Goal: Task Accomplishment & Management: Manage account settings

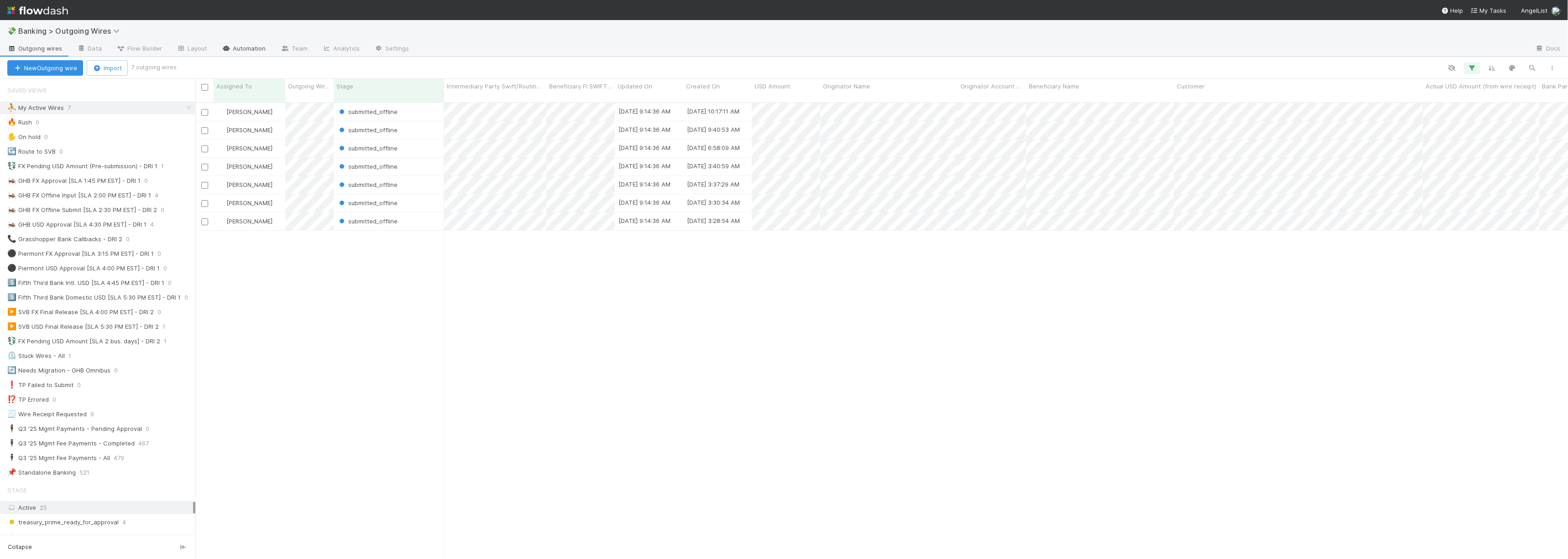
scroll to position [468, 0]
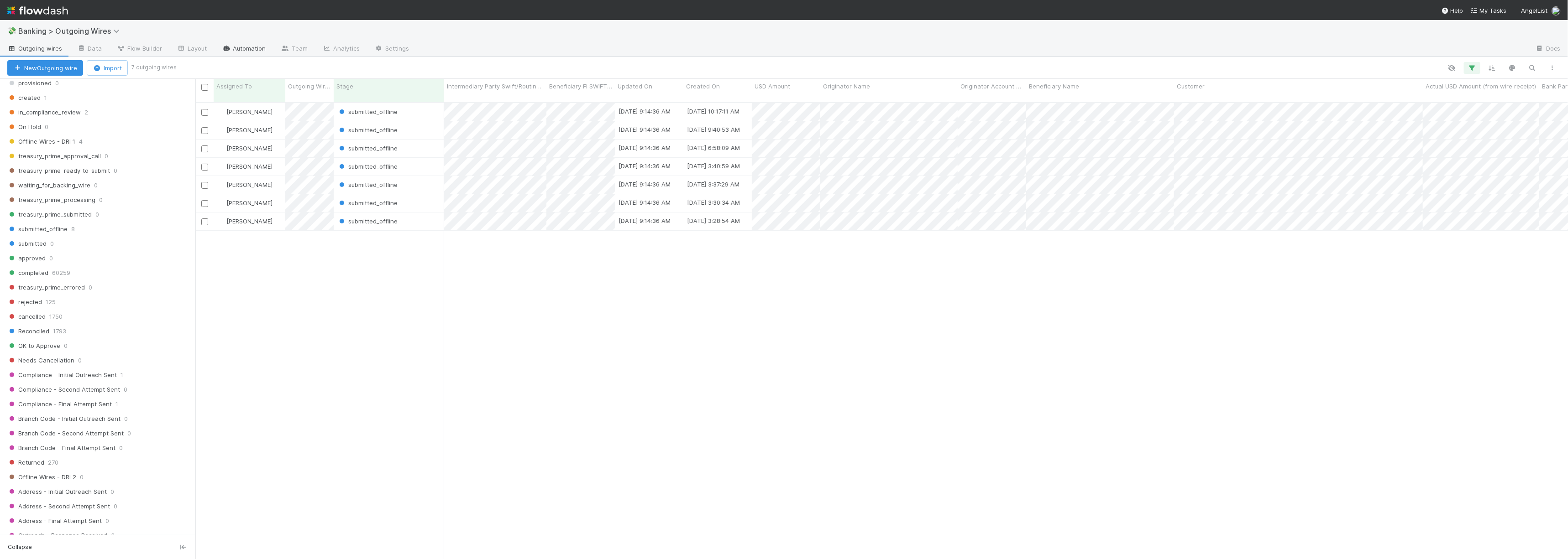
click at [239, 48] on link "Automation" at bounding box center [243, 49] width 59 height 15
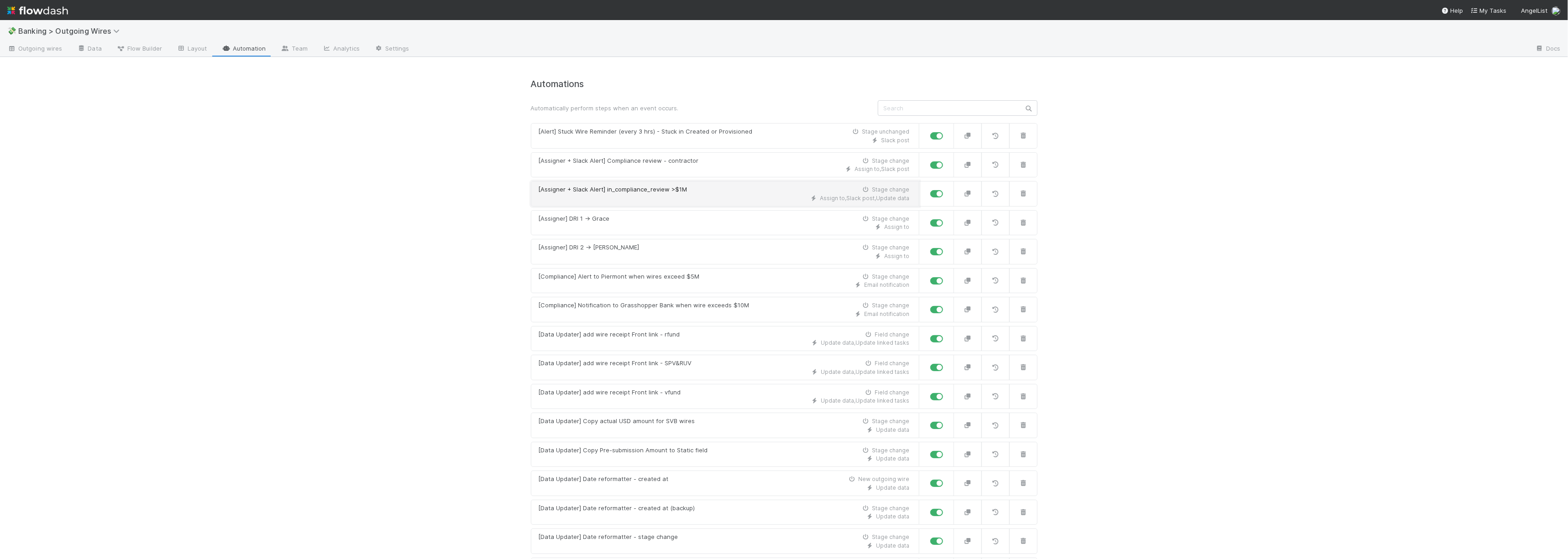
click at [721, 193] on div "[Assigner + Slack Alert] in_compliance_review >$1M Stage change" at bounding box center [724, 189] width 371 height 9
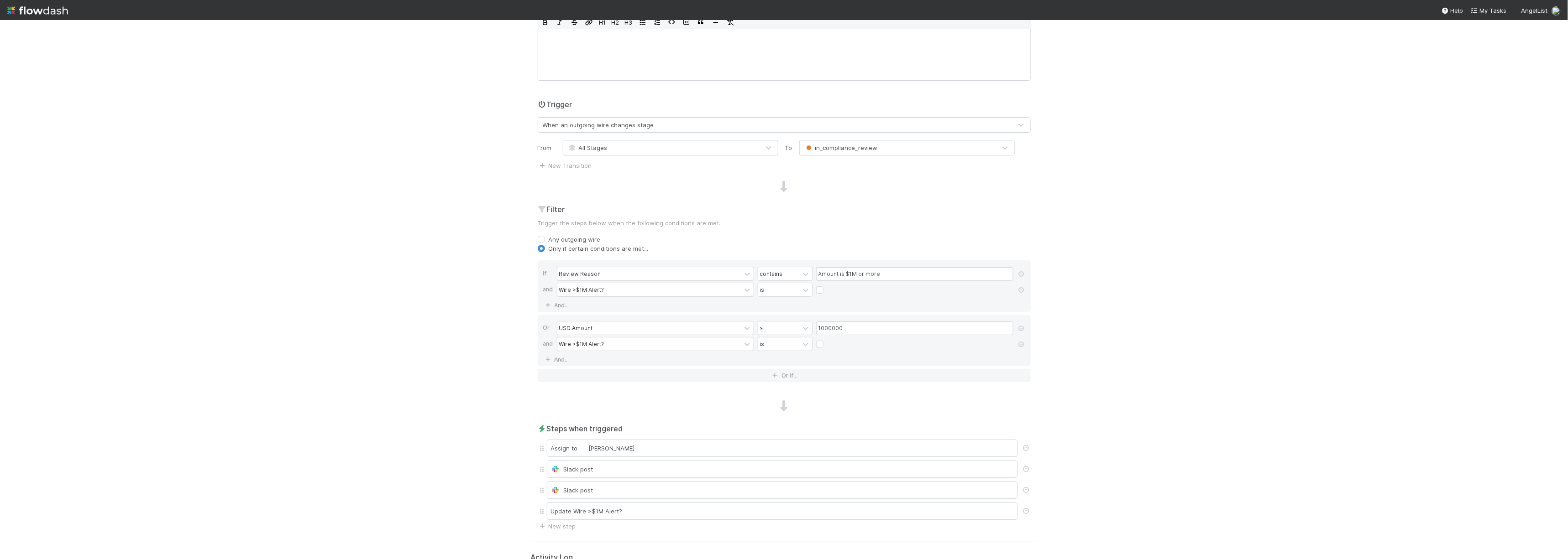
scroll to position [355, 0]
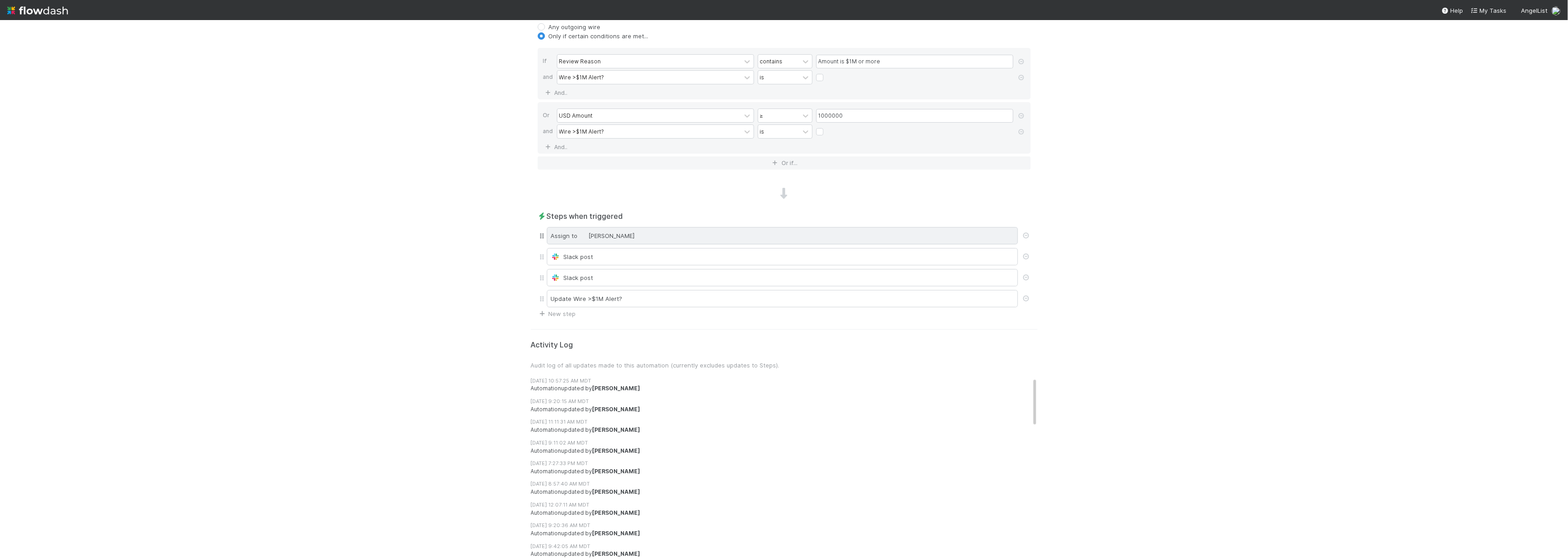
click at [635, 242] on div "Assign to Giang Nguyen" at bounding box center [782, 235] width 471 height 17
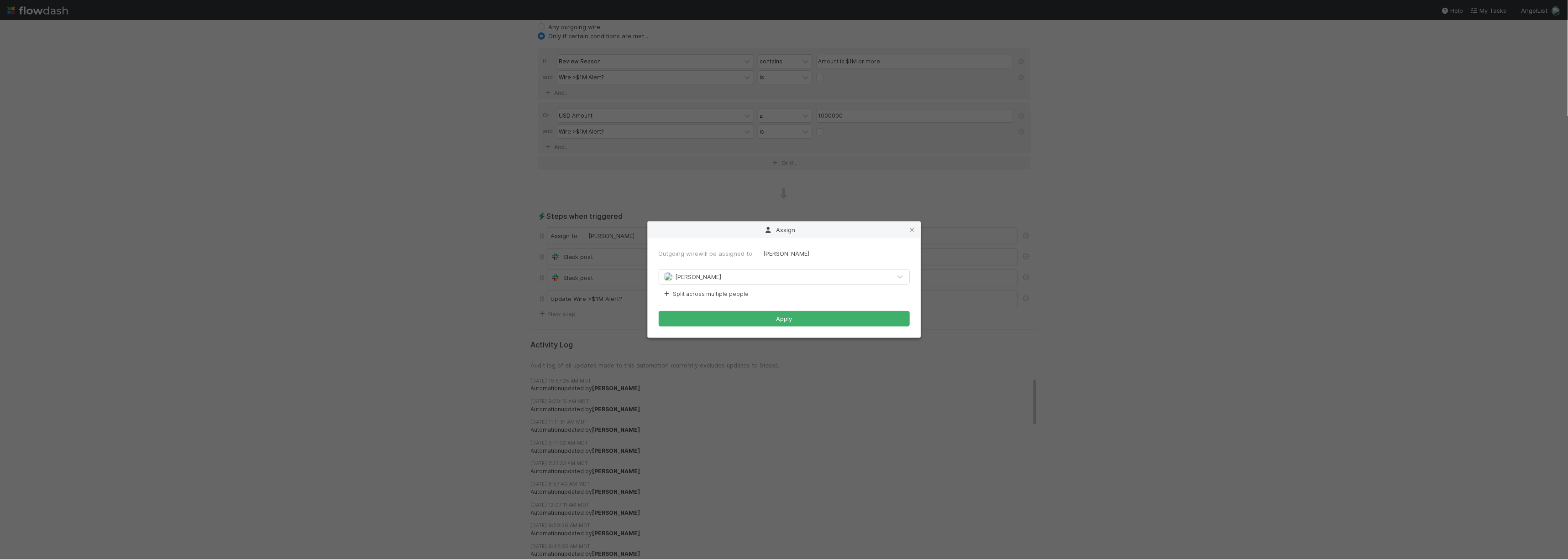
click at [760, 273] on div "Giang Nguyen" at bounding box center [775, 277] width 232 height 15
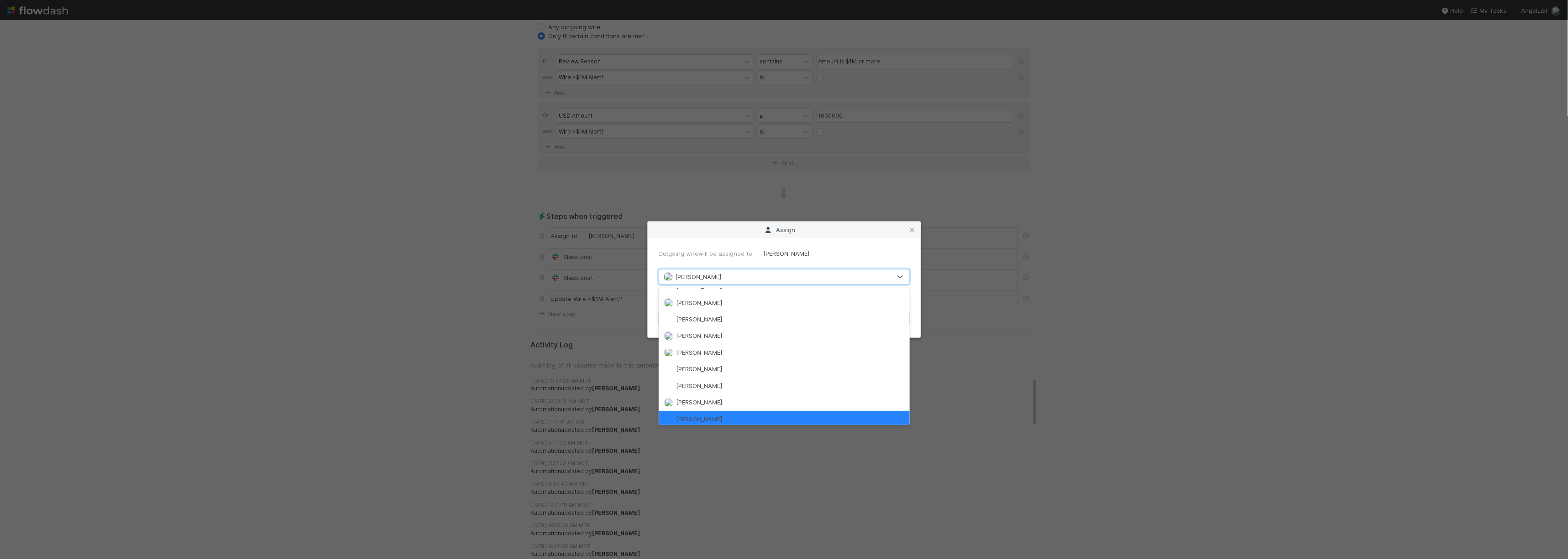
scroll to position [0, 0]
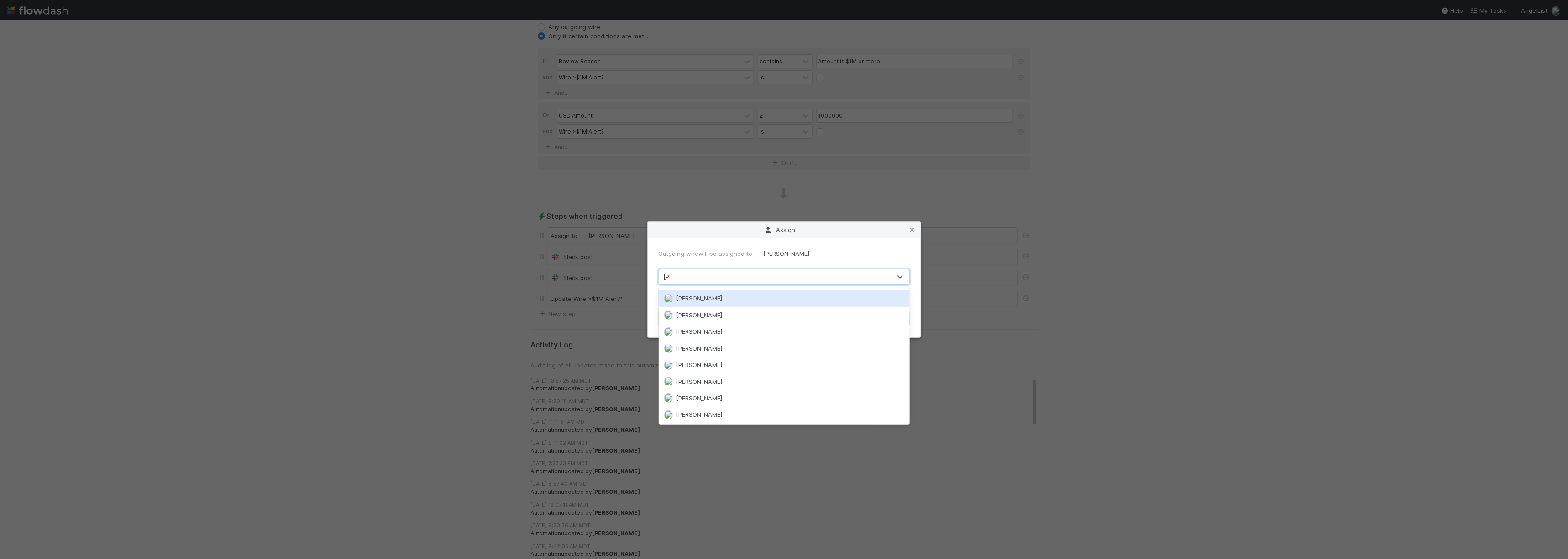
type input "thomas"
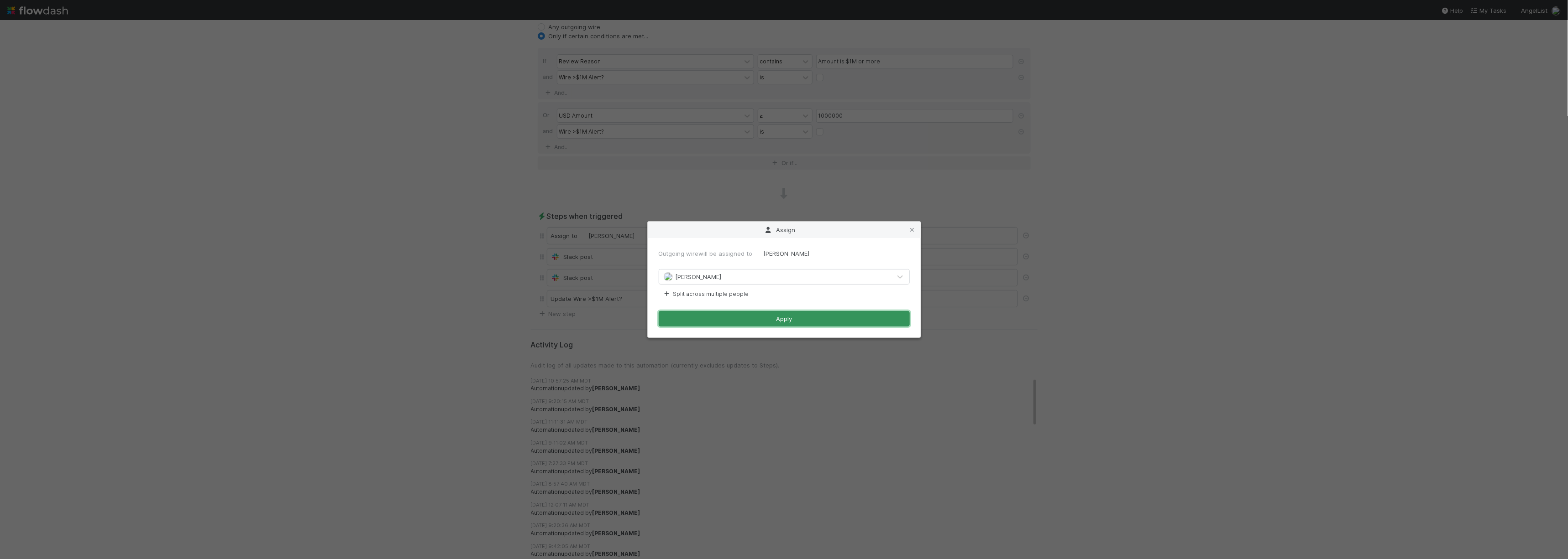
click at [779, 320] on button "Apply" at bounding box center [784, 318] width 251 height 15
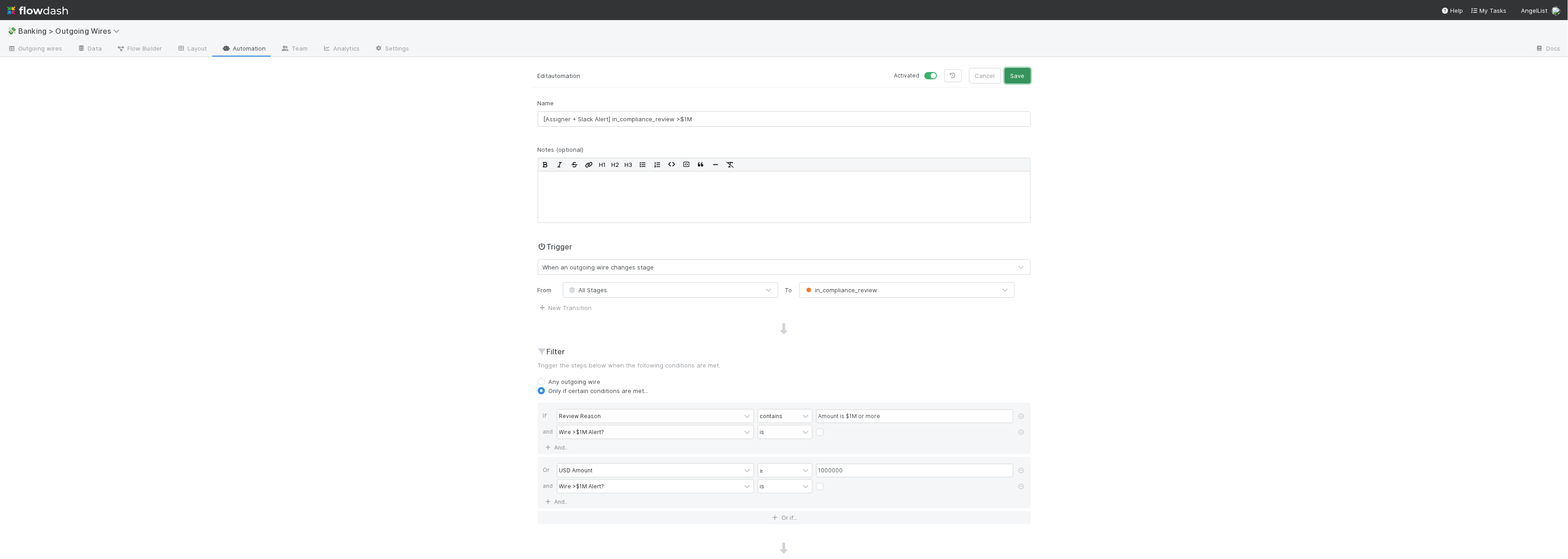
click at [1015, 75] on button "Save" at bounding box center [1018, 75] width 26 height 15
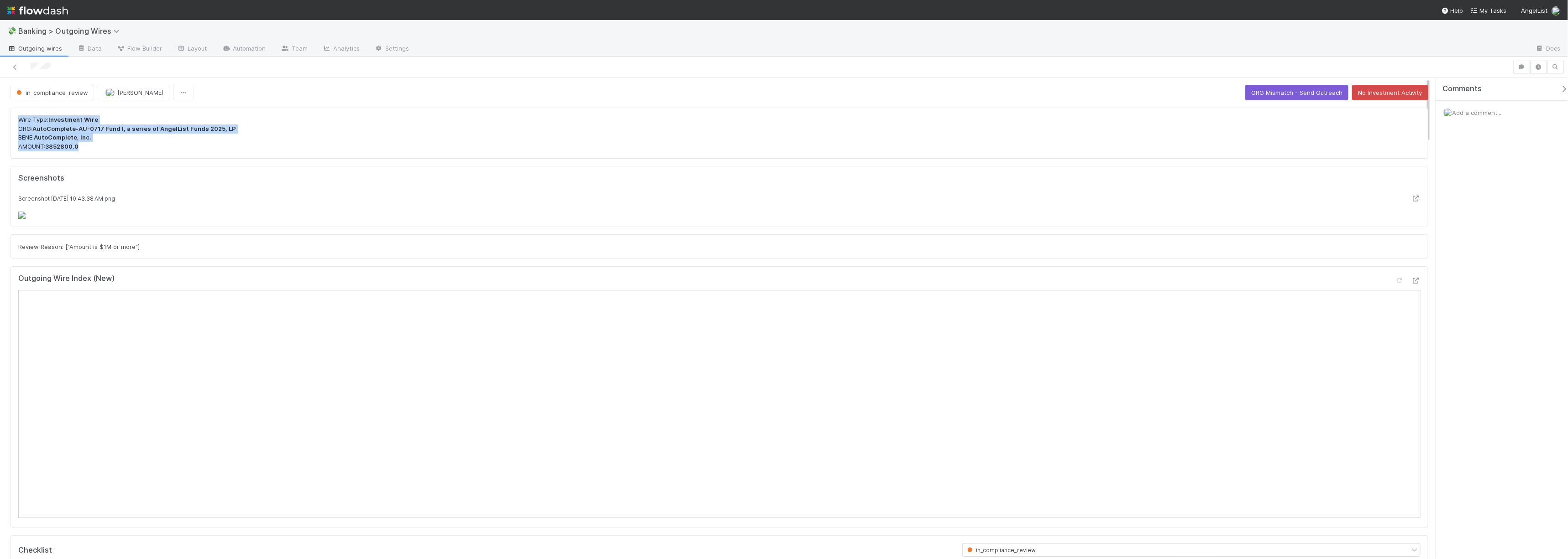
drag, startPoint x: 133, startPoint y: 145, endPoint x: 52, endPoint y: 120, distance: 84.8
click at [17, 114] on div "Wire Type: Investment Wire ORG: AutoComplete-AU-0717 Fund I, a series of AngelL…" at bounding box center [719, 133] width 1418 height 51
click at [208, 130] on strong "AutoComplete-AU-0717 Fund I, a series of AngelList Funds 2025, LP" at bounding box center [134, 128] width 203 height 7
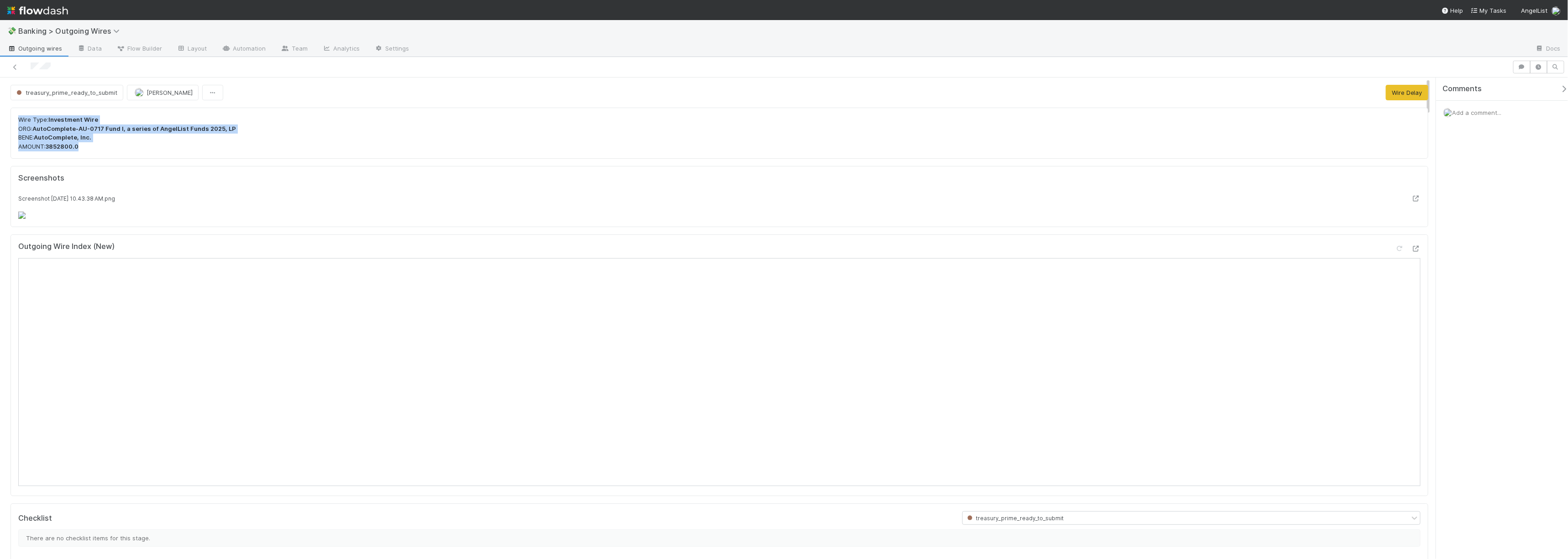
drag, startPoint x: 93, startPoint y: 146, endPoint x: -5, endPoint y: 114, distance: 103.1
click at [0, 114] on html "💸 Banking > Outgoing Wires Outgoing wires Data Flow Builder Layout Automation T…" at bounding box center [784, 279] width 1568 height 559
click at [89, 123] on strong "Investment Wire" at bounding box center [73, 119] width 50 height 7
click at [12, 72] on link at bounding box center [15, 67] width 9 height 9
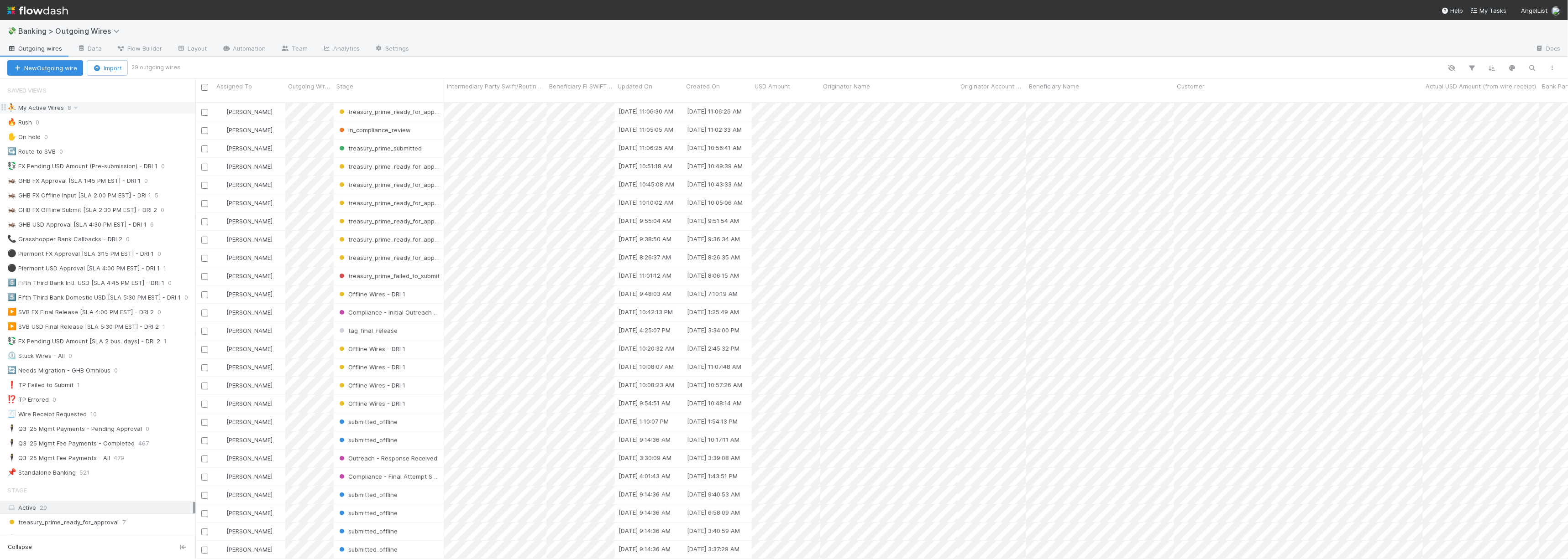
click at [105, 105] on div "⛹️ My Active Wires 8" at bounding box center [101, 108] width 188 height 12
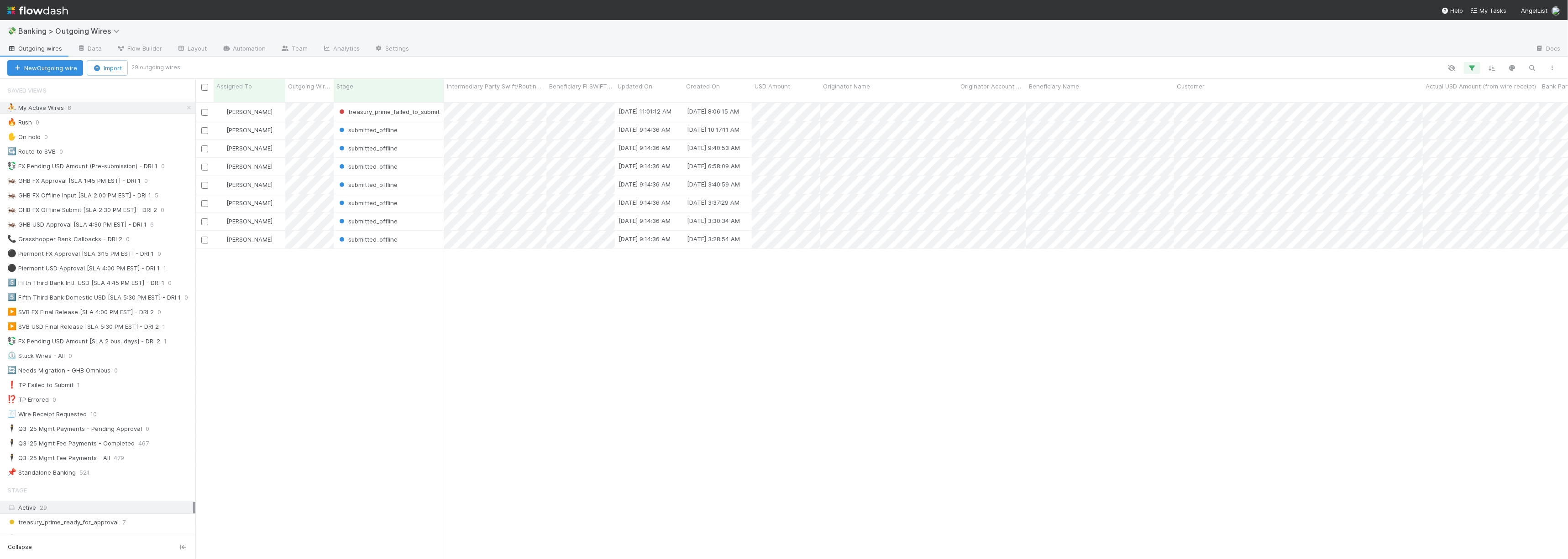
scroll to position [457, 1365]
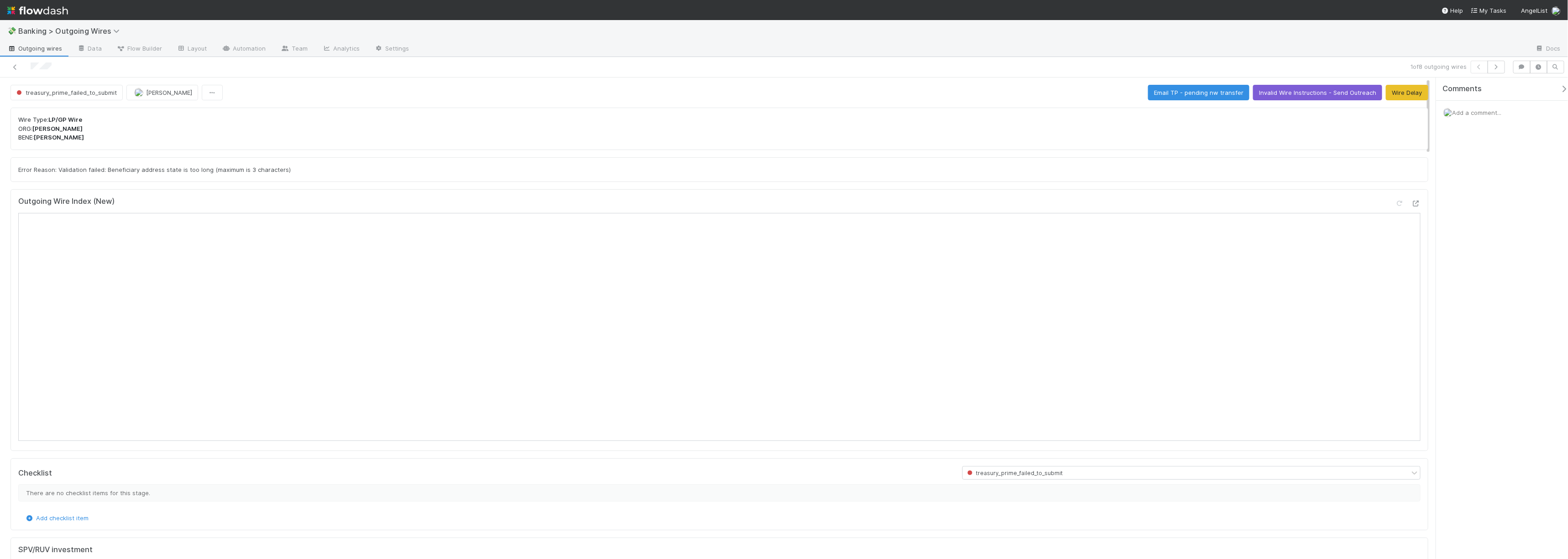
click at [136, 166] on span "Error Reason: Validation failed: Beneficiary address state is too long (maximum…" at bounding box center [155, 170] width 273 height 7
drag, startPoint x: 136, startPoint y: 165, endPoint x: 300, endPoint y: 141, distance: 165.7
click at [136, 165] on div "Error Reason: Validation failed: Beneficiary address state is too long (maximum…" at bounding box center [719, 169] width 1402 height 9
drag, startPoint x: 421, startPoint y: 123, endPoint x: 520, endPoint y: 133, distance: 99.5
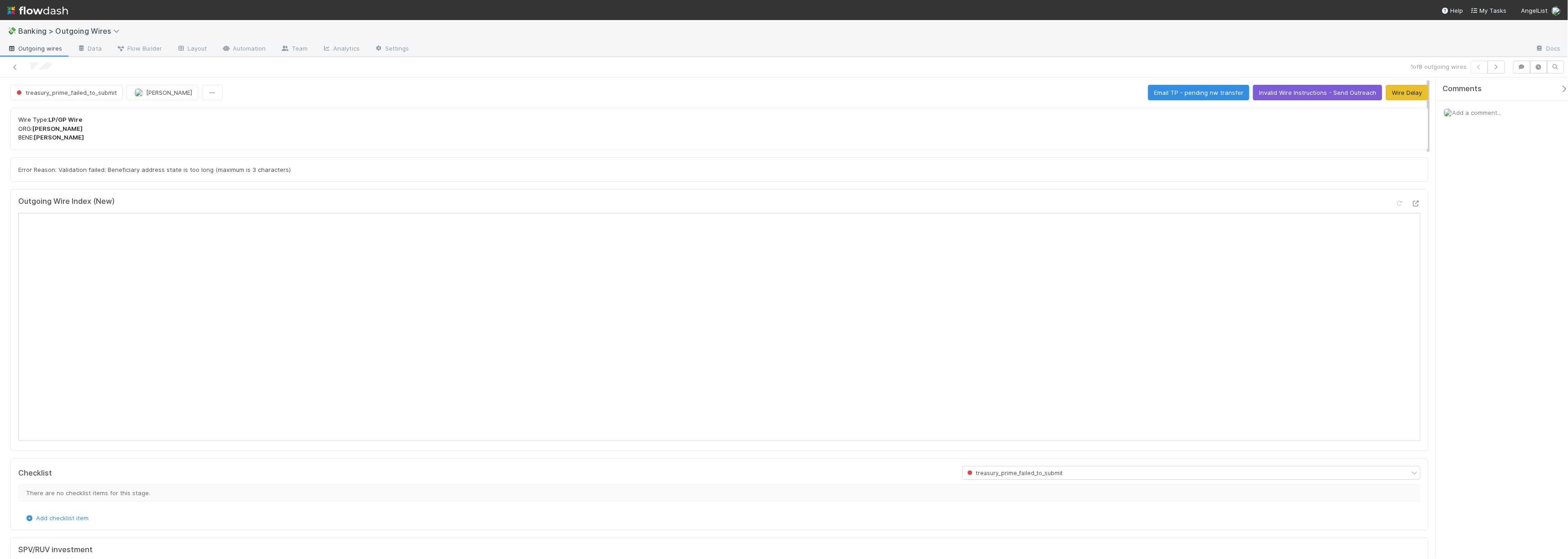
click at [422, 123] on p "Wire Type: LP/GP Wire ORG: Paul Hughes BENE: Paul J Hughes" at bounding box center [719, 129] width 1402 height 27
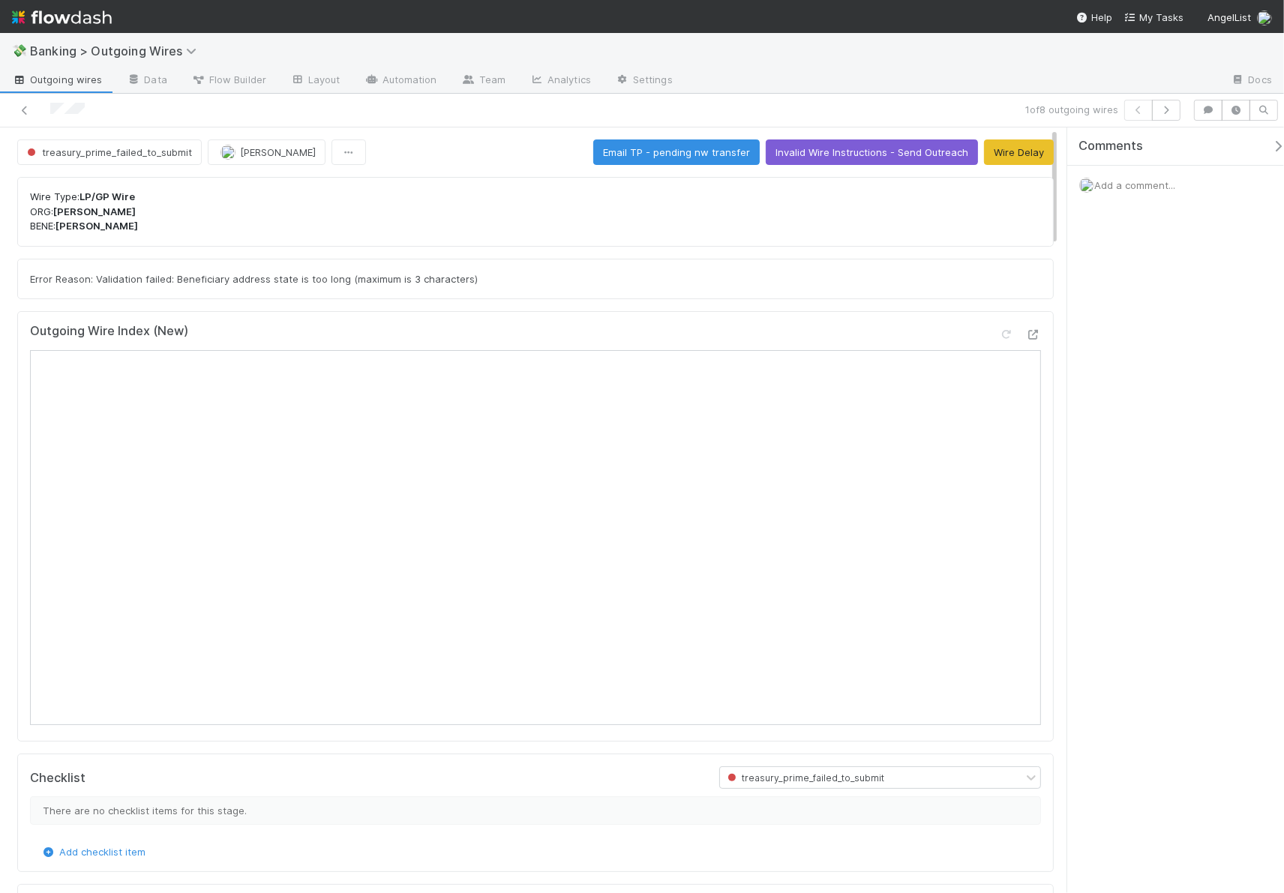
click at [1110, 479] on div "Comments Add a comment..." at bounding box center [1175, 510] width 217 height 766
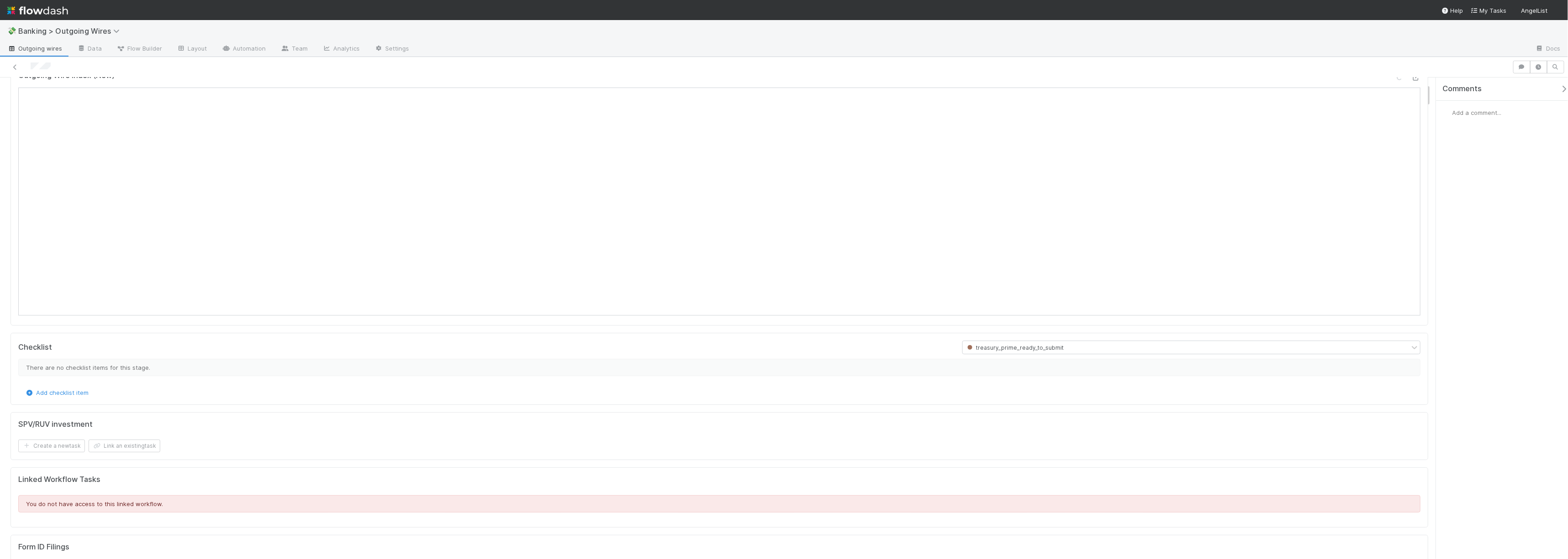
scroll to position [39, 0]
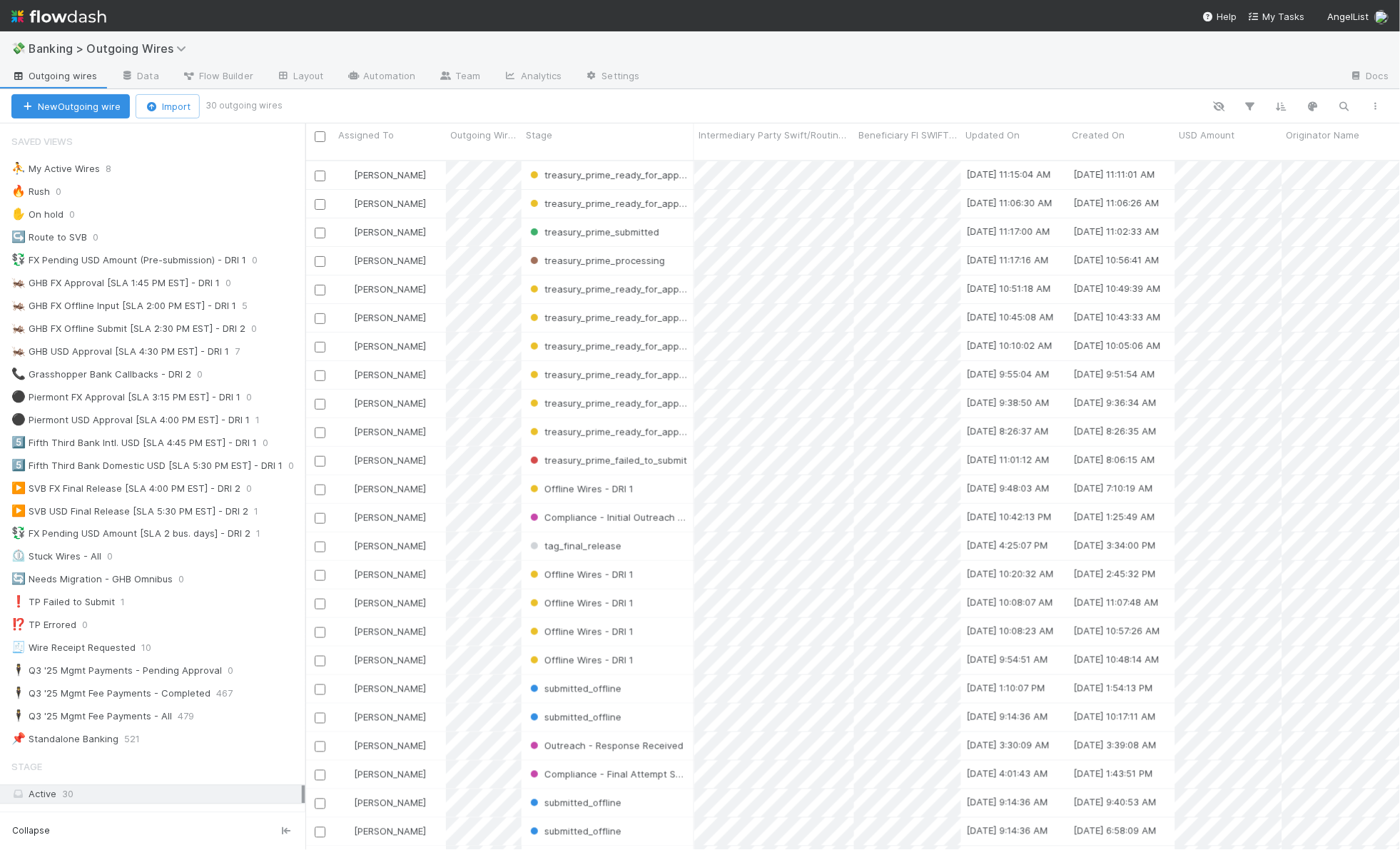
scroll to position [12, 12]
click at [377, 227] on span "Giang Nguyen" at bounding box center [390, 232] width 72 height 11
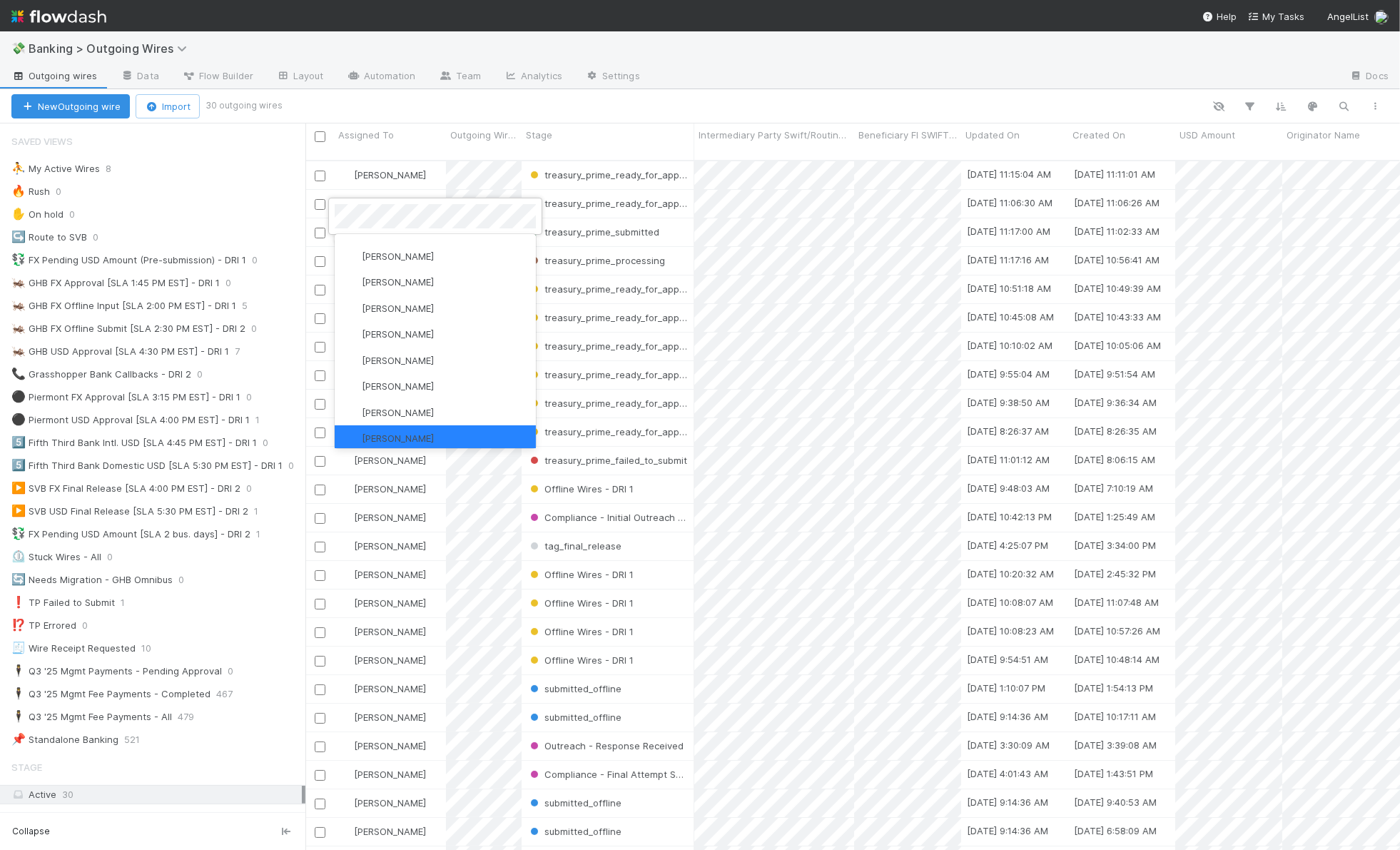
scroll to position [0, 0]
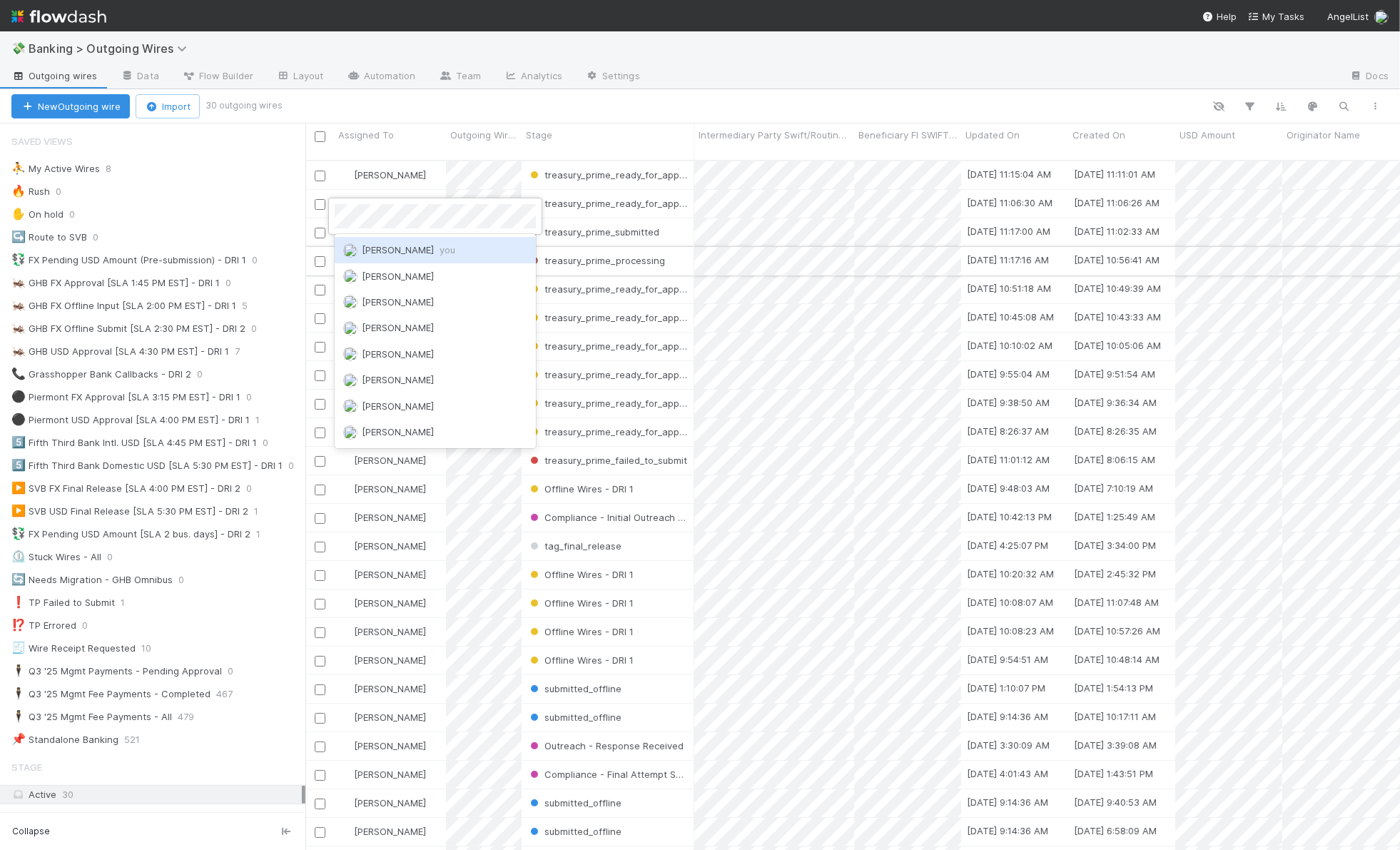
click at [397, 242] on div "Thomas Ambrosia you" at bounding box center [435, 249] width 201 height 26
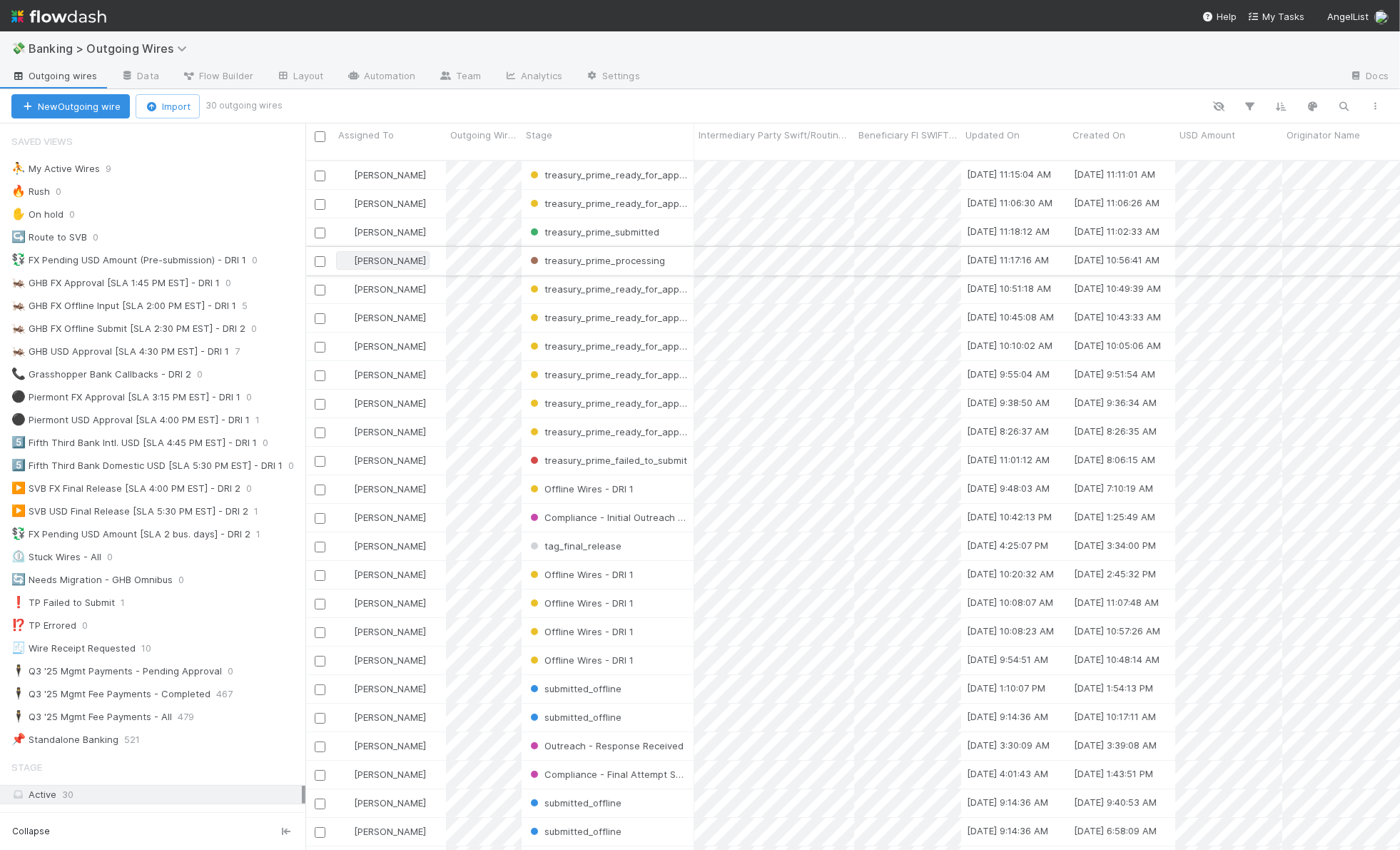
click at [395, 255] on span "Giang Nguyen" at bounding box center [390, 261] width 72 height 11
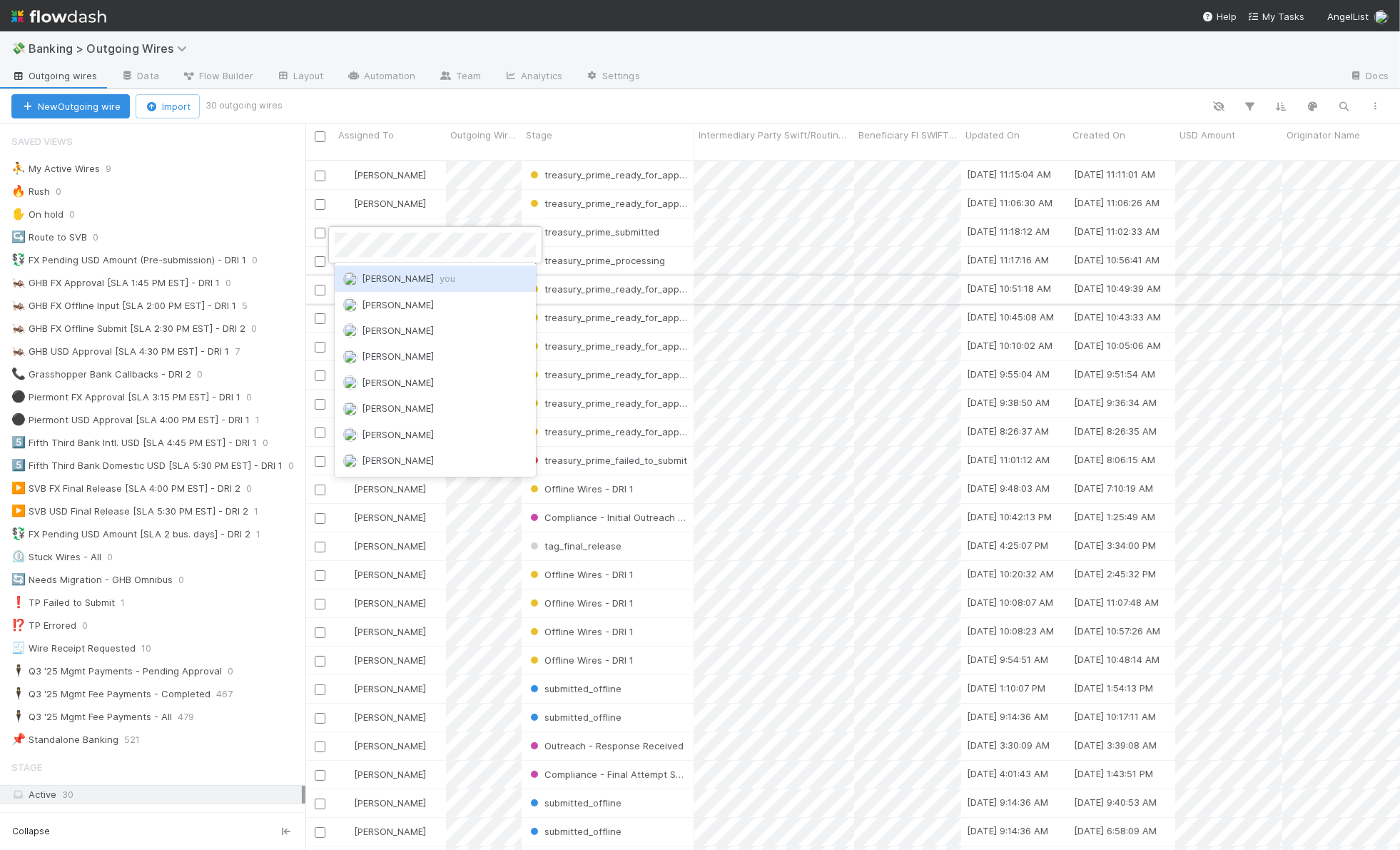
click at [406, 267] on div "Thomas Ambrosia you" at bounding box center [435, 278] width 201 height 26
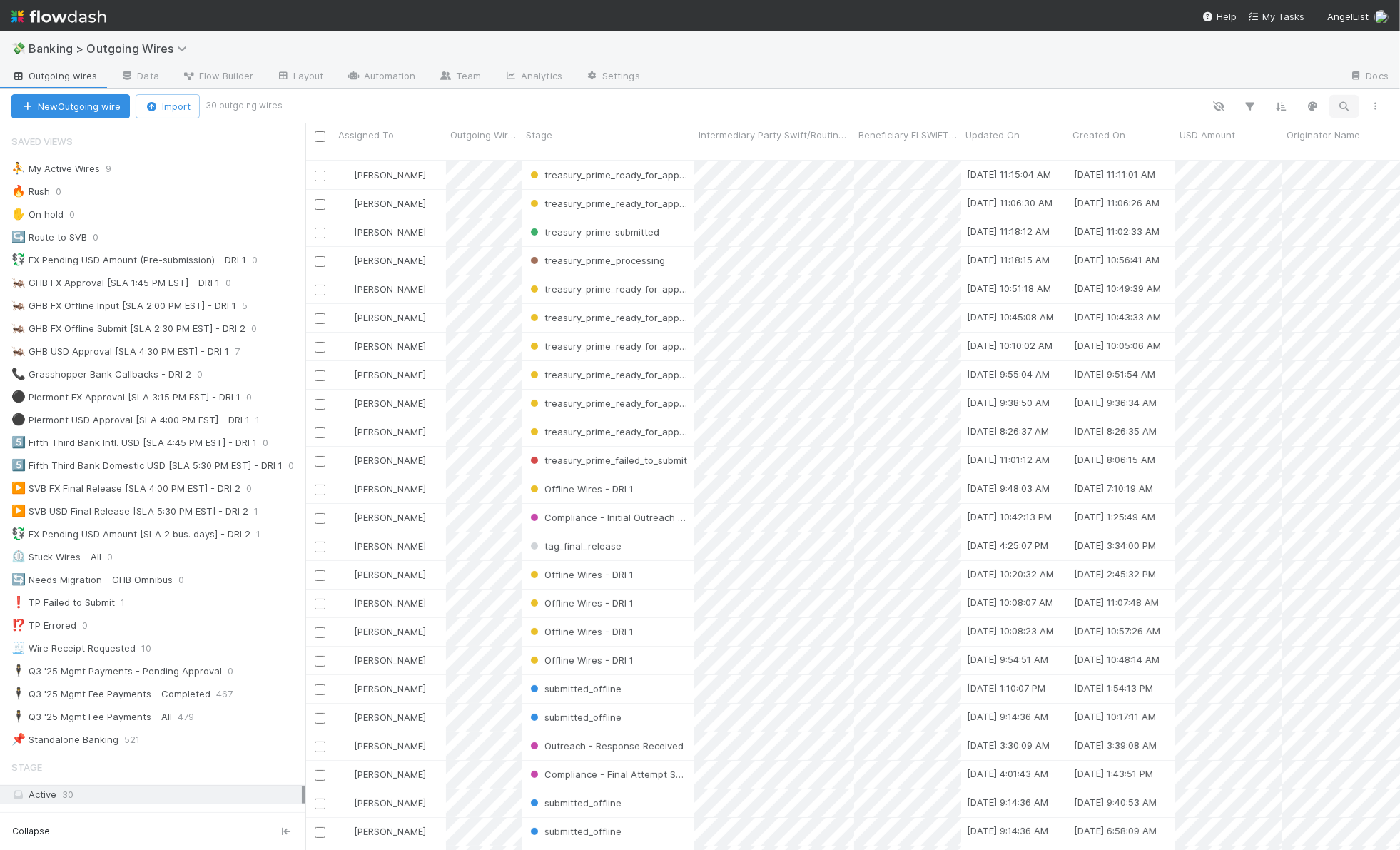
click at [1346, 109] on icon "button" at bounding box center [1344, 106] width 14 height 12
click at [1229, 78] on input at bounding box center [1271, 83] width 143 height 17
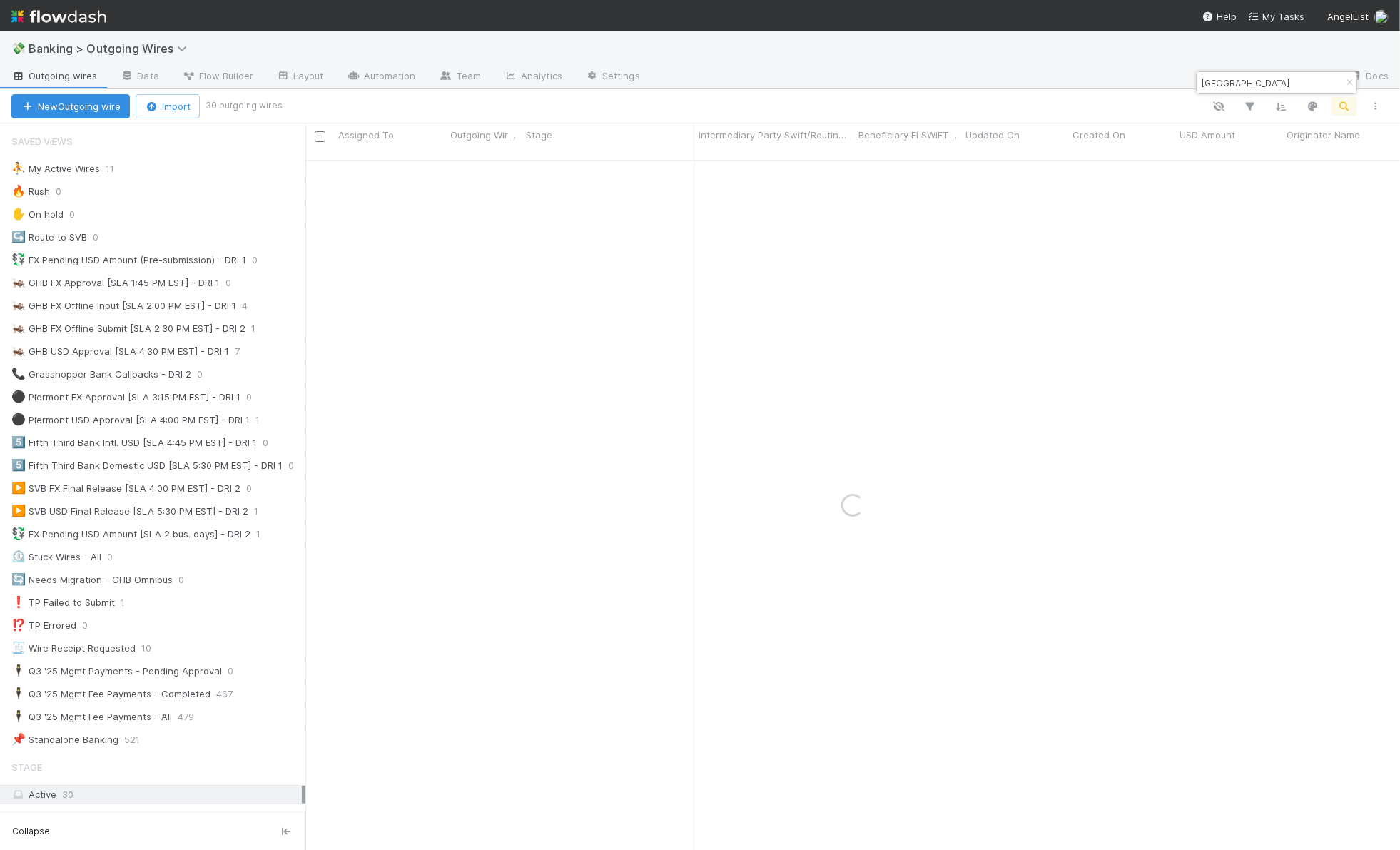
type input "eastern crescent"
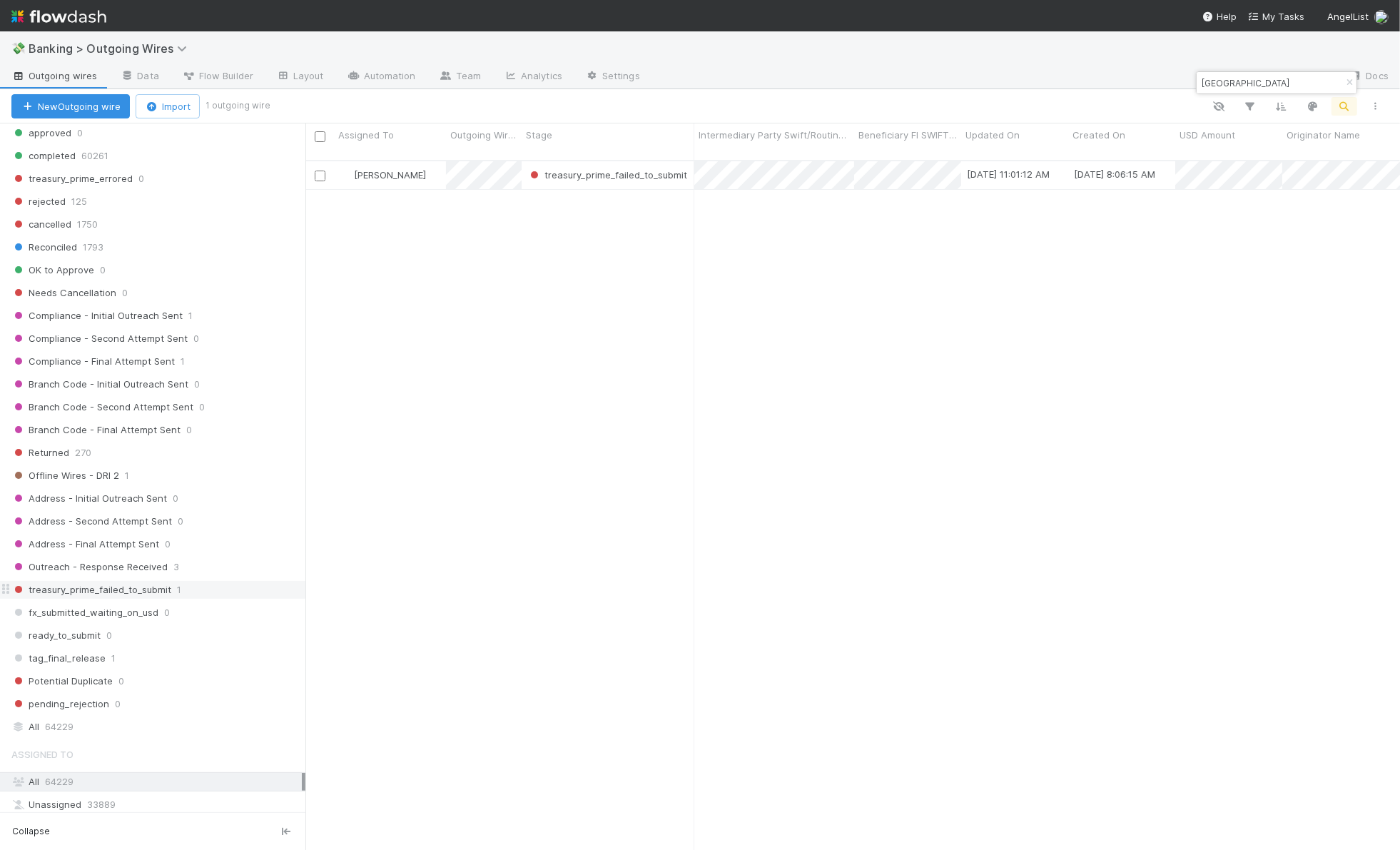
scroll to position [689, 1083]
click at [229, 713] on div "pending_rejection 0" at bounding box center [158, 703] width 294 height 18
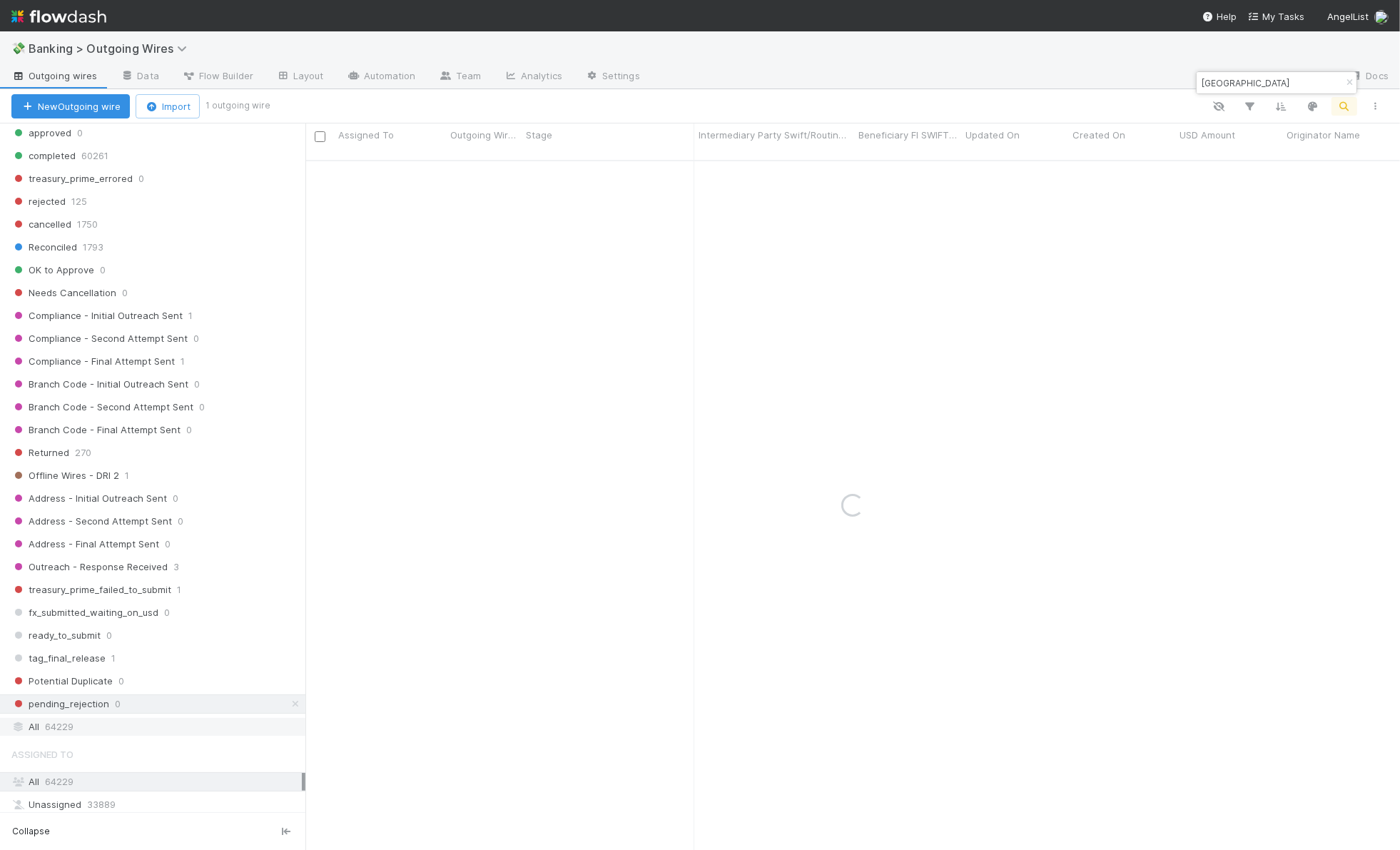
click at [204, 736] on div "All 64229" at bounding box center [156, 726] width 290 height 18
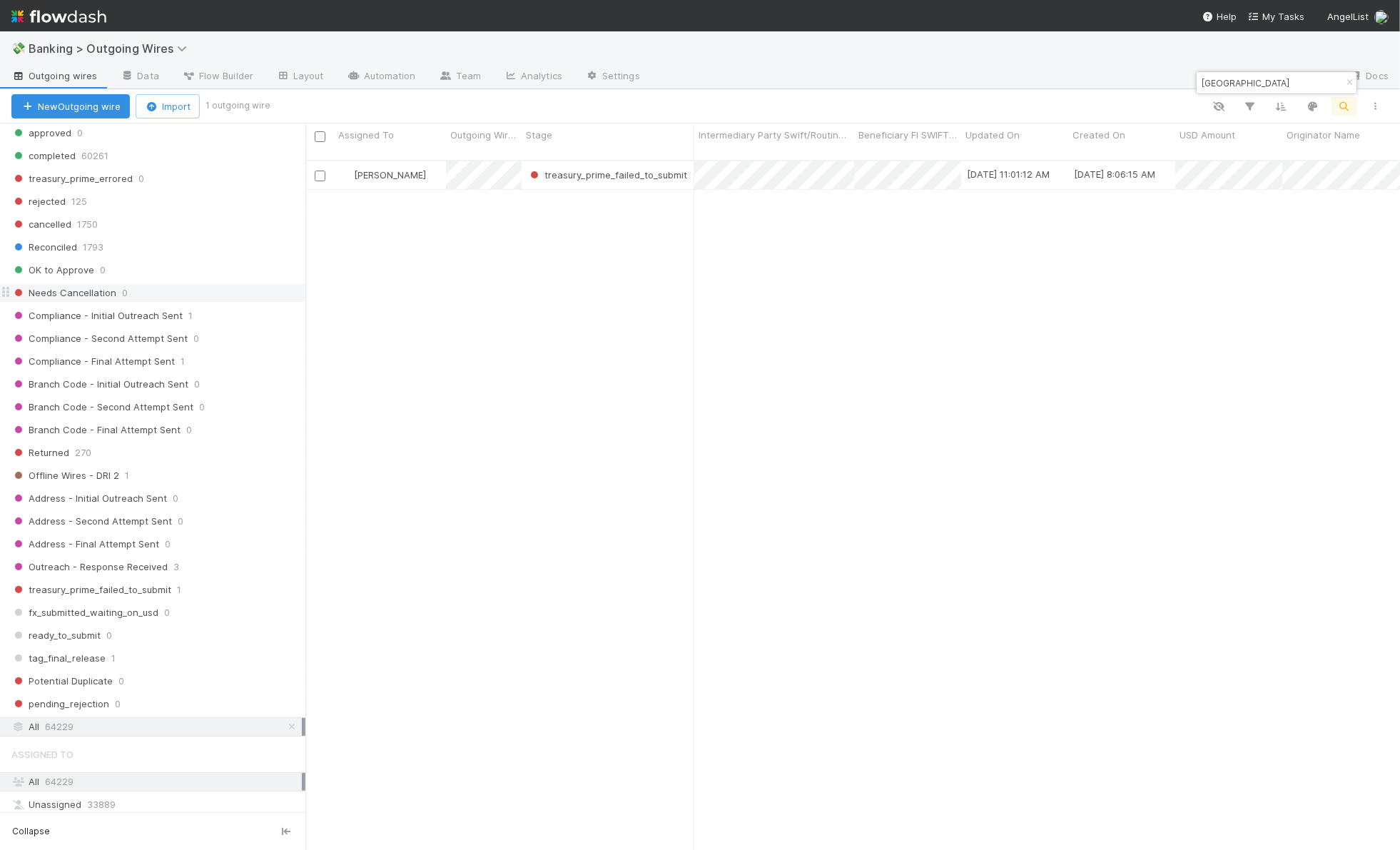
scroll to position [689, 1083]
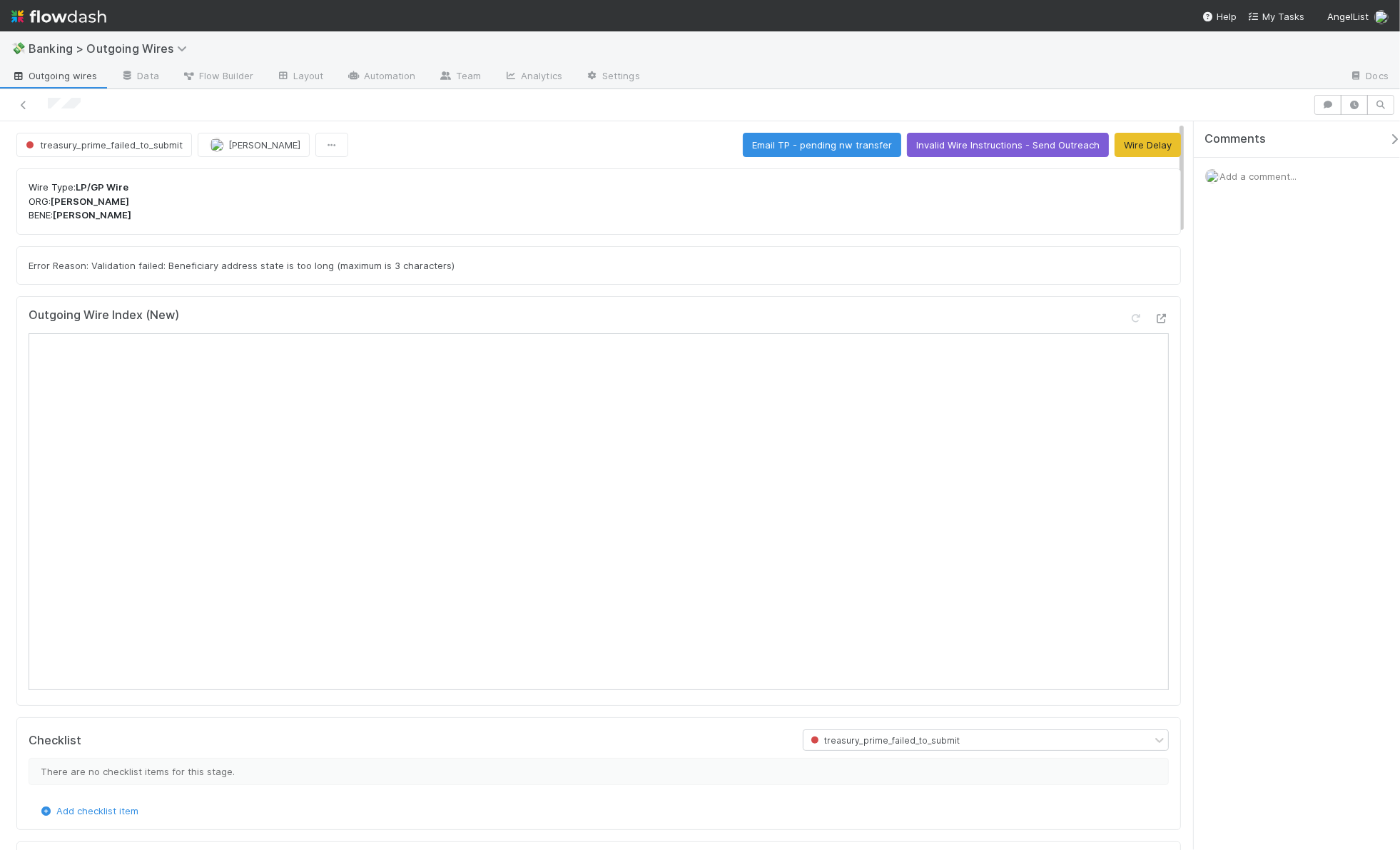
click at [375, 266] on span "Error Reason: Validation failed: Beneficiary address state is too long (maximum…" at bounding box center [242, 266] width 426 height 11
copy div "Error Reason: Validation failed: Beneficiary address state is too long (maximum…"
click at [603, 278] on div "Error Reason: Validation failed: Beneficiary address state is too long (maximum…" at bounding box center [599, 266] width 1165 height 38
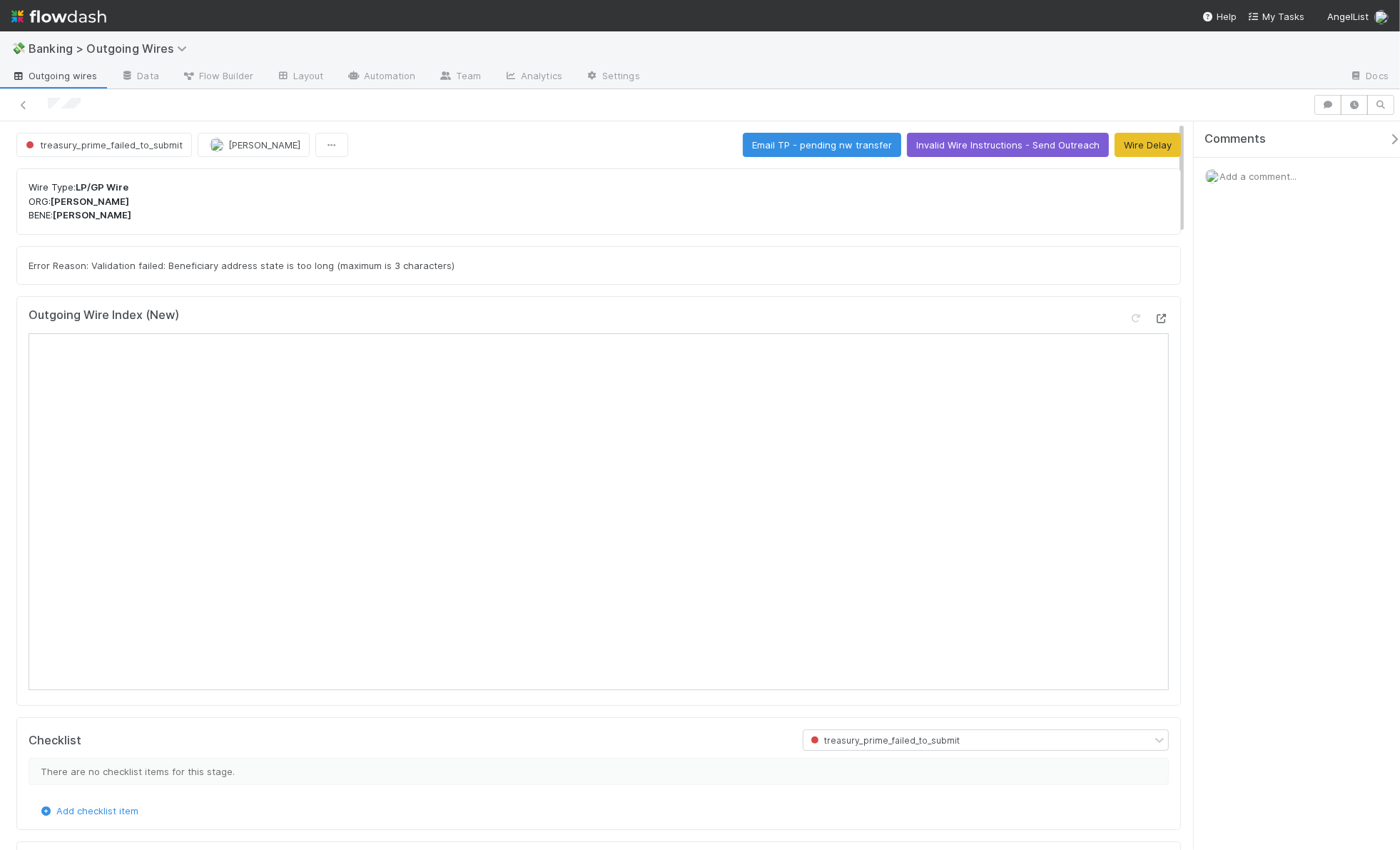
click at [1154, 321] on icon at bounding box center [1161, 319] width 14 height 10
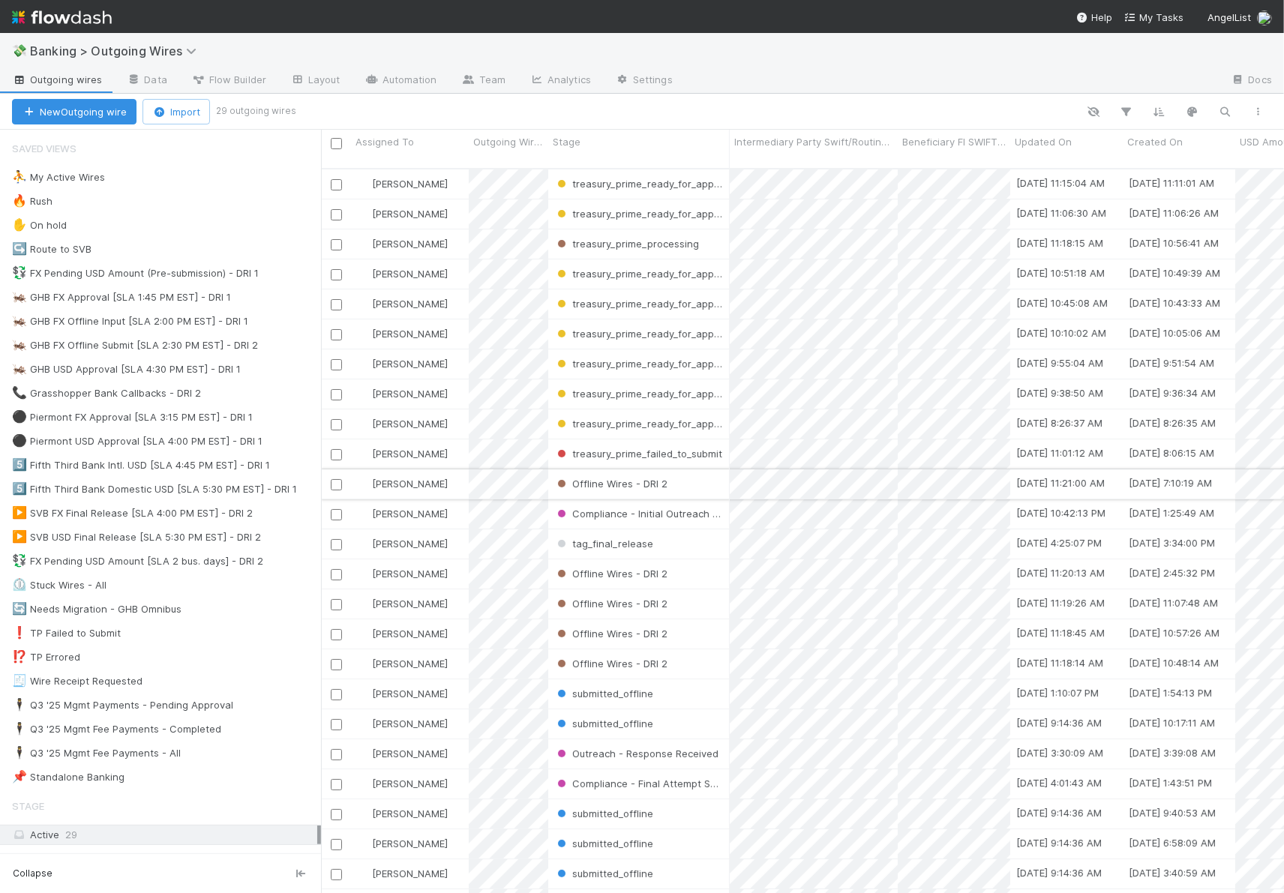
scroll to position [724, 950]
click at [154, 181] on div "⛹️ My Active Wires 14" at bounding box center [166, 177] width 309 height 19
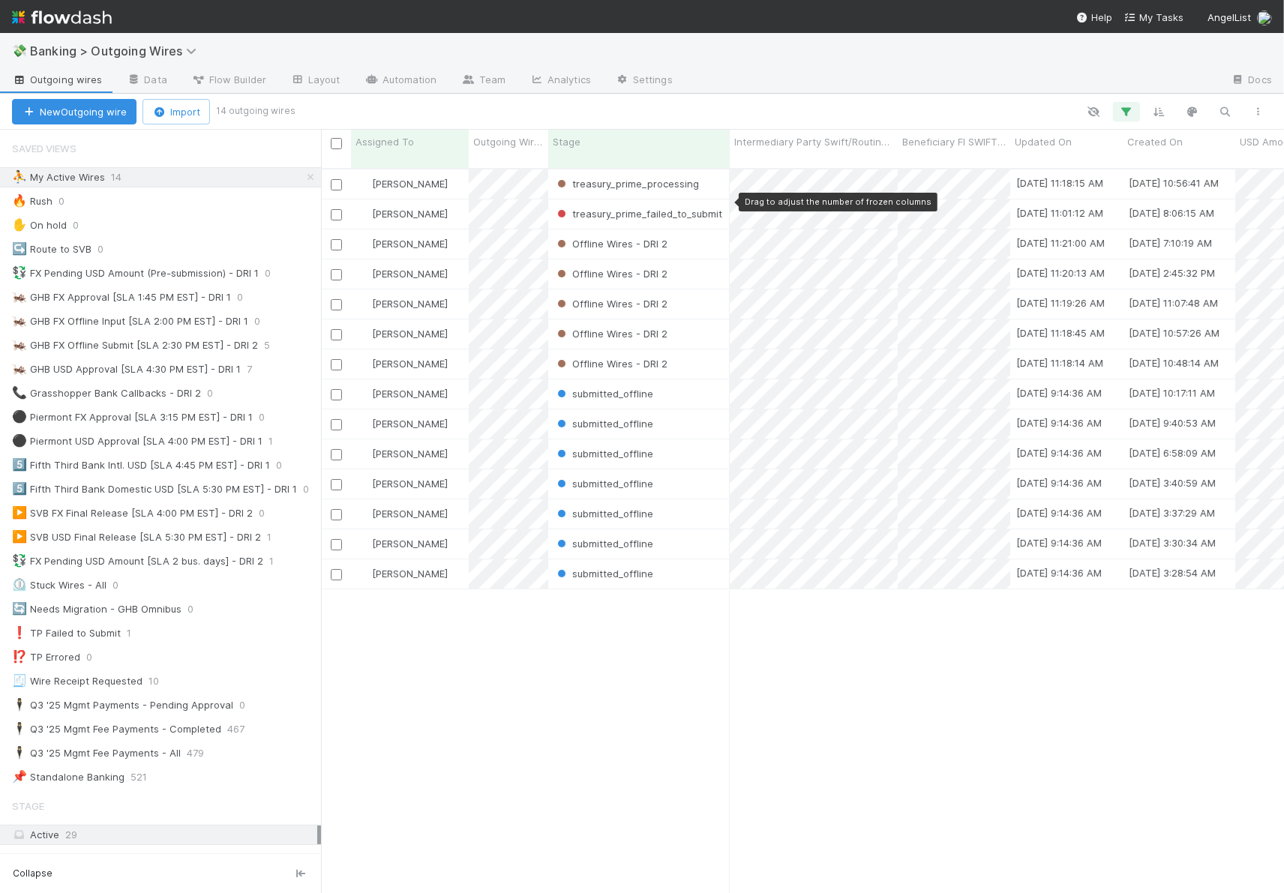
scroll to position [724, 950]
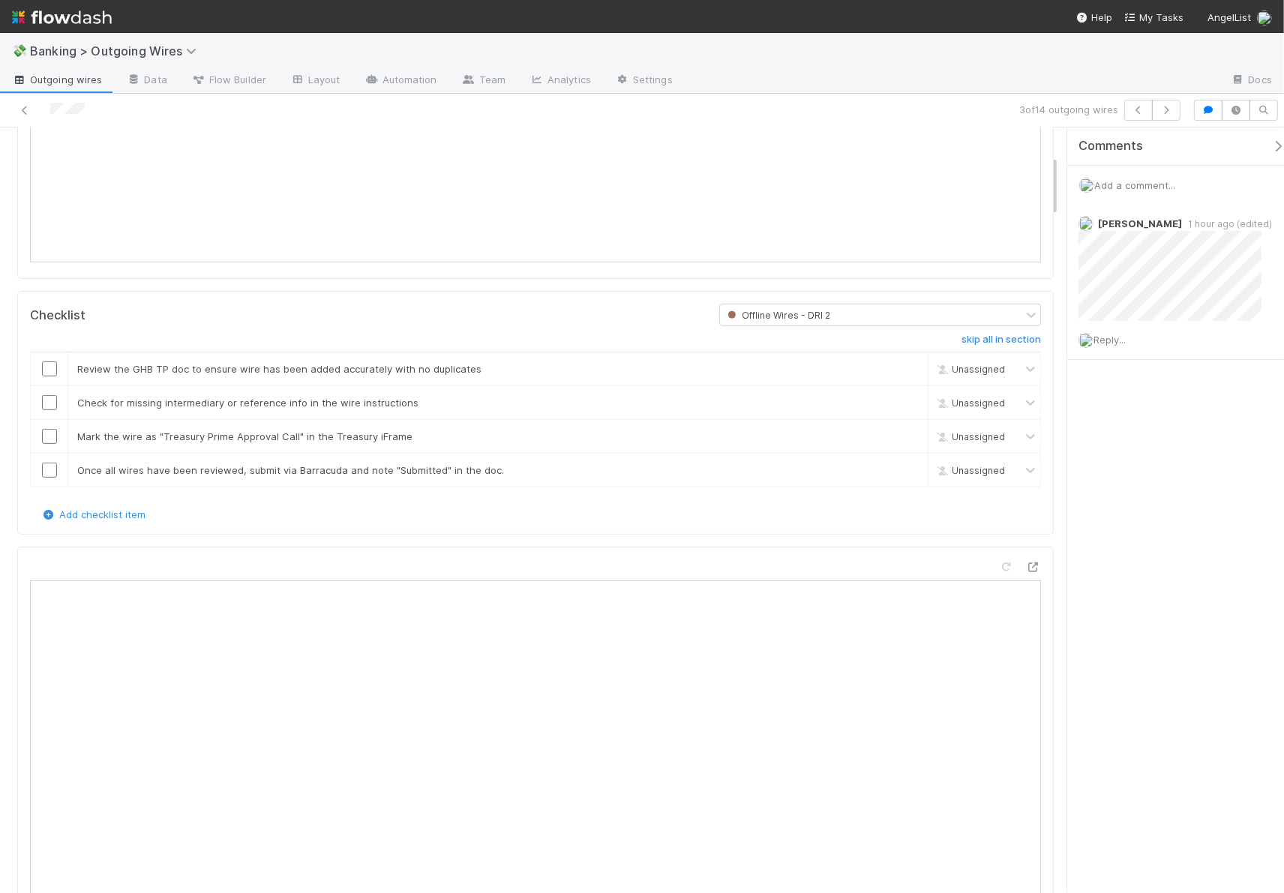
scroll to position [551, 0]
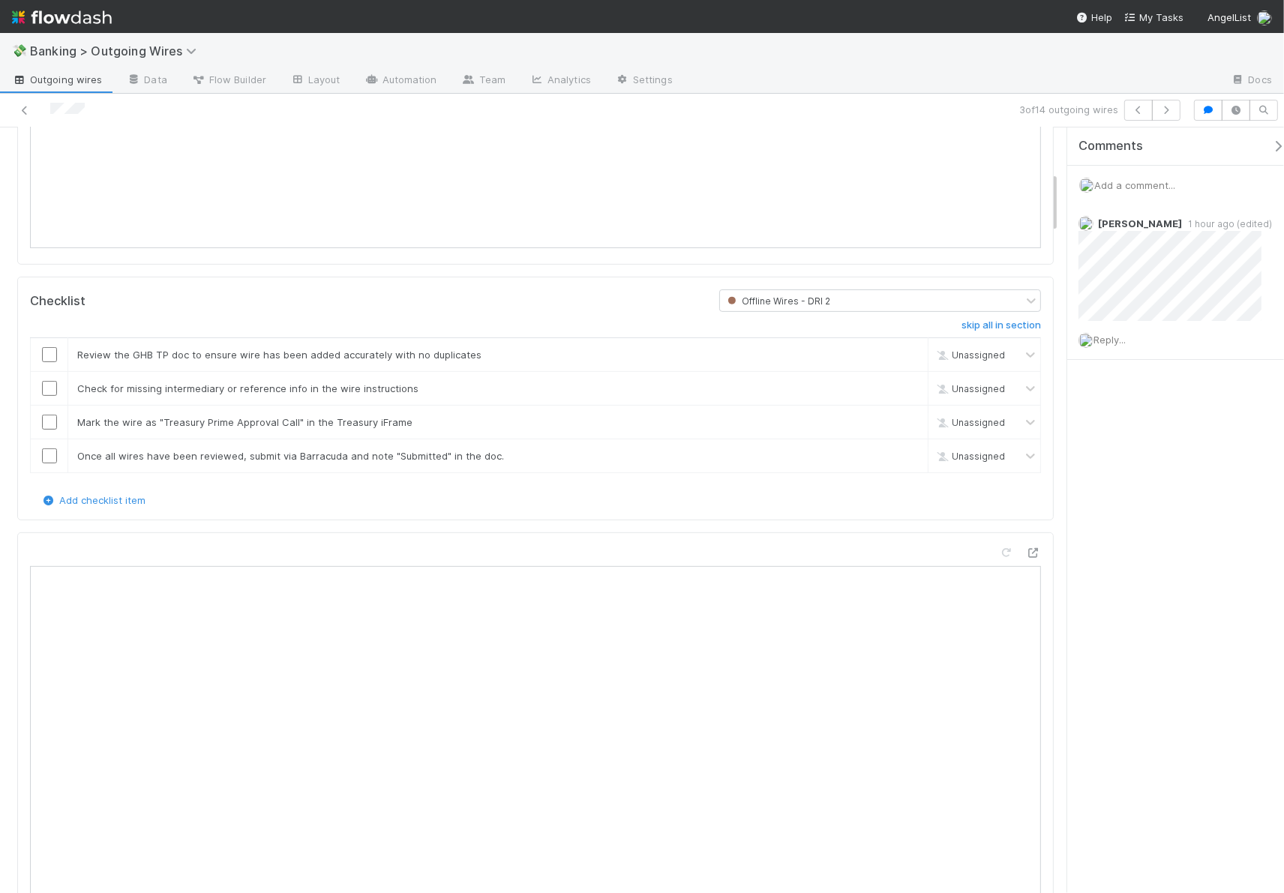
click at [1185, 102] on div "3 of 14 outgoing wires" at bounding box center [893, 110] width 588 height 21
click at [1169, 106] on icon "button" at bounding box center [1166, 110] width 15 height 9
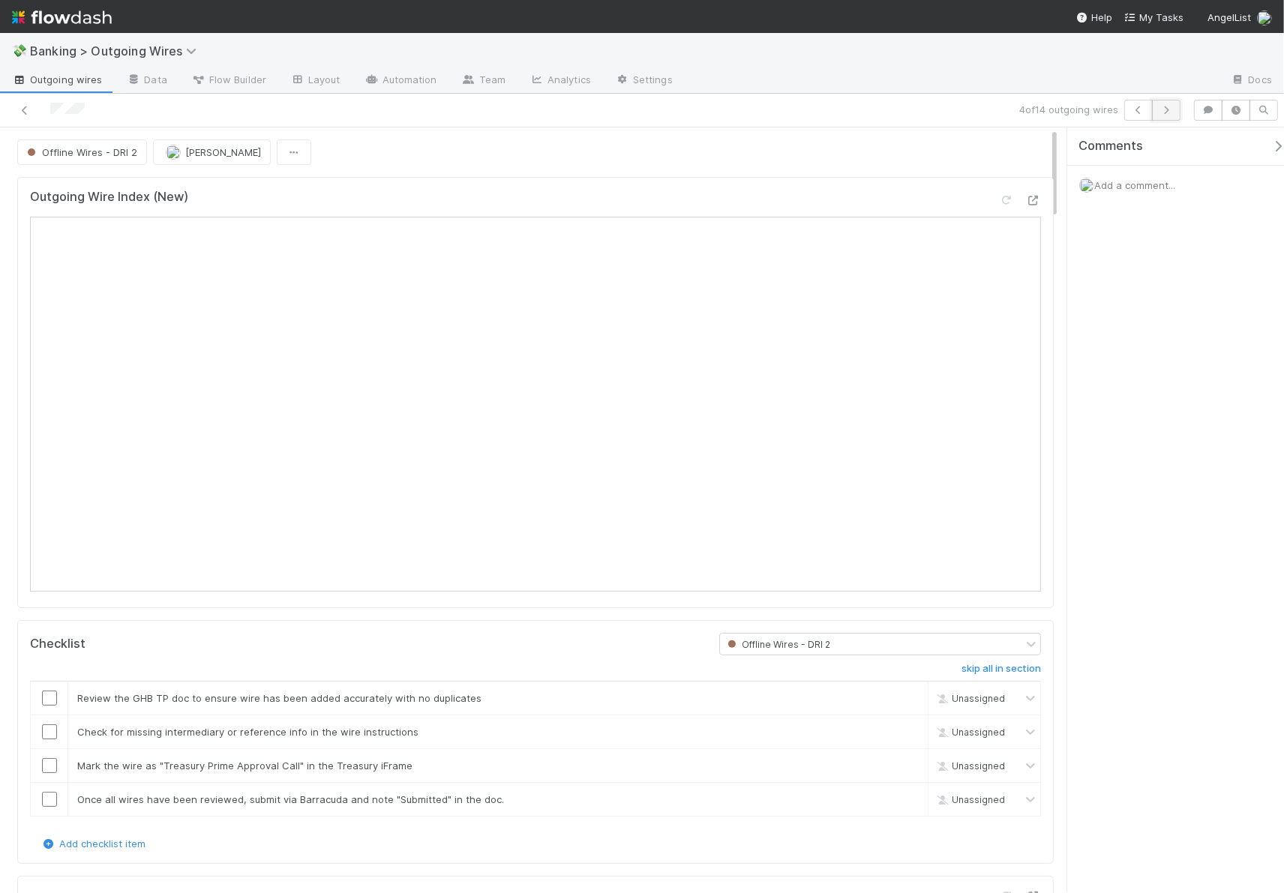
click at [1169, 111] on icon "button" at bounding box center [1166, 110] width 15 height 9
click at [1168, 109] on icon "button" at bounding box center [1166, 110] width 15 height 9
click at [1170, 107] on icon "button" at bounding box center [1166, 110] width 15 height 9
click at [1171, 104] on button "button" at bounding box center [1166, 110] width 28 height 21
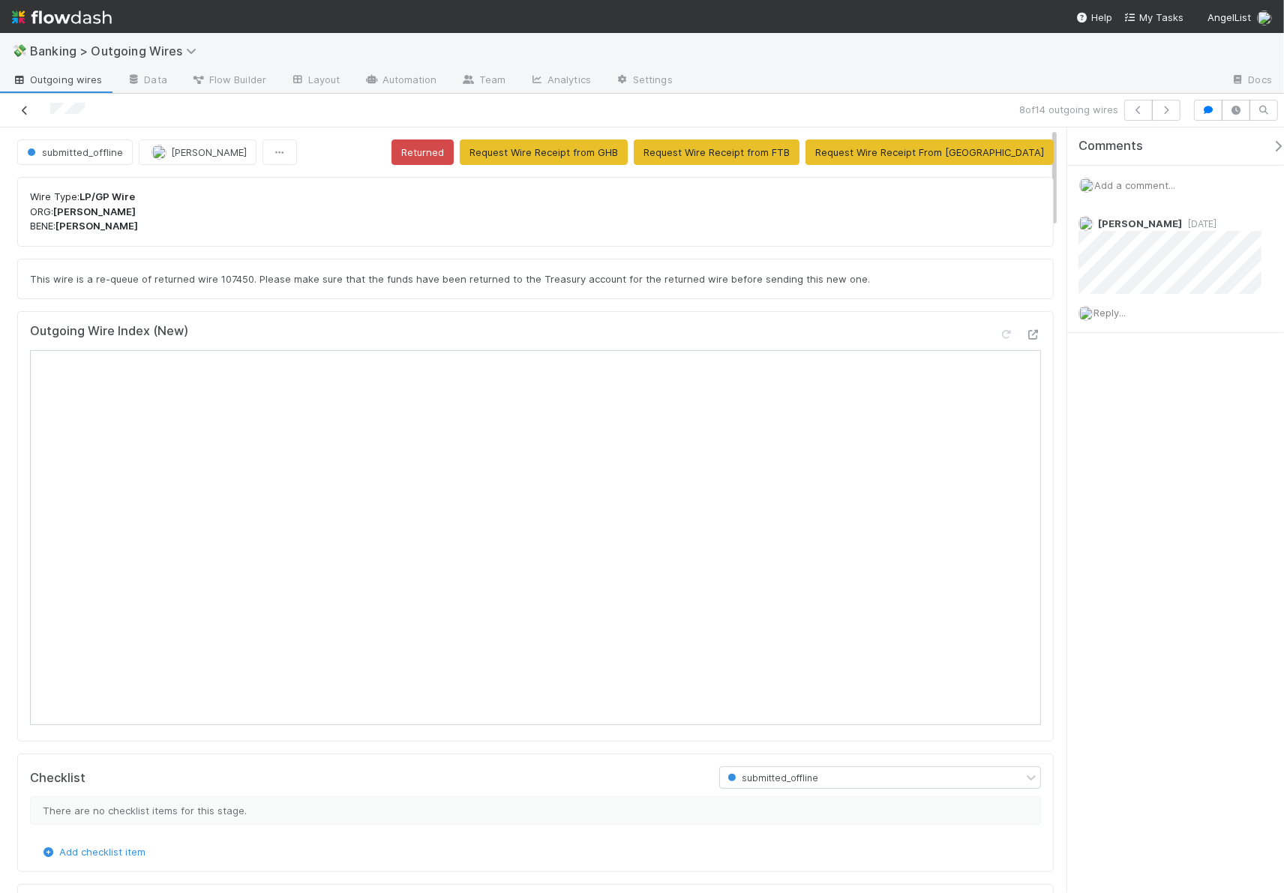
click at [22, 111] on icon at bounding box center [24, 111] width 15 height 10
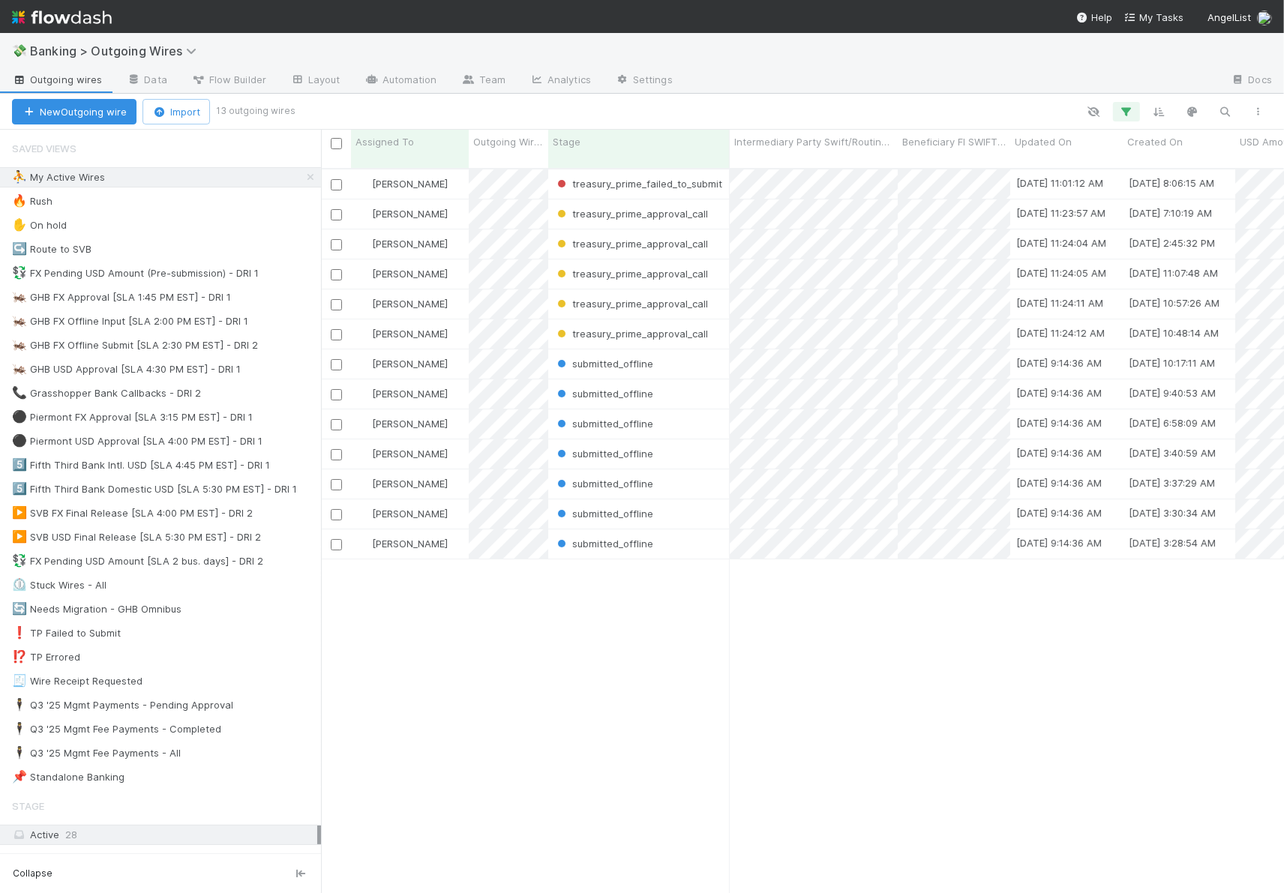
scroll to position [724, 950]
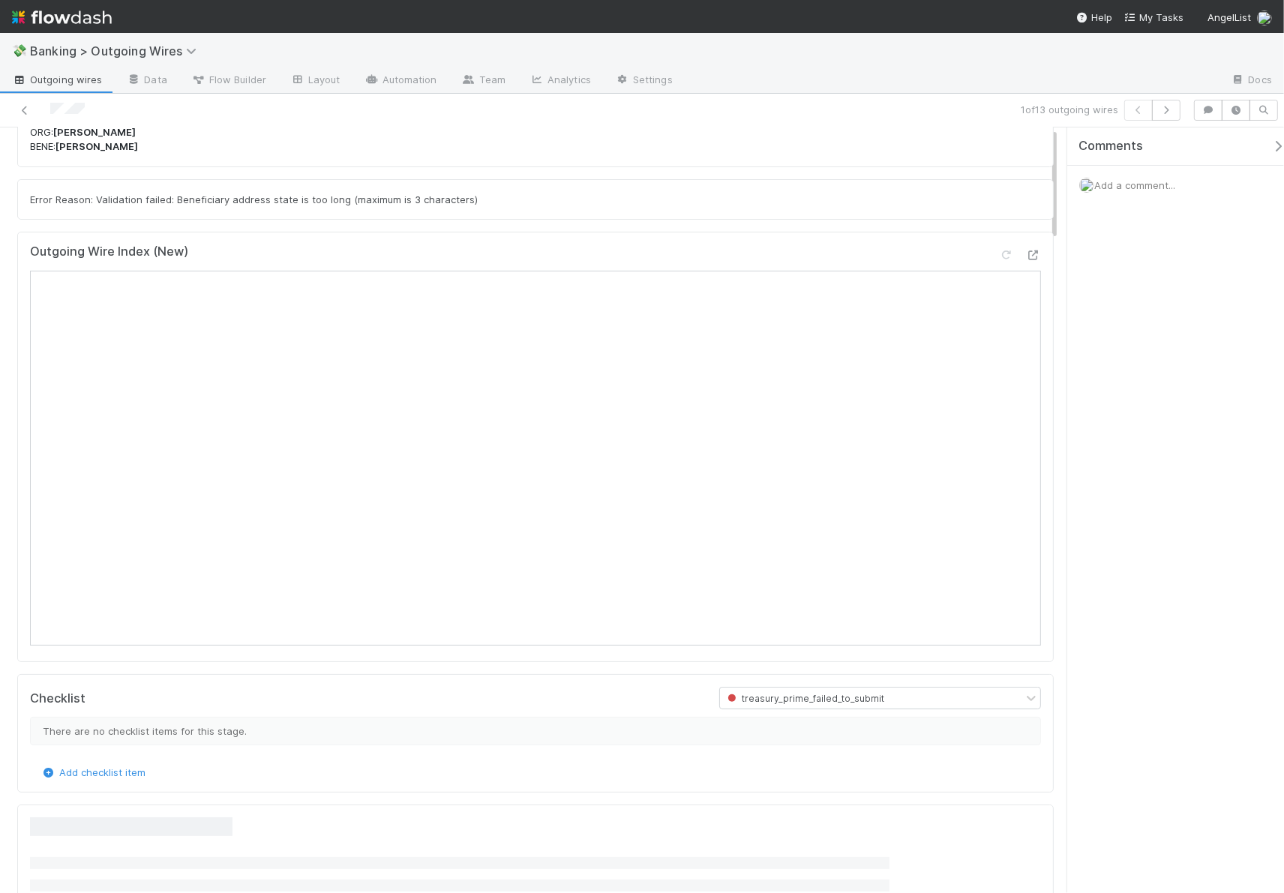
scroll to position [147, 0]
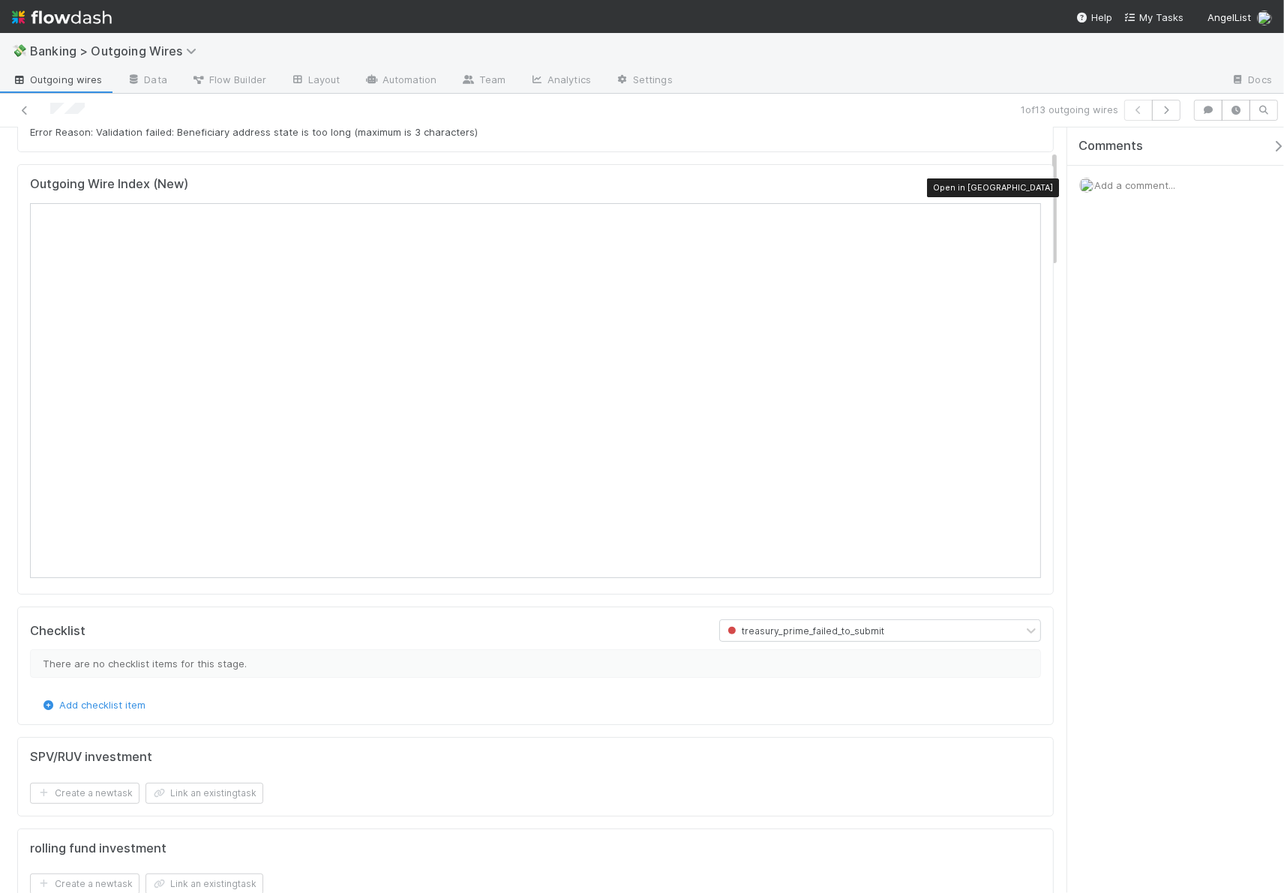
click at [1026, 187] on icon at bounding box center [1033, 188] width 15 height 10
click at [1026, 191] on icon at bounding box center [1033, 188] width 15 height 10
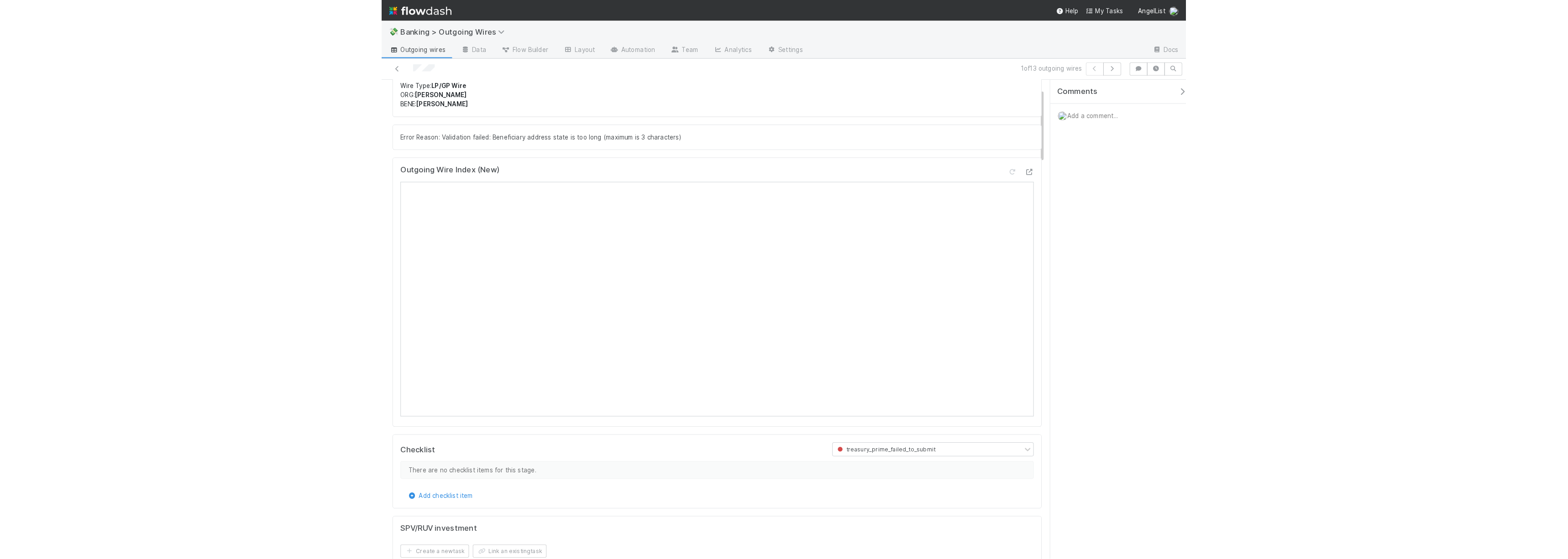
scroll to position [0, 0]
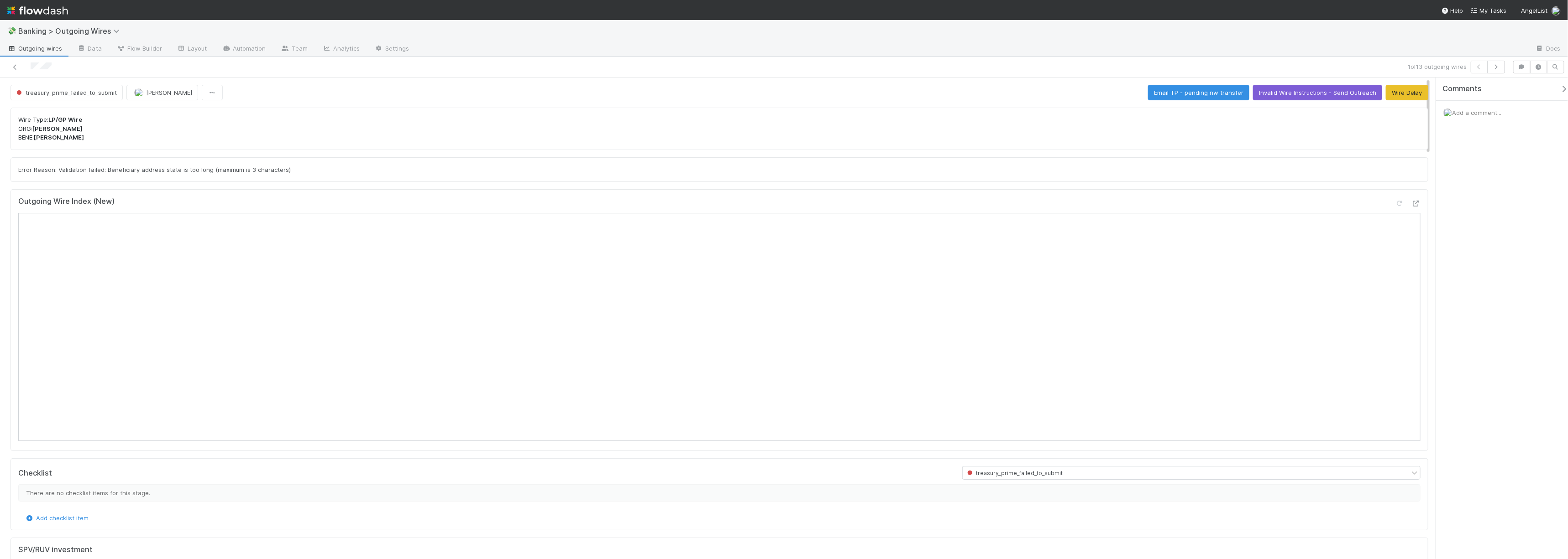
click at [21, 66] on div at bounding box center [380, 67] width 754 height 13
click at [13, 66] on icon at bounding box center [15, 68] width 9 height 6
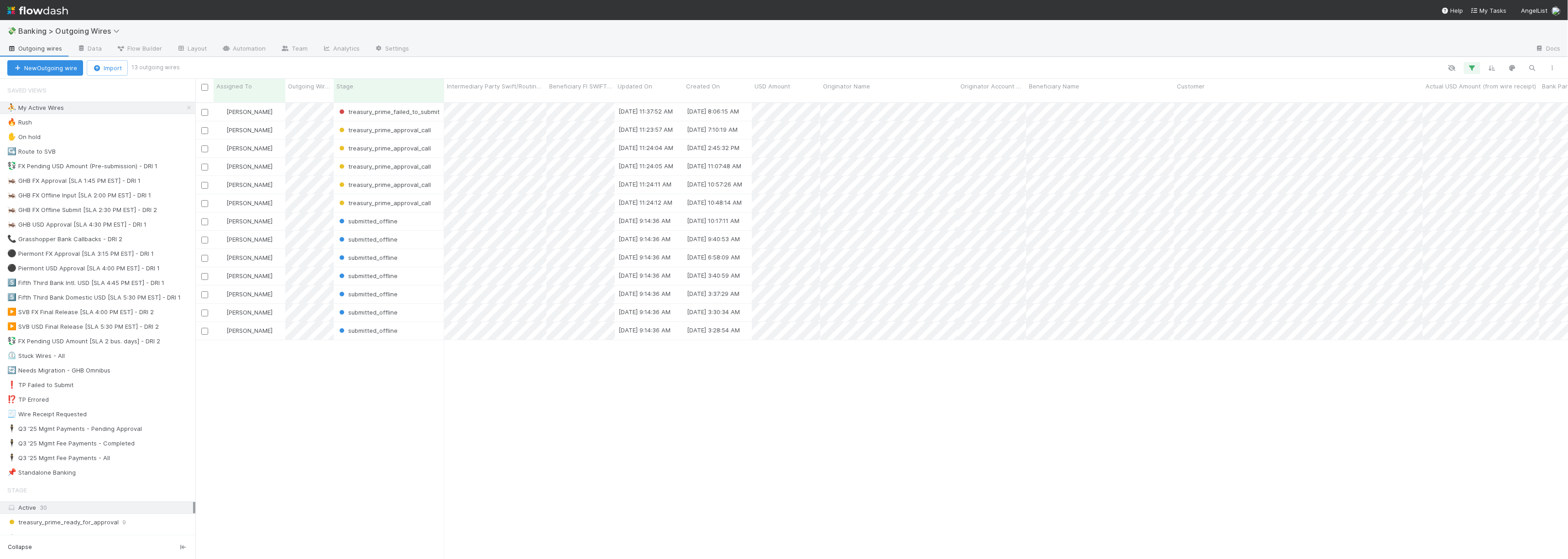
scroll to position [457, 1365]
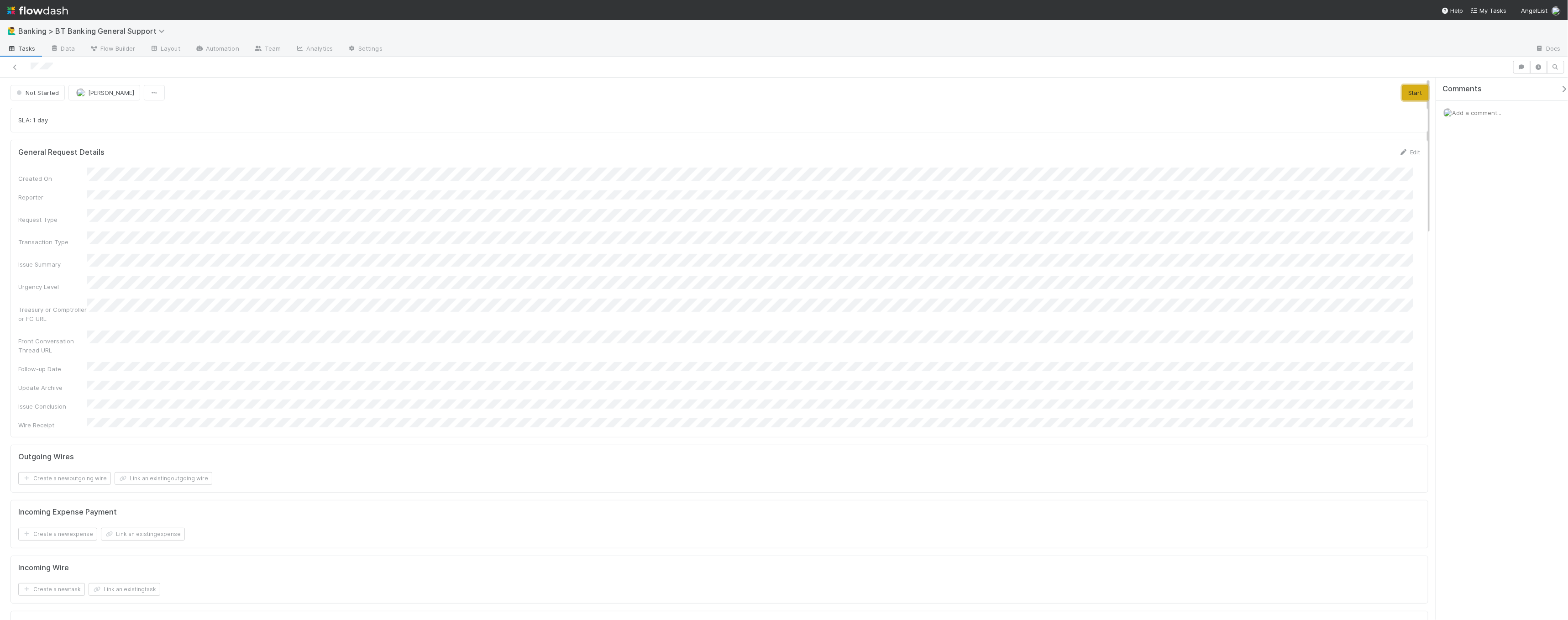
drag, startPoint x: 1412, startPoint y: 96, endPoint x: 1394, endPoint y: 103, distance: 19.3
click at [746, 96] on button "Start" at bounding box center [1415, 92] width 26 height 15
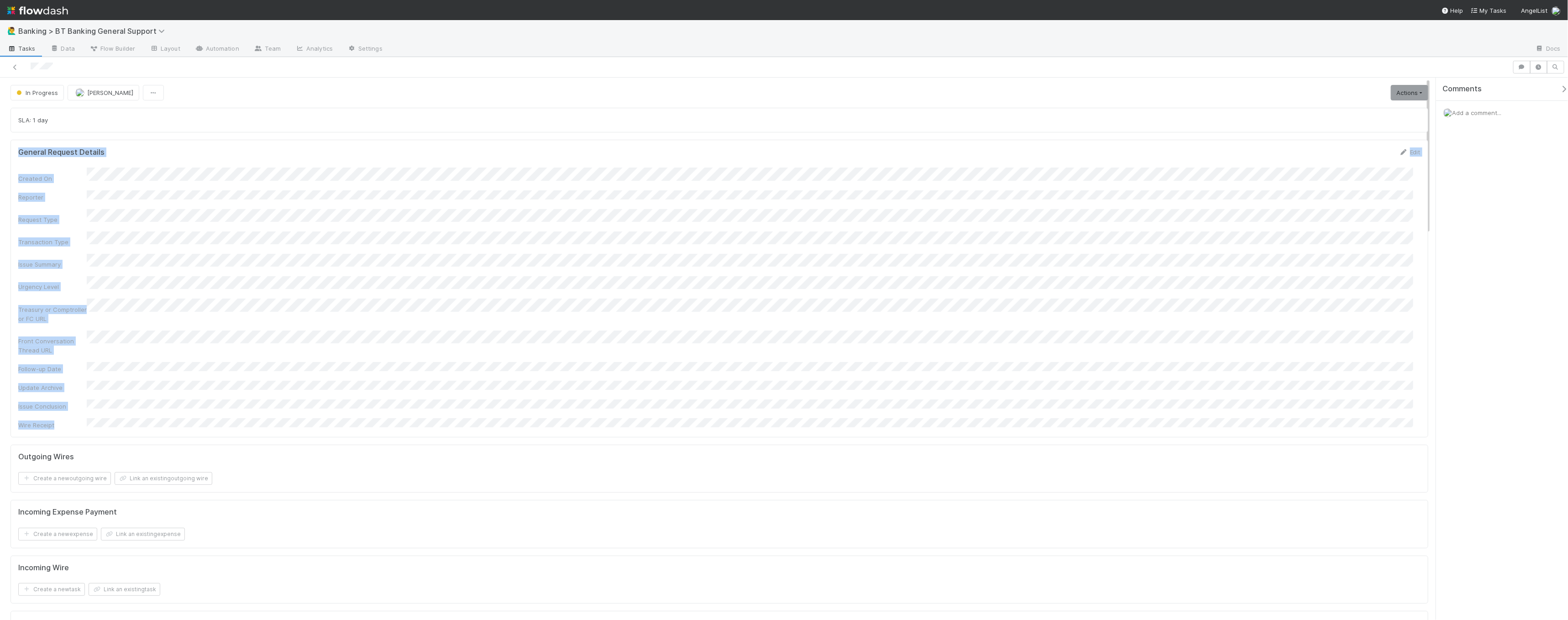
drag, startPoint x: 15, startPoint y: 152, endPoint x: 114, endPoint y: 398, distance: 265.2
click at [110, 389] on div "General Request Details Edit Created On Reporter Request Type Transaction Type …" at bounding box center [719, 288] width 1418 height 297
click at [183, 389] on div "General Request Details Edit Created On Reporter Request Type Transaction Type …" at bounding box center [719, 288] width 1418 height 297
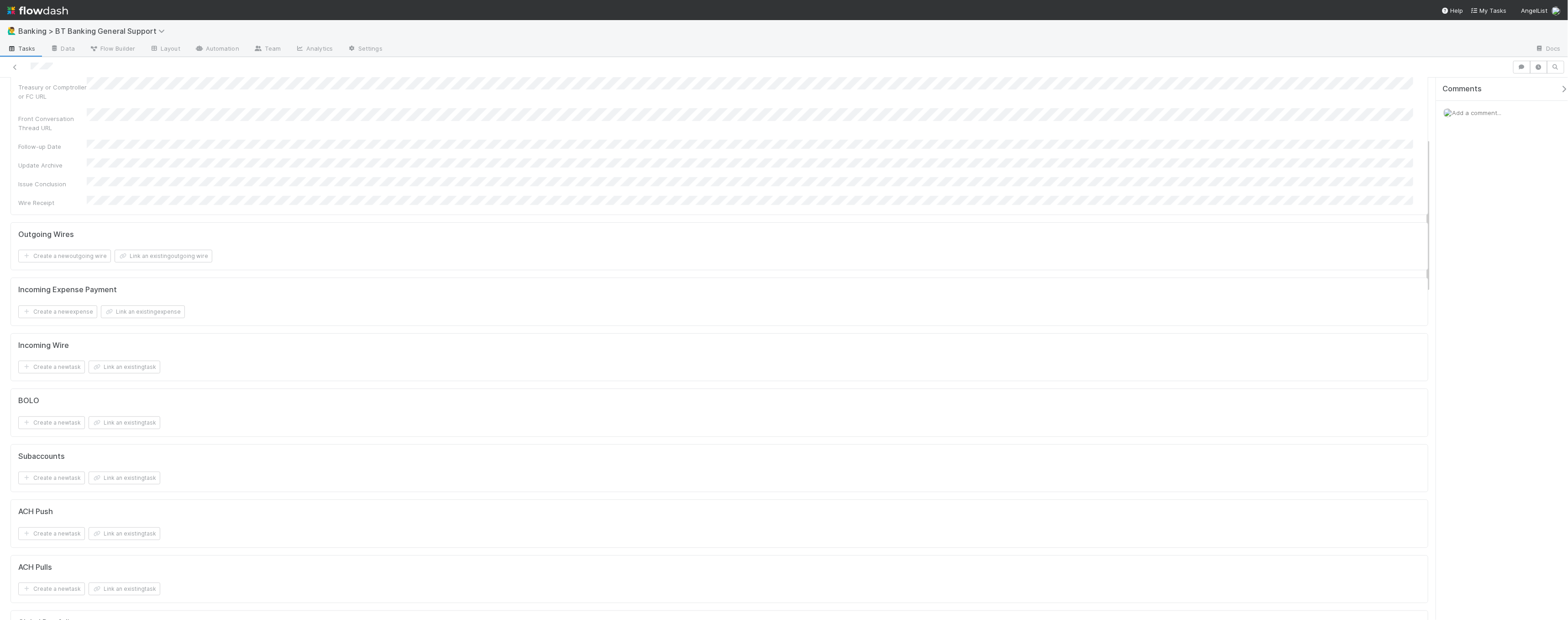
scroll to position [213, 0]
click at [191, 259] on button "Link an existing outgoing wire" at bounding box center [163, 265] width 97 height 13
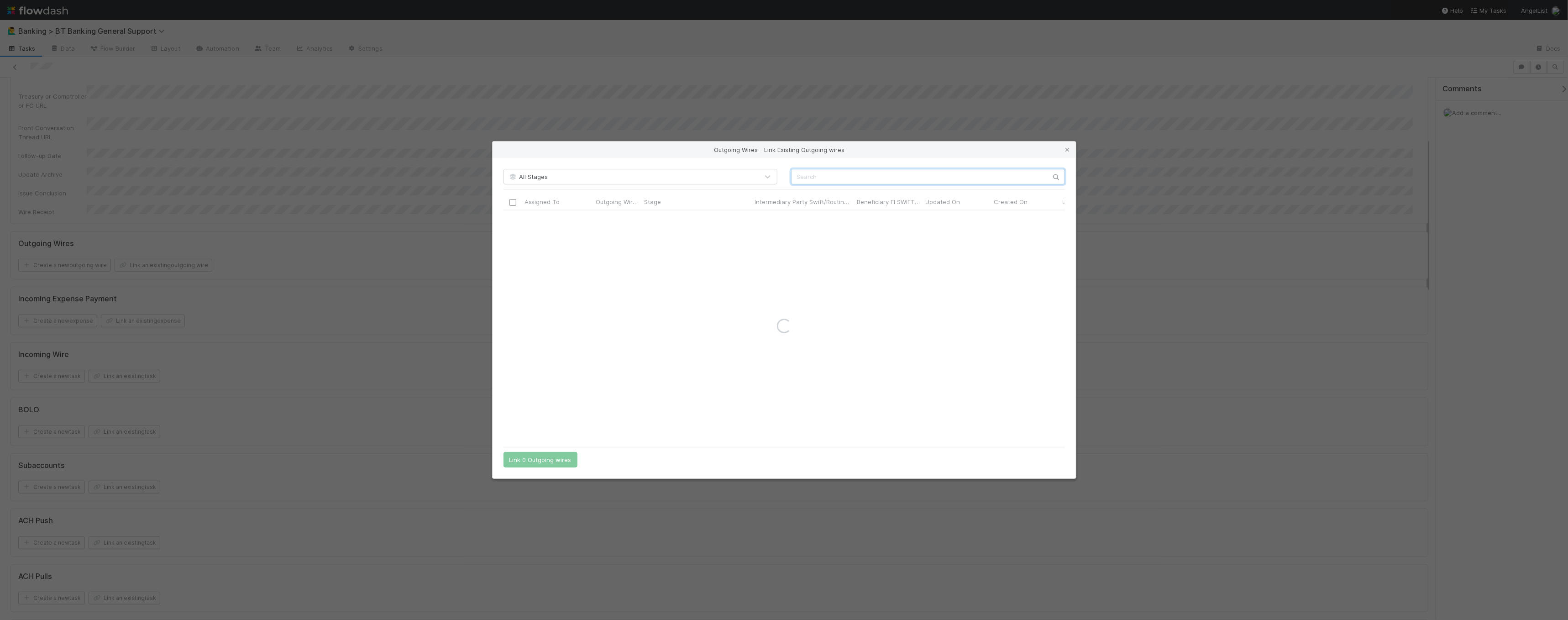
click at [746, 180] on input "text" at bounding box center [928, 176] width 274 height 15
paste input "108265"
type input "108265"
click at [512, 217] on input "checkbox" at bounding box center [512, 219] width 7 height 7
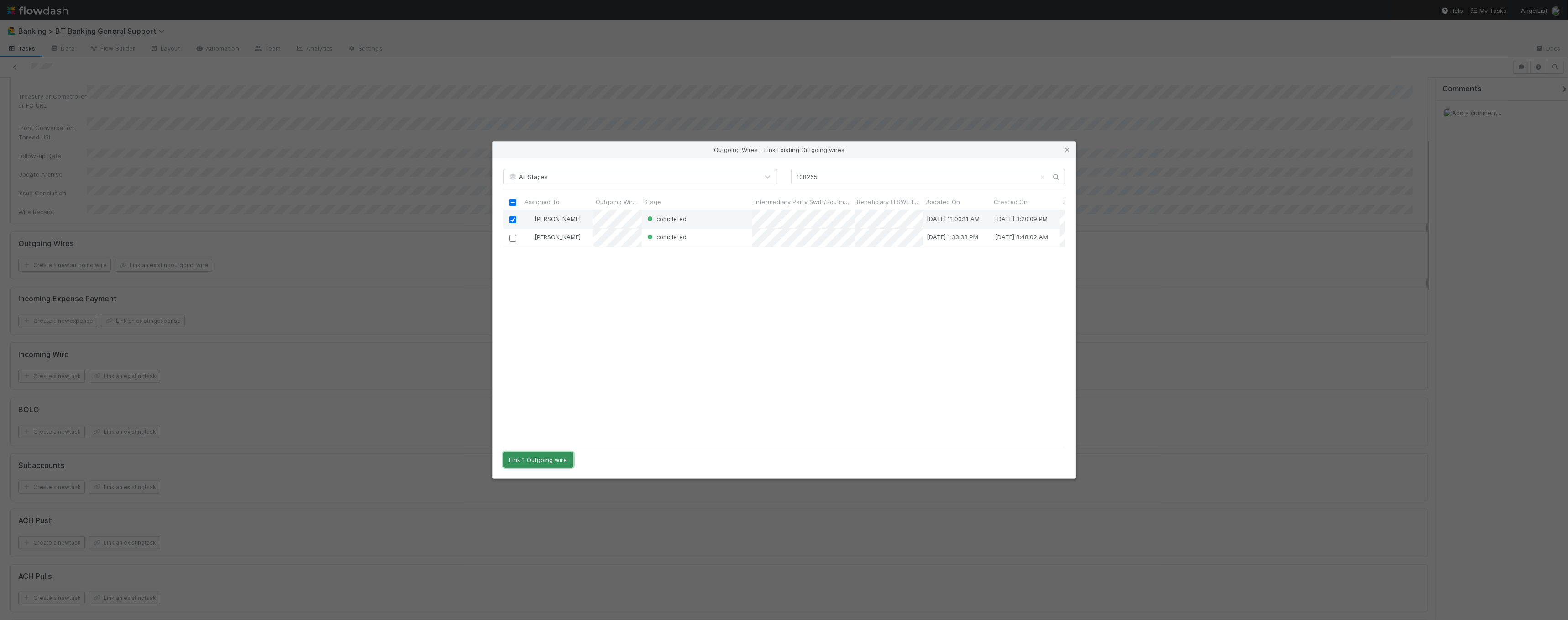
click at [537, 389] on button "Link 1 Outgoing wire" at bounding box center [538, 459] width 70 height 15
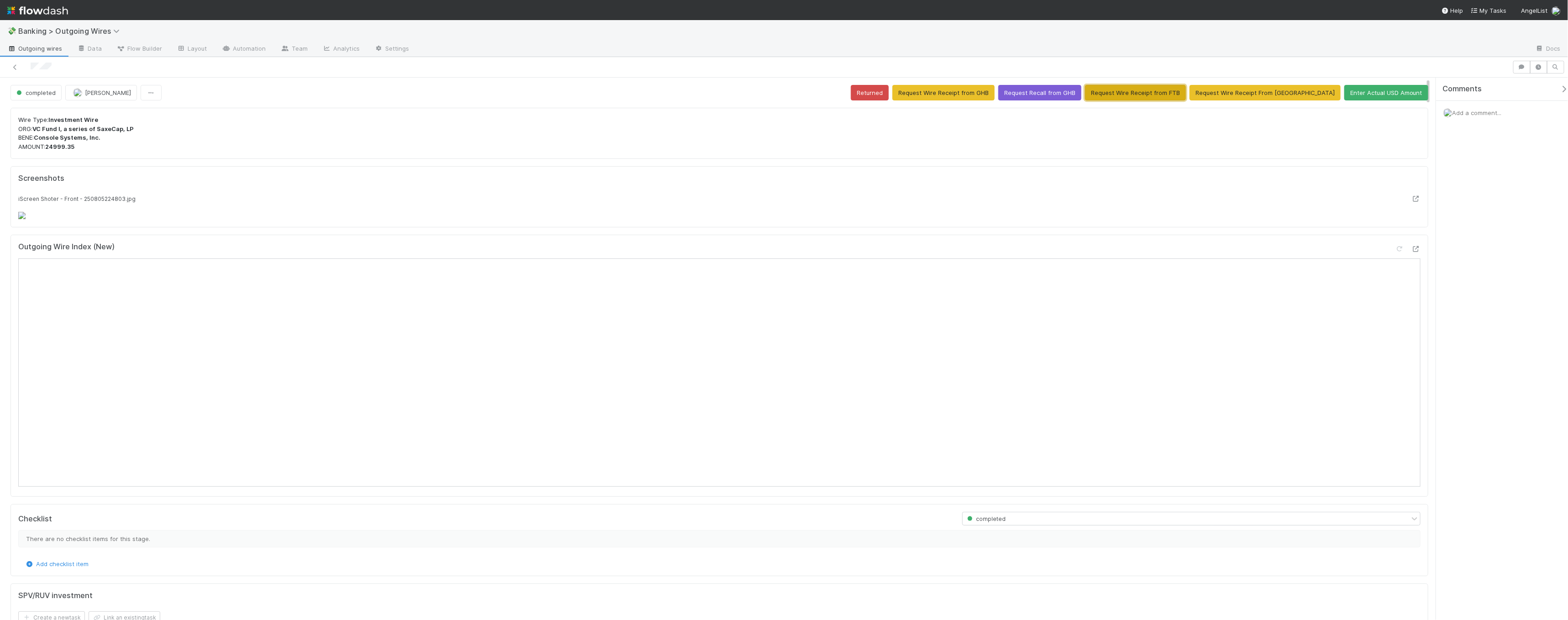
click at [746, 93] on button "Request Wire Receipt from FTB" at bounding box center [1136, 92] width 101 height 15
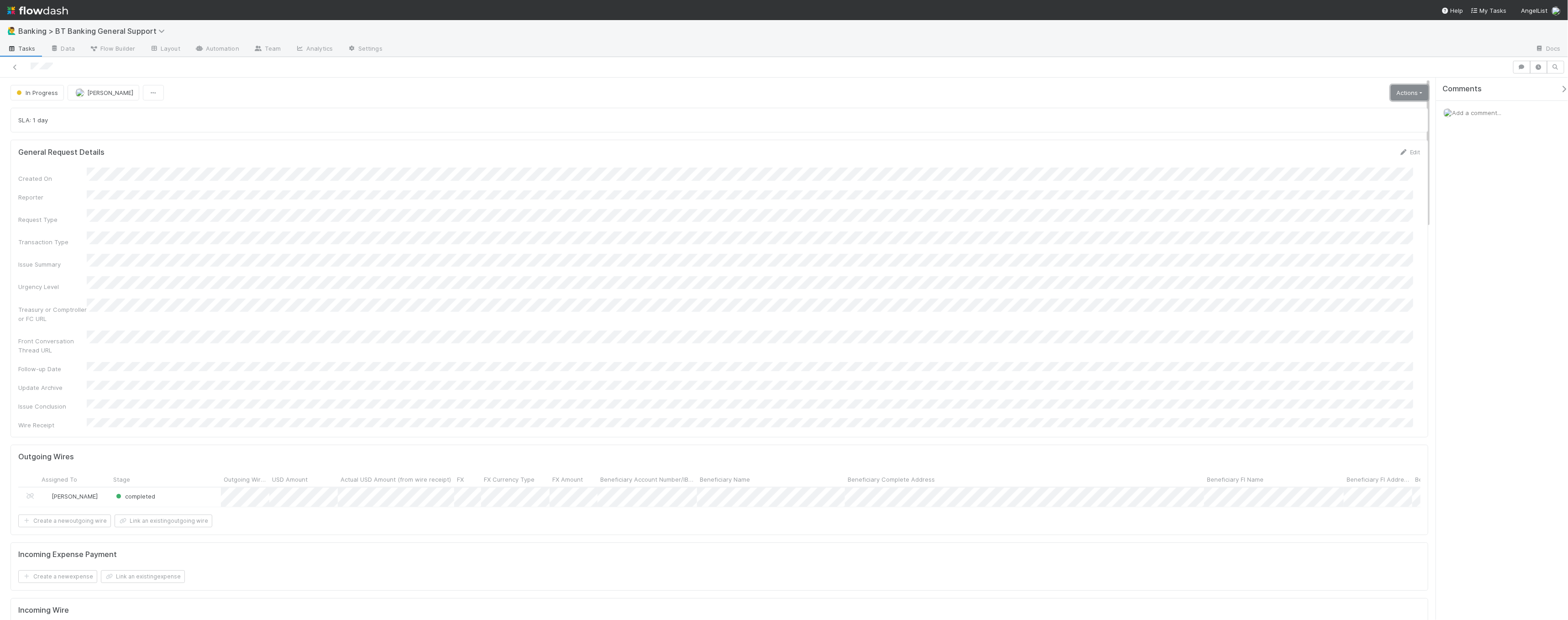
click at [746, 94] on link "Actions" at bounding box center [1409, 92] width 37 height 15
click at [746, 135] on button "Move to Waiting" at bounding box center [1359, 137] width 144 height 13
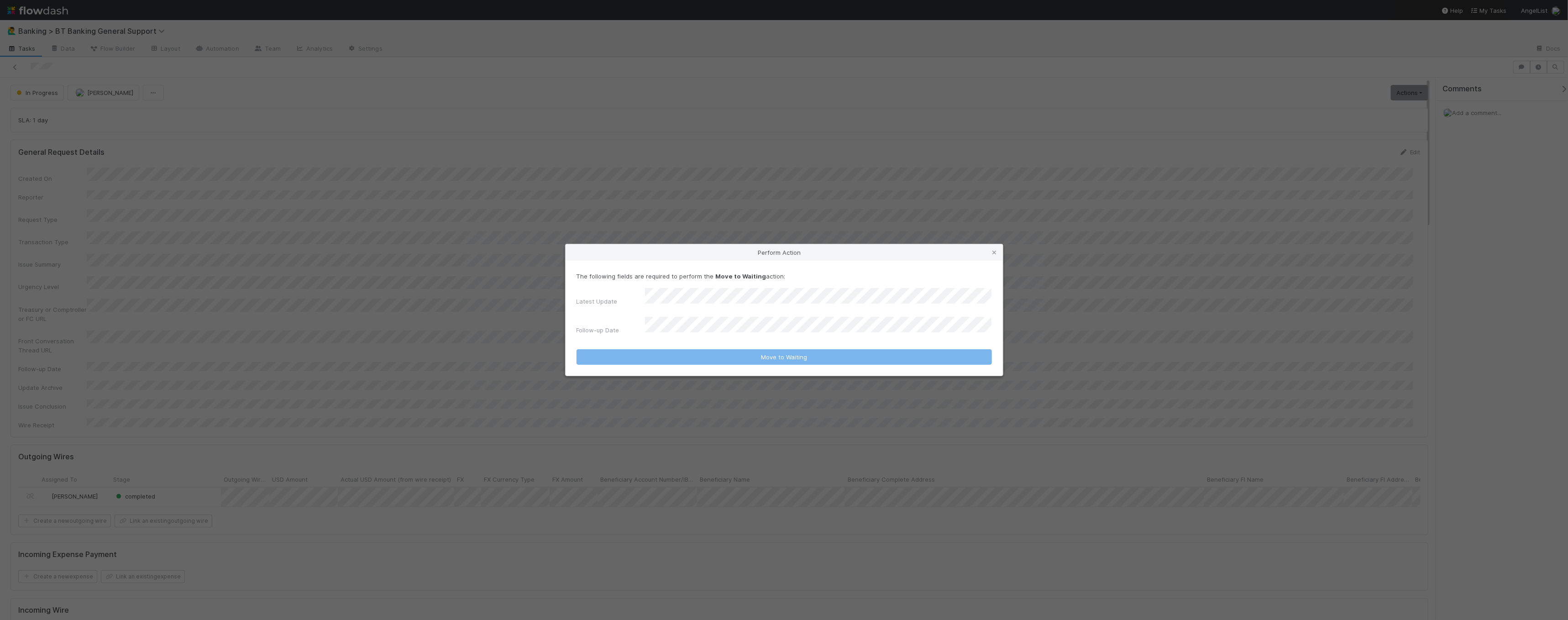
click at [746, 291] on div "The following fields are required to perform the Move to Waiting action: Latest…" at bounding box center [784, 305] width 415 height 66
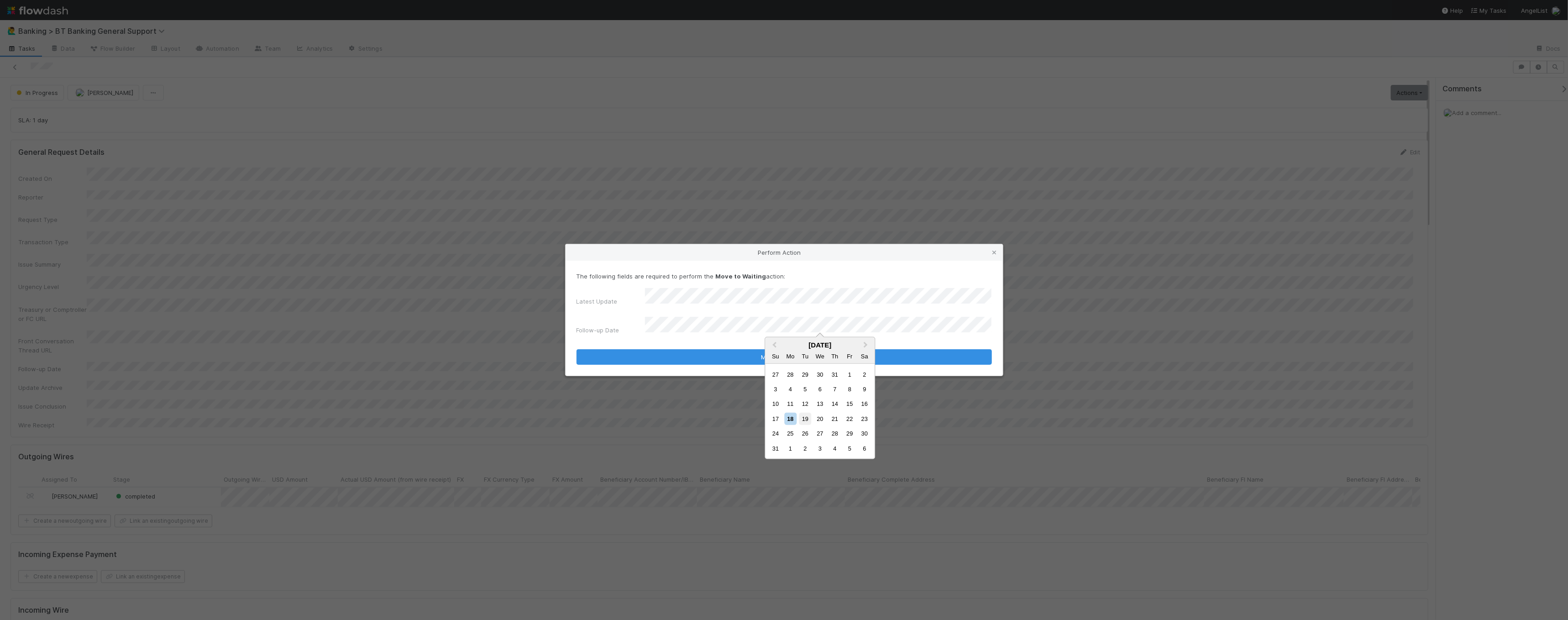
click at [746, 389] on div "19" at bounding box center [805, 419] width 12 height 12
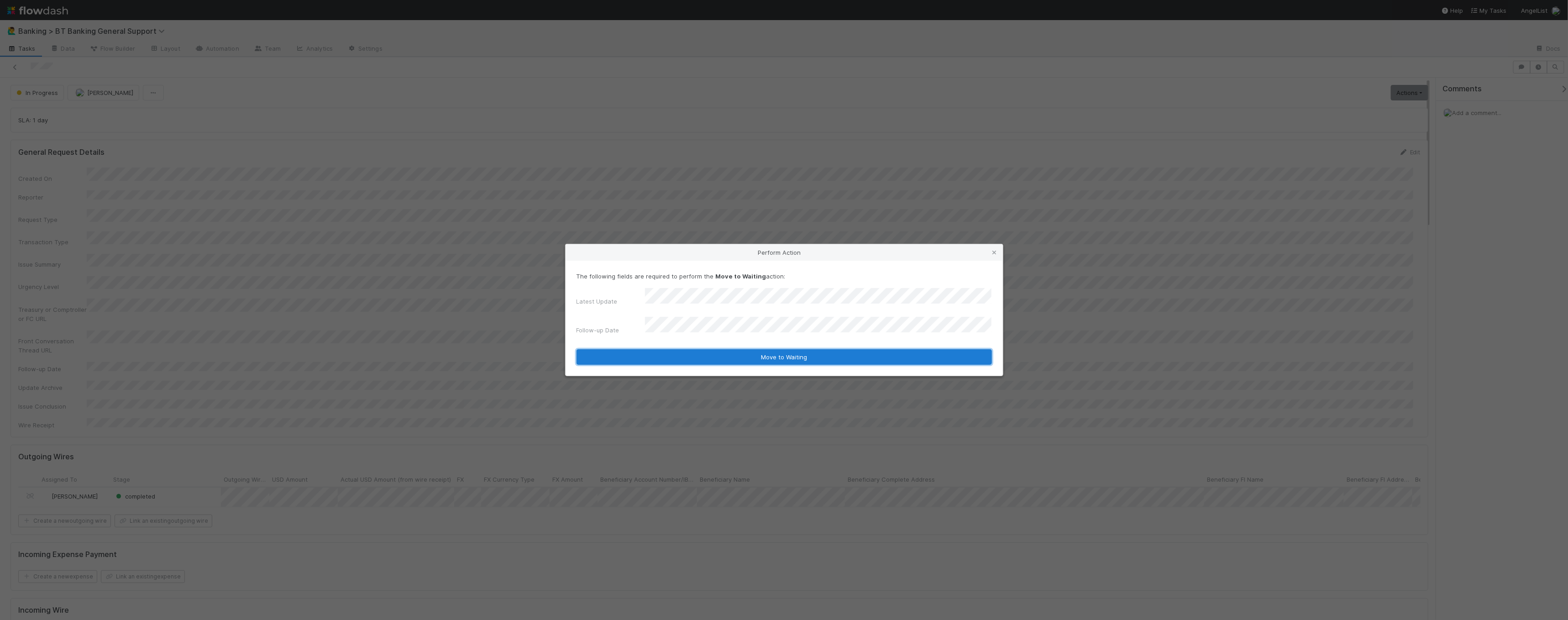
click at [746, 353] on button "Move to Waiting" at bounding box center [784, 357] width 415 height 15
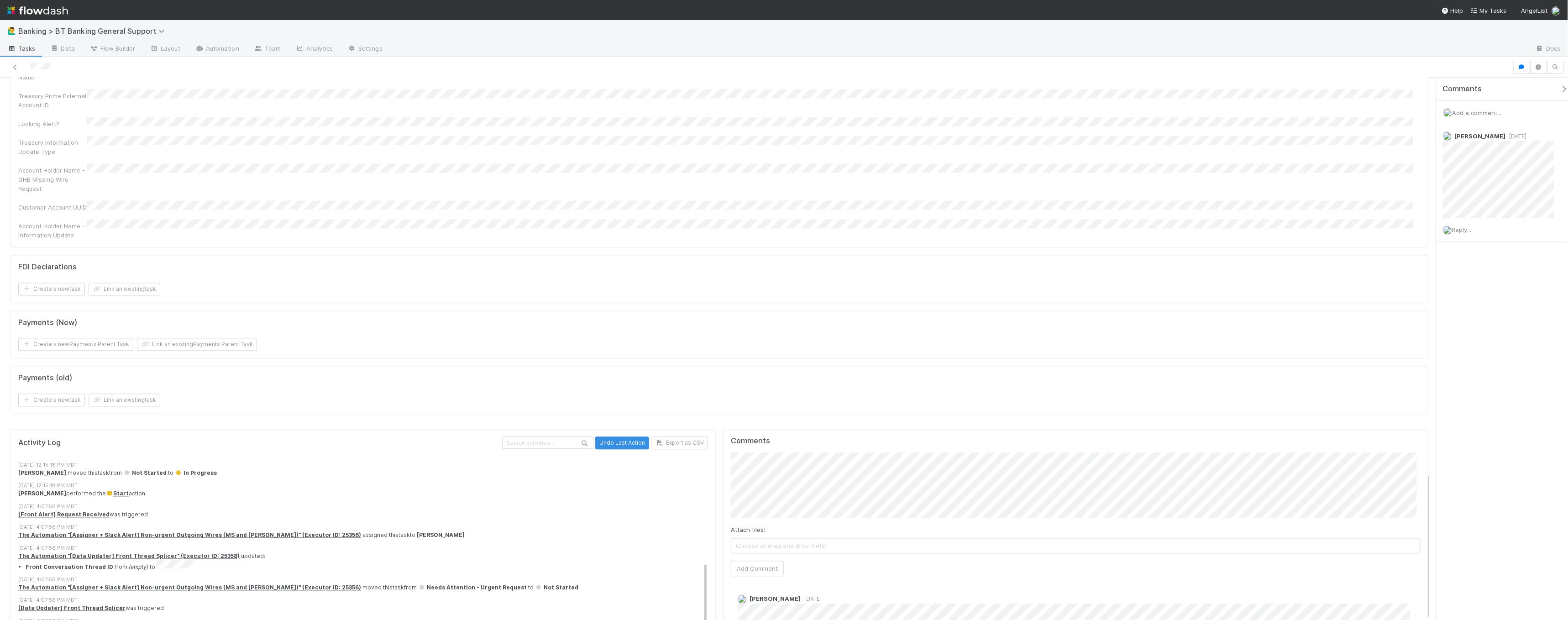
scroll to position [238, 0]
drag, startPoint x: 341, startPoint y: 430, endPoint x: 97, endPoint y: 430, distance: 244.0
click at [97, 533] on div "The Automation "[Assigner + Slack Alert] Non-urgent Outgoing Wires (MS and [PER…" at bounding box center [367, 537] width 698 height 8
click at [329, 512] on div "[Front Alert] Request Received was triggered" at bounding box center [367, 516] width 698 height 8
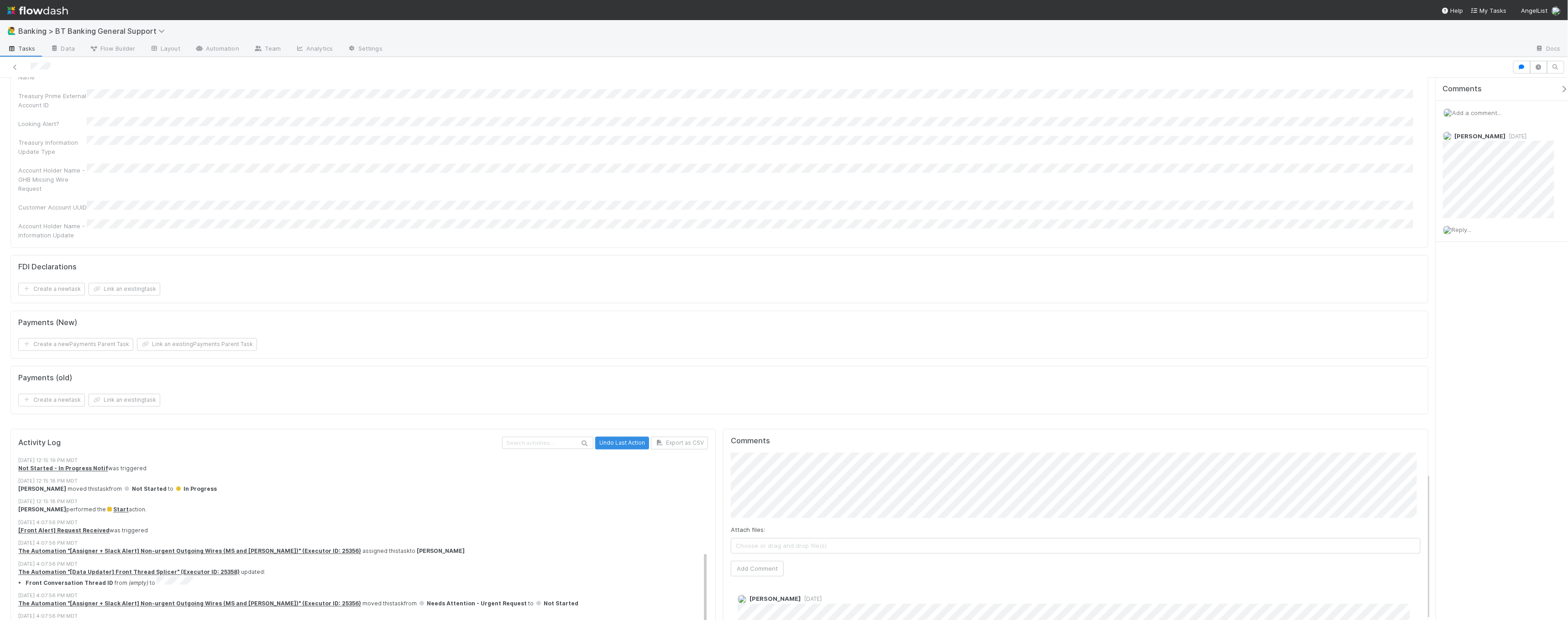
drag, startPoint x: 14, startPoint y: 437, endPoint x: 134, endPoint y: 437, distance: 120.0
click at [134, 437] on div "Activity Log Undo Last Action Export as CSV [DATE] 3:04:30 AM MDT The Automatio…" at bounding box center [363, 538] width 705 height 218
click at [264, 393] on div "[DATE] 3:04:30 AM MDT The Automation "Follow-up date -> Move to Needs Review" (…" at bounding box center [367, 454] width 698 height 442
drag, startPoint x: 164, startPoint y: 406, endPoint x: 26, endPoint y: 400, distance: 138.1
click at [0, 399] on html "🙋‍♂️ Banking > BT Banking General Support Tasks Data Flow Builder Layout Automa…" at bounding box center [784, 310] width 1568 height 620
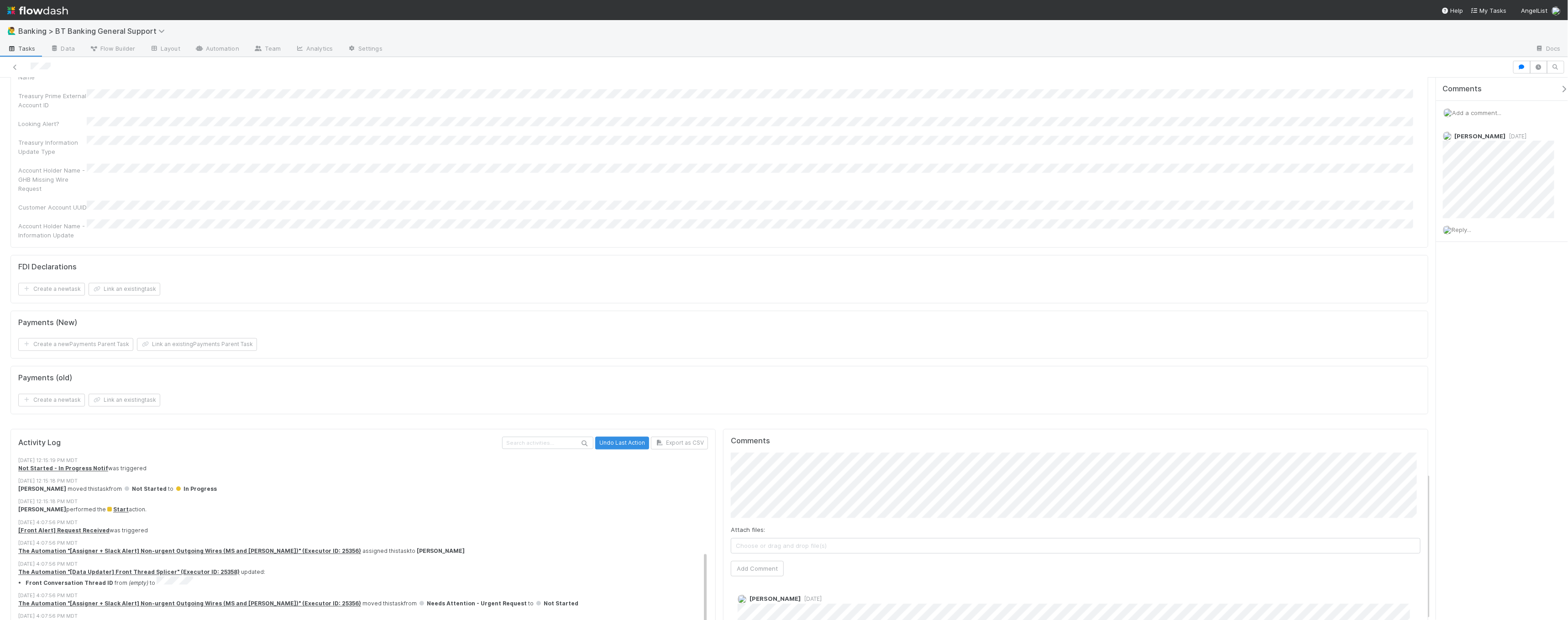
click at [394, 506] on div "[PERSON_NAME] performed the Start action." at bounding box center [367, 510] width 698 height 8
drag, startPoint x: 392, startPoint y: 446, endPoint x: 145, endPoint y: 430, distance: 247.5
click at [144, 430] on div "[DATE] 3:04:30 AM MDT The Automation "Follow-up date -> Move to Needs Review" (…" at bounding box center [367, 454] width 698 height 442
click at [417, 527] on div "[Front Alert] Request Received was triggered" at bounding box center [367, 530] width 698 height 8
click at [52, 540] on div "[DATE] 4:07:56 PM MDT" at bounding box center [367, 543] width 698 height 8
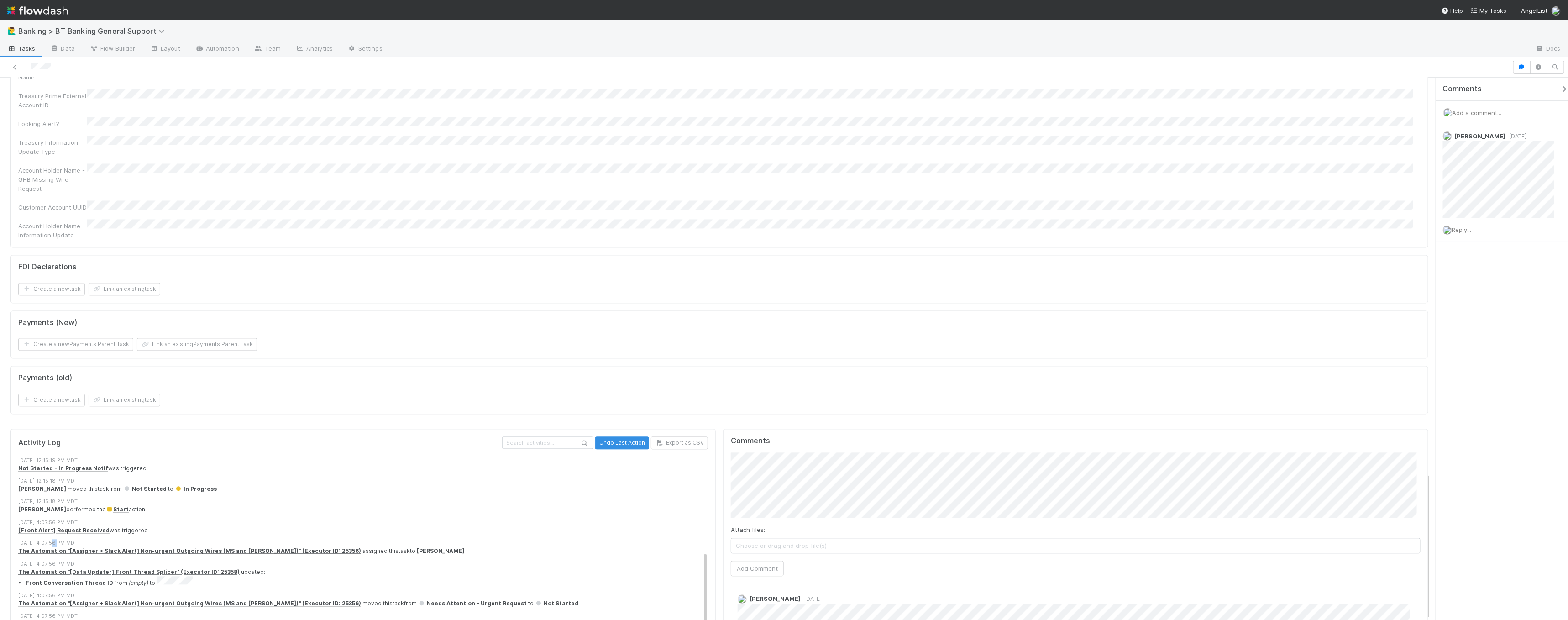
click at [52, 540] on div "[DATE] 4:07:56 PM MDT" at bounding box center [367, 543] width 698 height 8
click at [234, 506] on div "[PERSON_NAME] performed the Start action." at bounding box center [367, 510] width 698 height 8
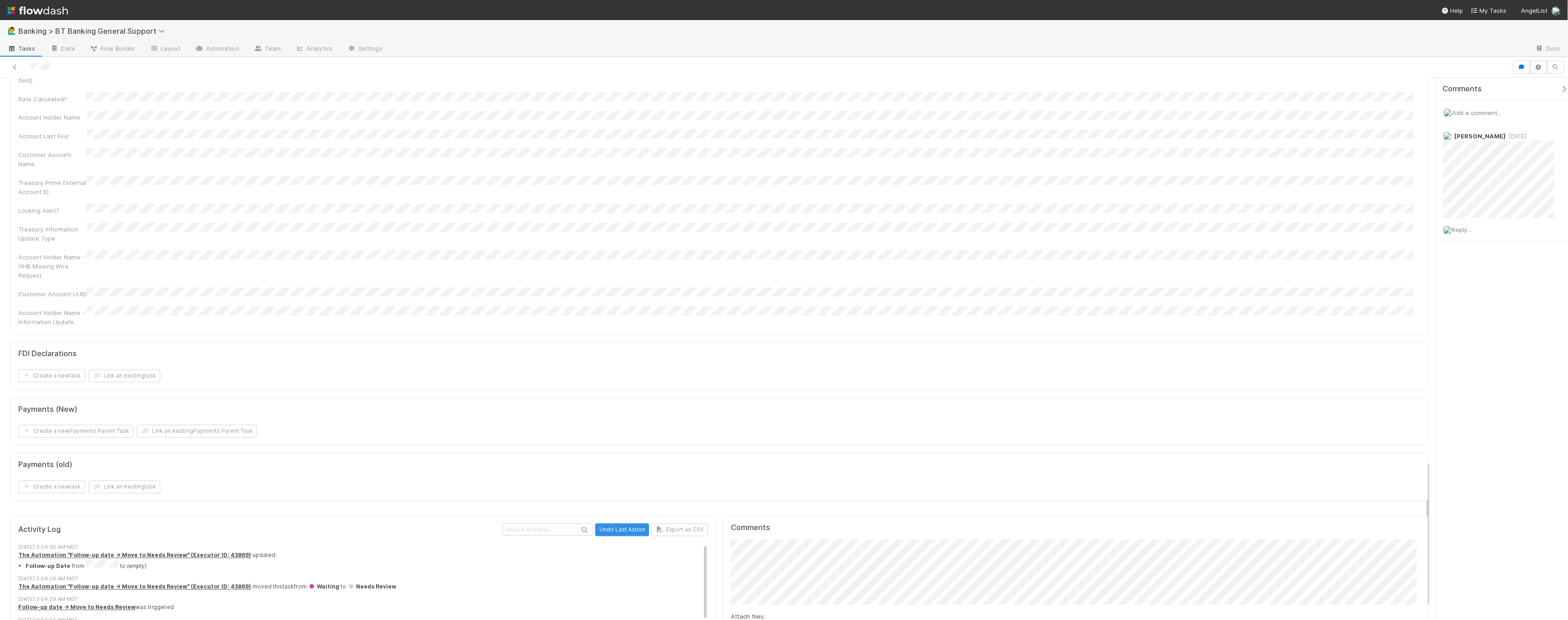
scroll to position [1460, 0]
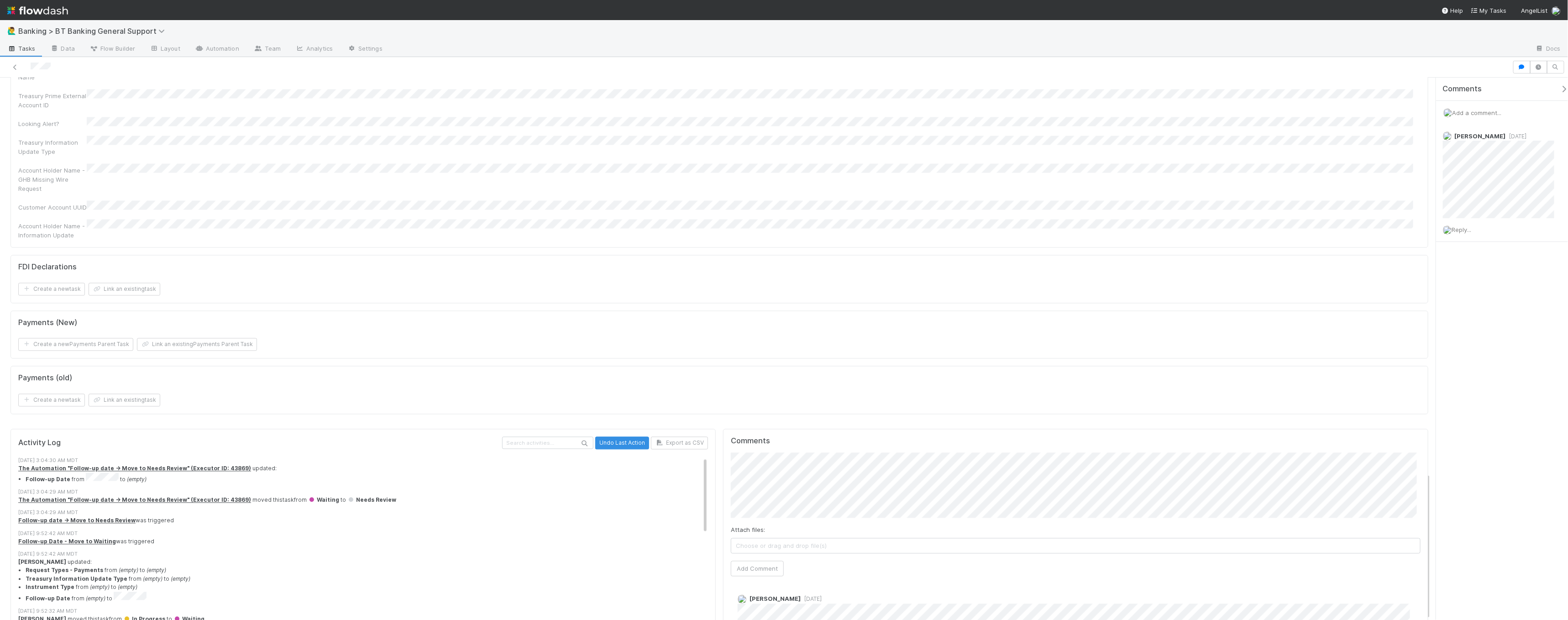
drag, startPoint x: 39, startPoint y: 509, endPoint x: 199, endPoint y: 503, distance: 160.1
click at [116, 608] on div "8/13/25, 9:52:32 AM MDT" at bounding box center [367, 611] width 698 height 8
click at [388, 583] on li "Instrument Type from (empty) to (empty)" at bounding box center [371, 587] width 690 height 8
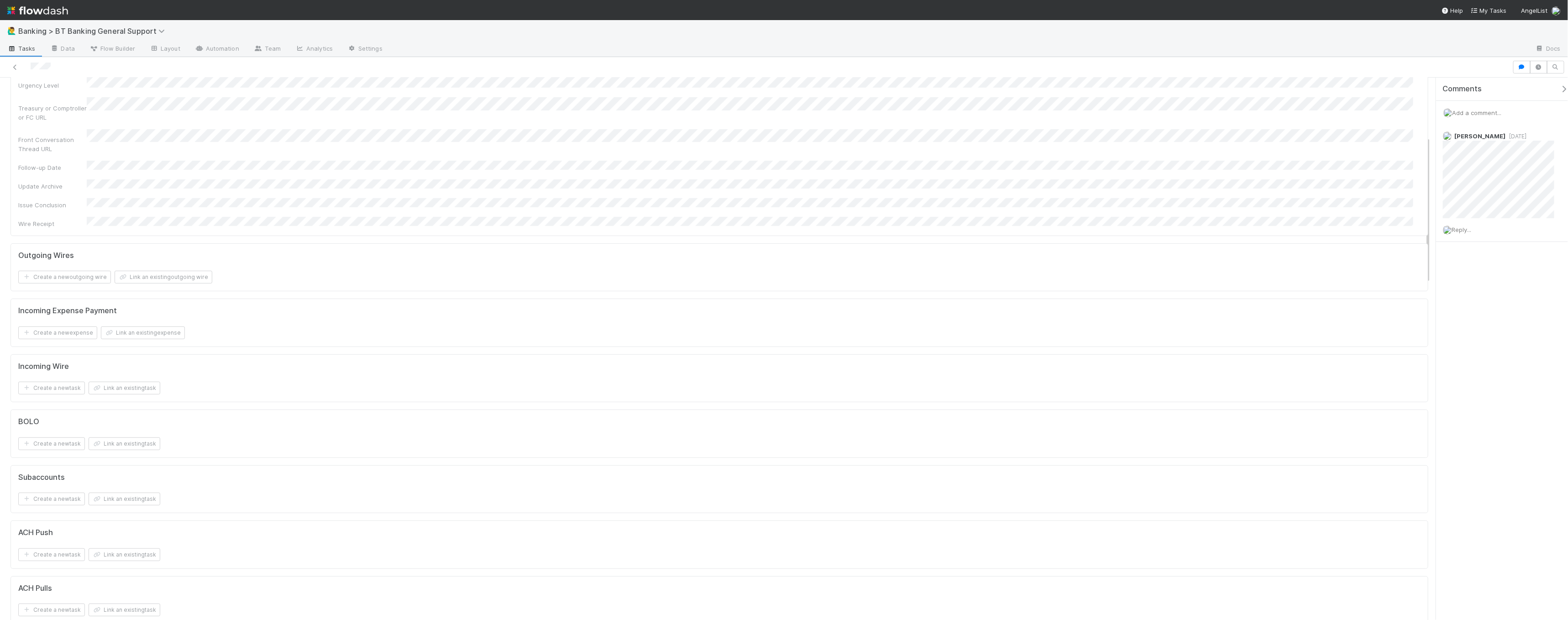
scroll to position [0, 0]
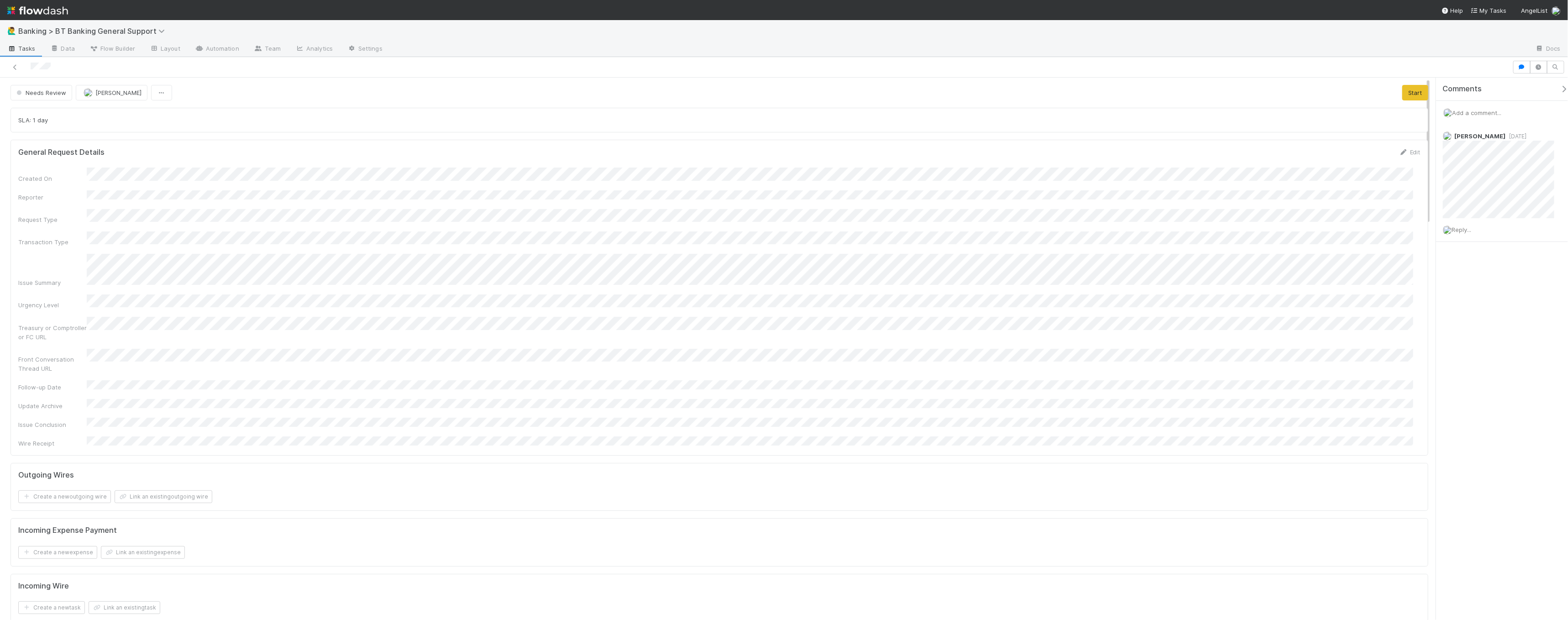
click at [379, 122] on div "SLA: 1 day" at bounding box center [719, 120] width 1402 height 9
click at [96, 66] on div at bounding box center [756, 67] width 1505 height 13
click at [159, 69] on div at bounding box center [756, 67] width 1505 height 13
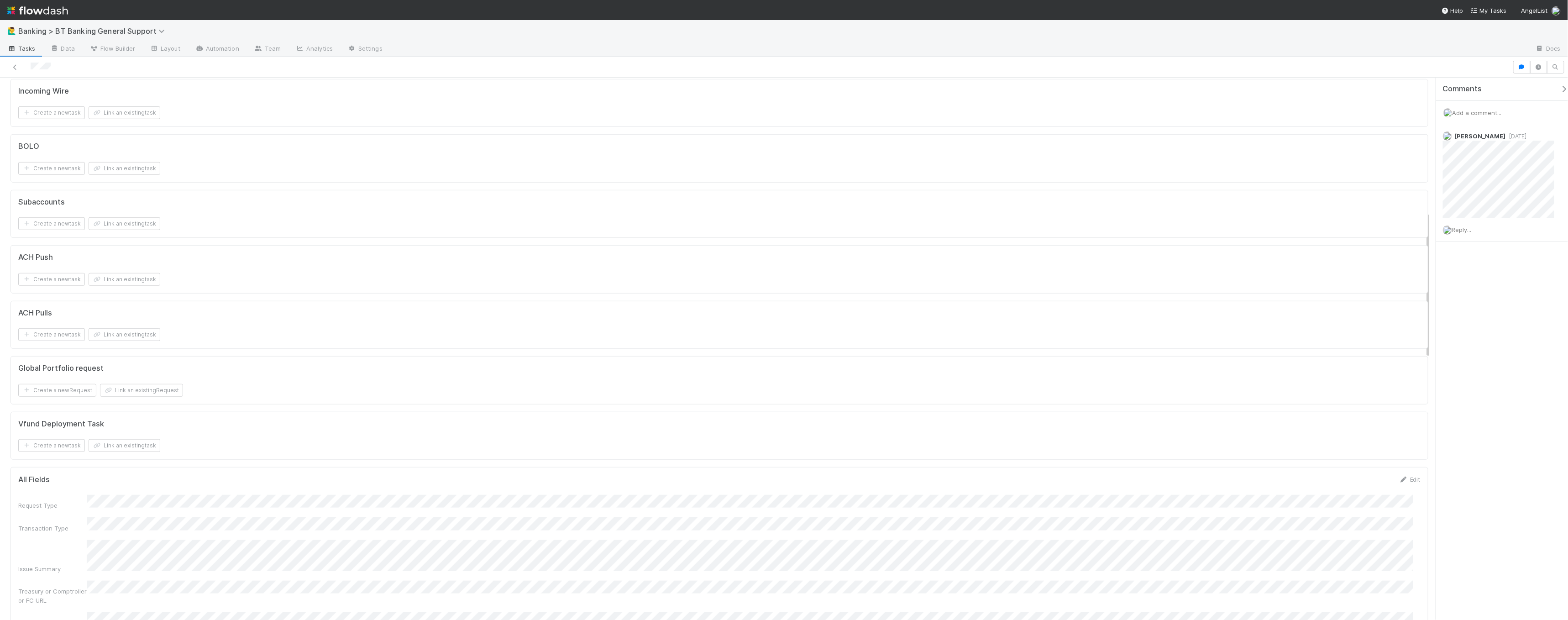
scroll to position [806, 0]
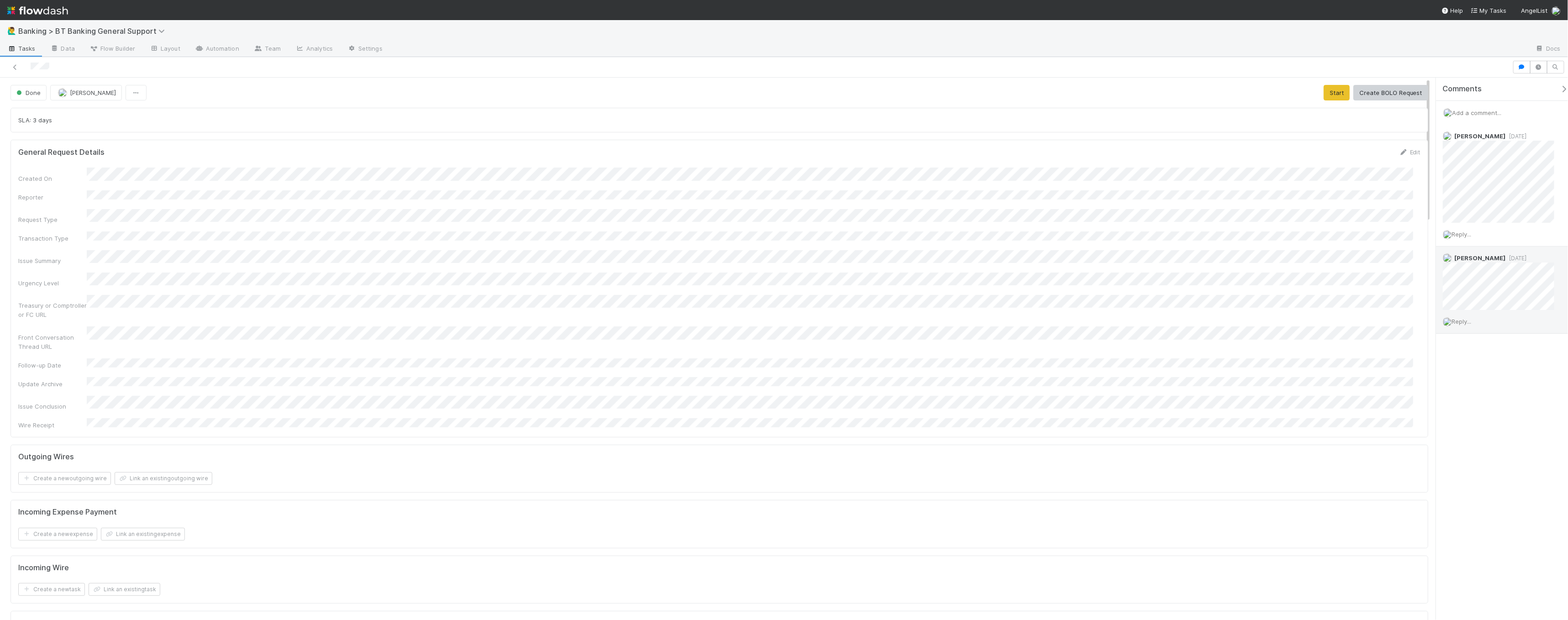
click at [1556, 275] on div "[PERSON_NAME] [DATE]" at bounding box center [1502, 278] width 133 height 63
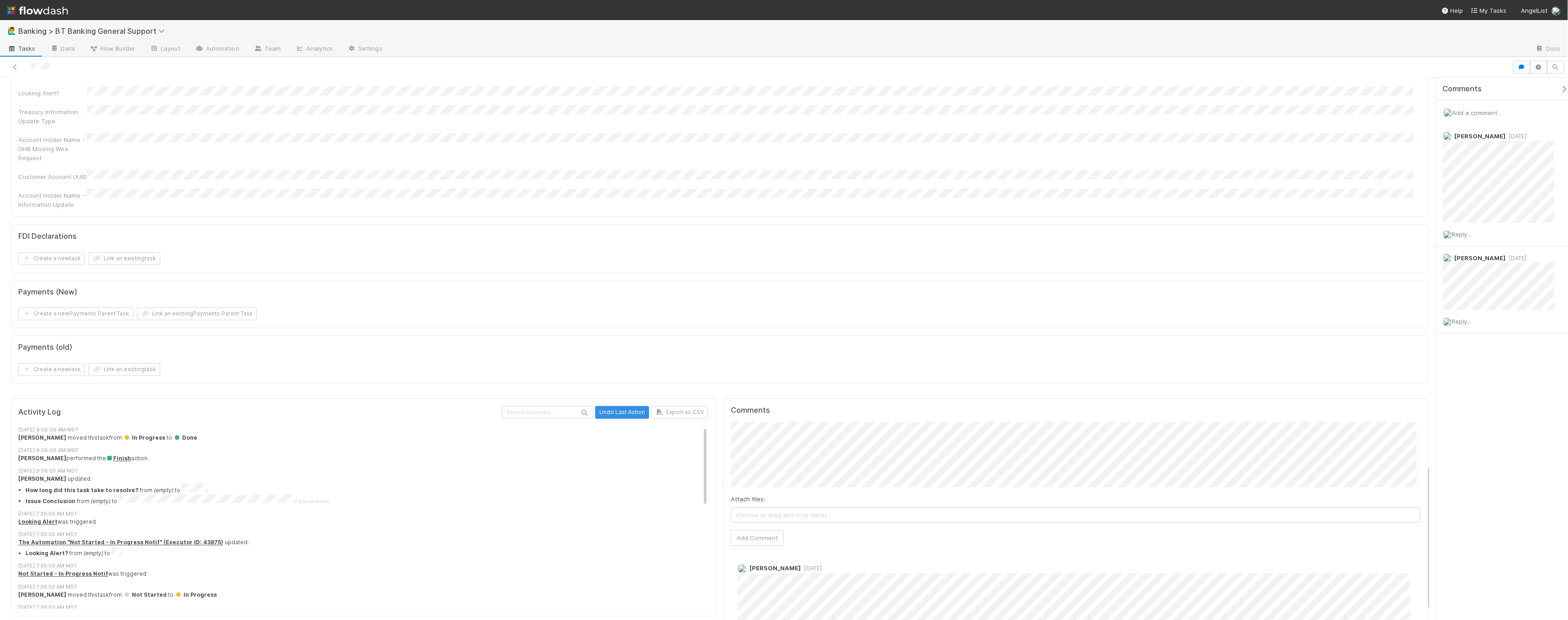
scroll to position [1456, 0]
click at [308, 498] on span "(show more)" at bounding box center [313, 501] width 30 height 6
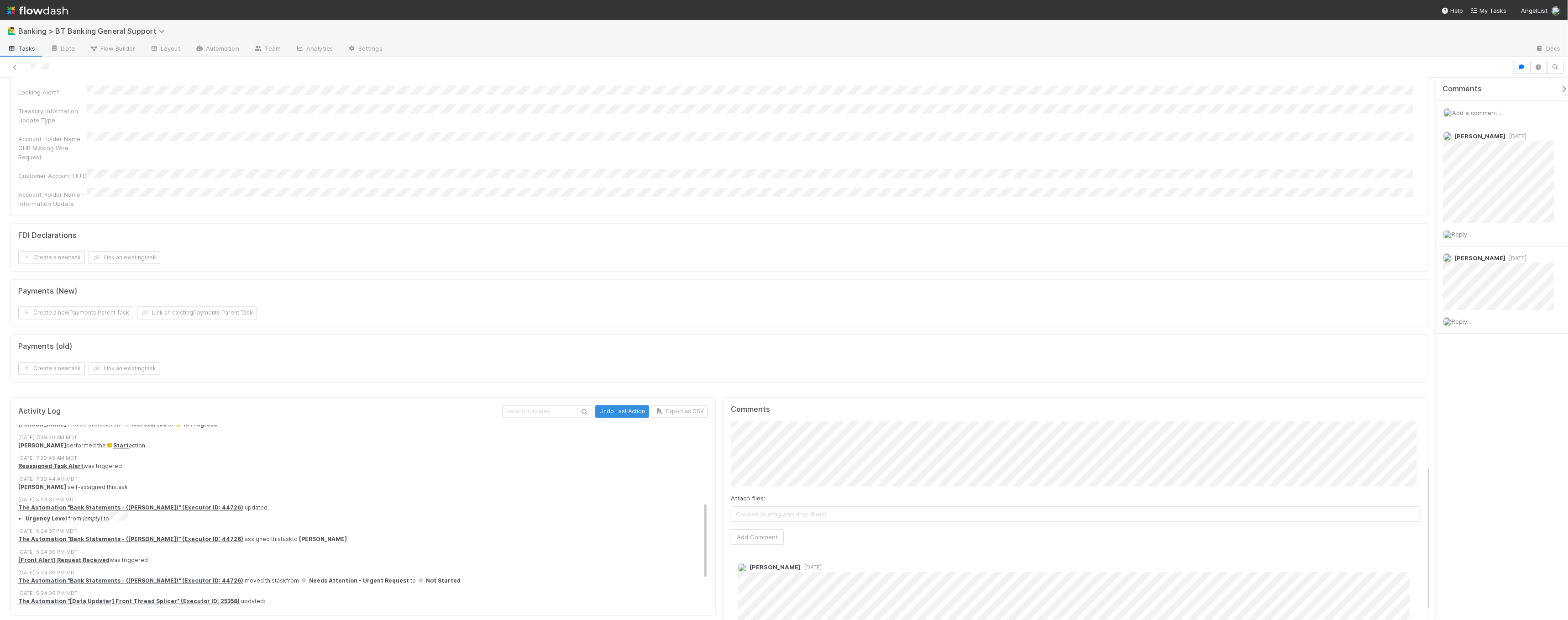
scroll to position [186, 0]
drag, startPoint x: 24, startPoint y: 420, endPoint x: 163, endPoint y: 420, distance: 139.0
click at [159, 420] on div "Activity Log Undo Last Action Export as CSV [DATE] 9:56:06 AM MDT [PERSON_NAME]…" at bounding box center [363, 507] width 705 height 218
click at [310, 415] on div "[DATE] 9:56:06 AM MDT [PERSON_NAME] moved this task from In Progress to Done [D…" at bounding box center [367, 460] width 698 height 442
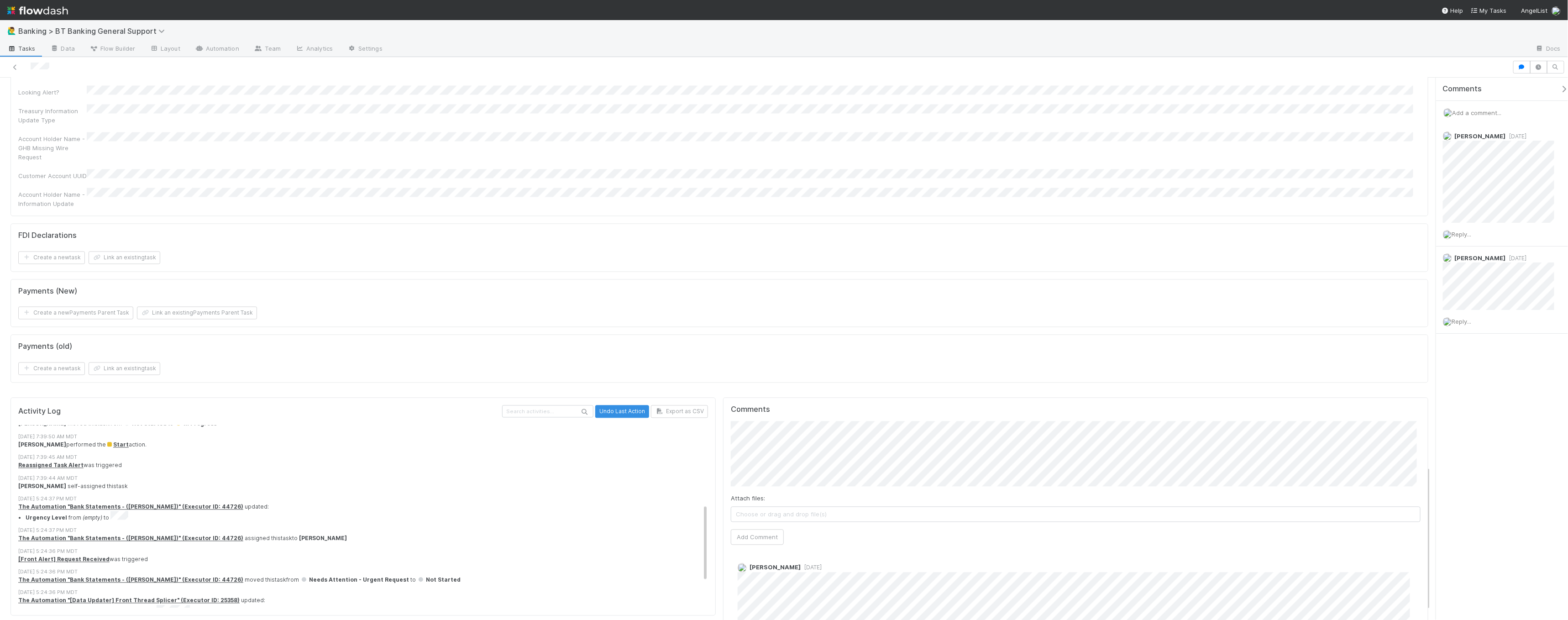
drag, startPoint x: 15, startPoint y: 372, endPoint x: 152, endPoint y: 373, distance: 137.0
click at [119, 398] on div "Activity Log Undo Last Action Export as CSV 8/13/25, 9:56:06 AM MDT Grace Cunni…" at bounding box center [363, 507] width 705 height 218
click at [215, 475] on div "8/12/25, 7:39:44 AM MDT" at bounding box center [367, 479] width 698 height 8
drag, startPoint x: 136, startPoint y: 408, endPoint x: 6, endPoint y: 393, distance: 130.9
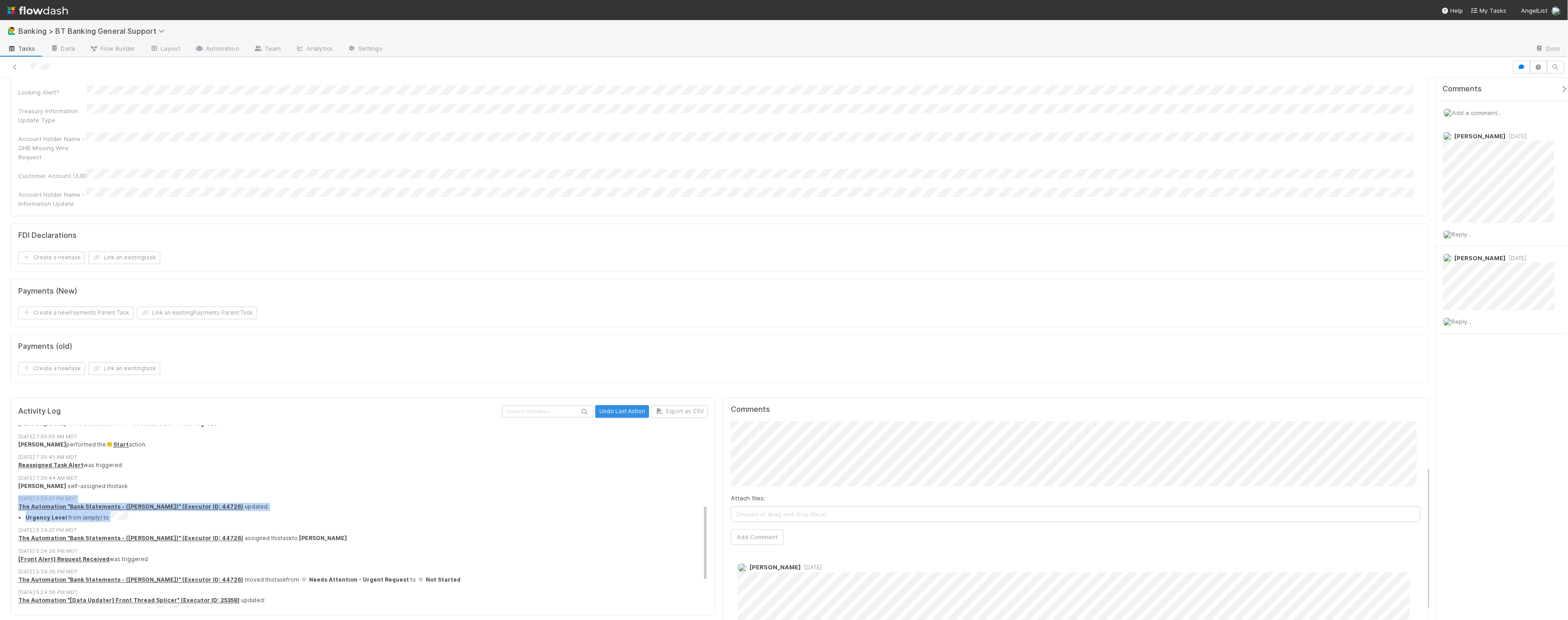
click at [384, 496] on div "8/5/25, 5:24:37 PM MDT" at bounding box center [367, 499] width 698 height 8
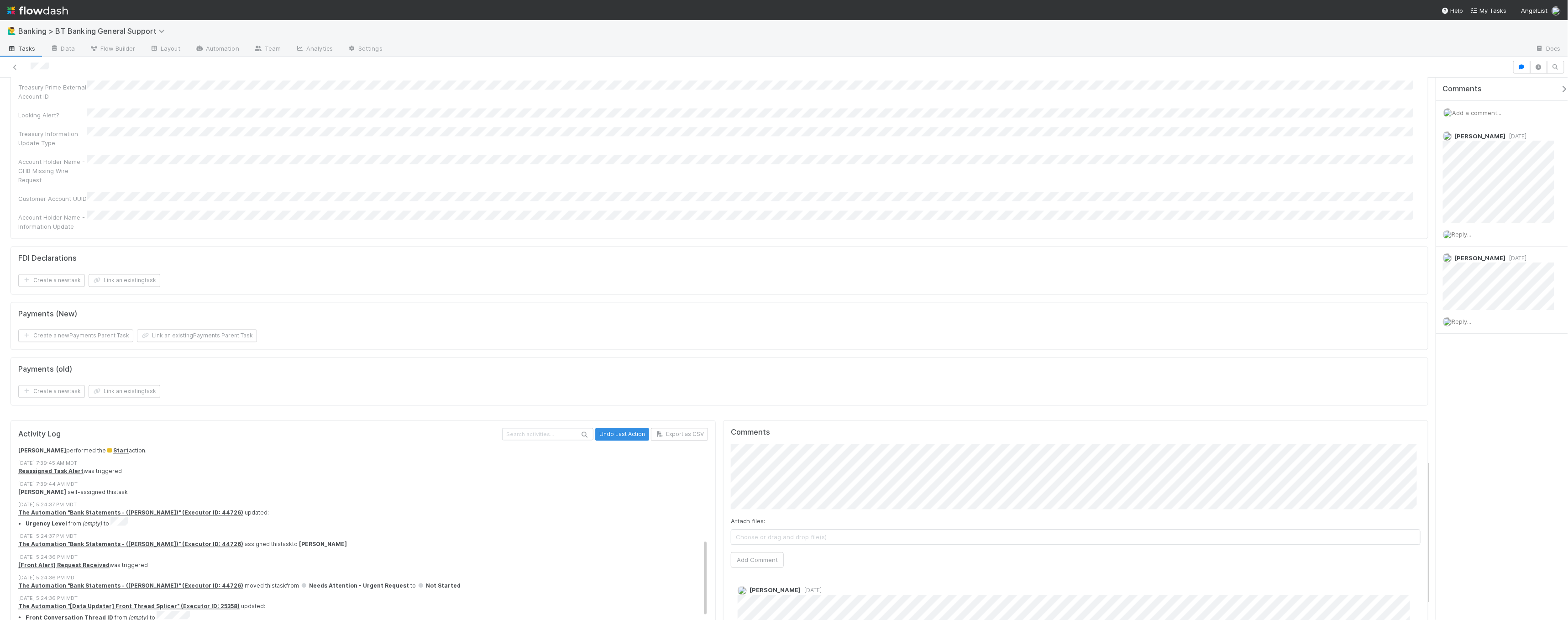
scroll to position [244, 0]
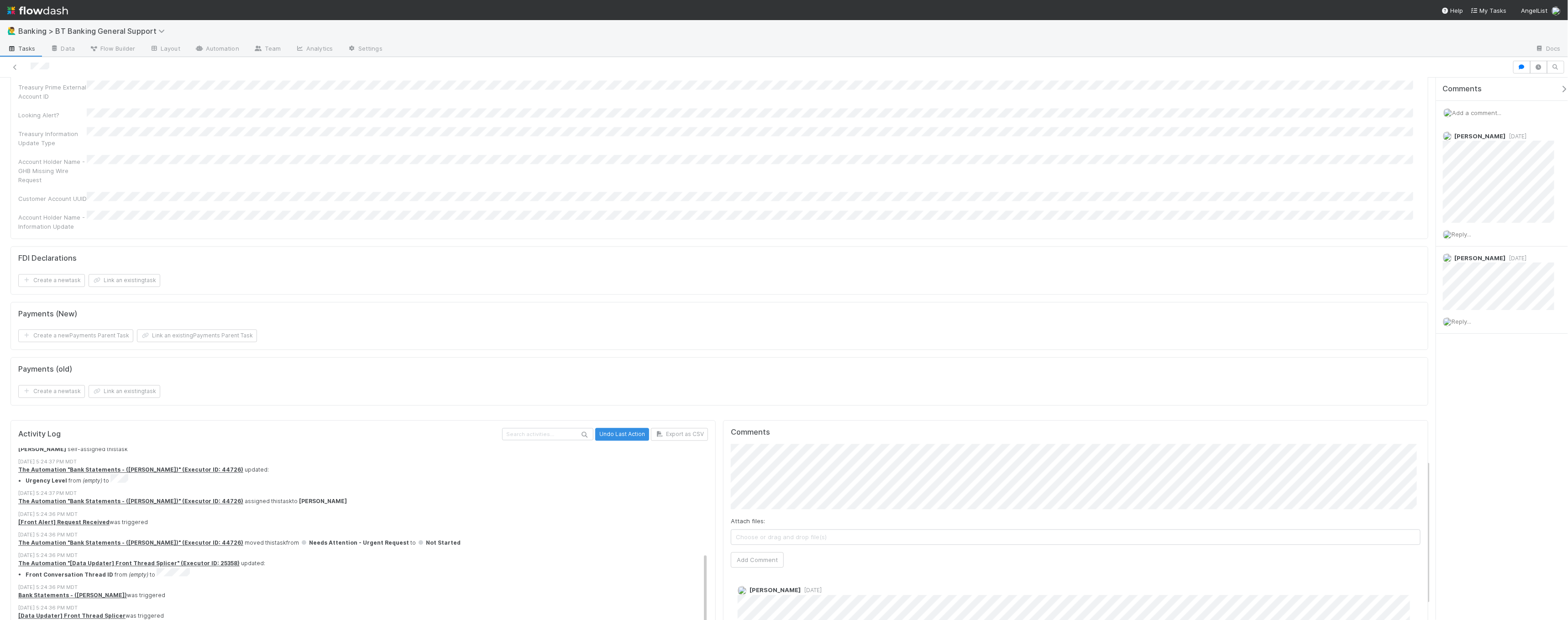
drag, startPoint x: 351, startPoint y: 392, endPoint x: 66, endPoint y: 384, distance: 285.1
click at [0, 388] on html "🙋‍♂️ Banking > BT Banking General Support Tasks Data Flow Builder Layout Automa…" at bounding box center [784, 310] width 1568 height 620
click at [509, 490] on div "8/5/25, 5:24:37 PM MDT" at bounding box center [367, 494] width 698 height 8
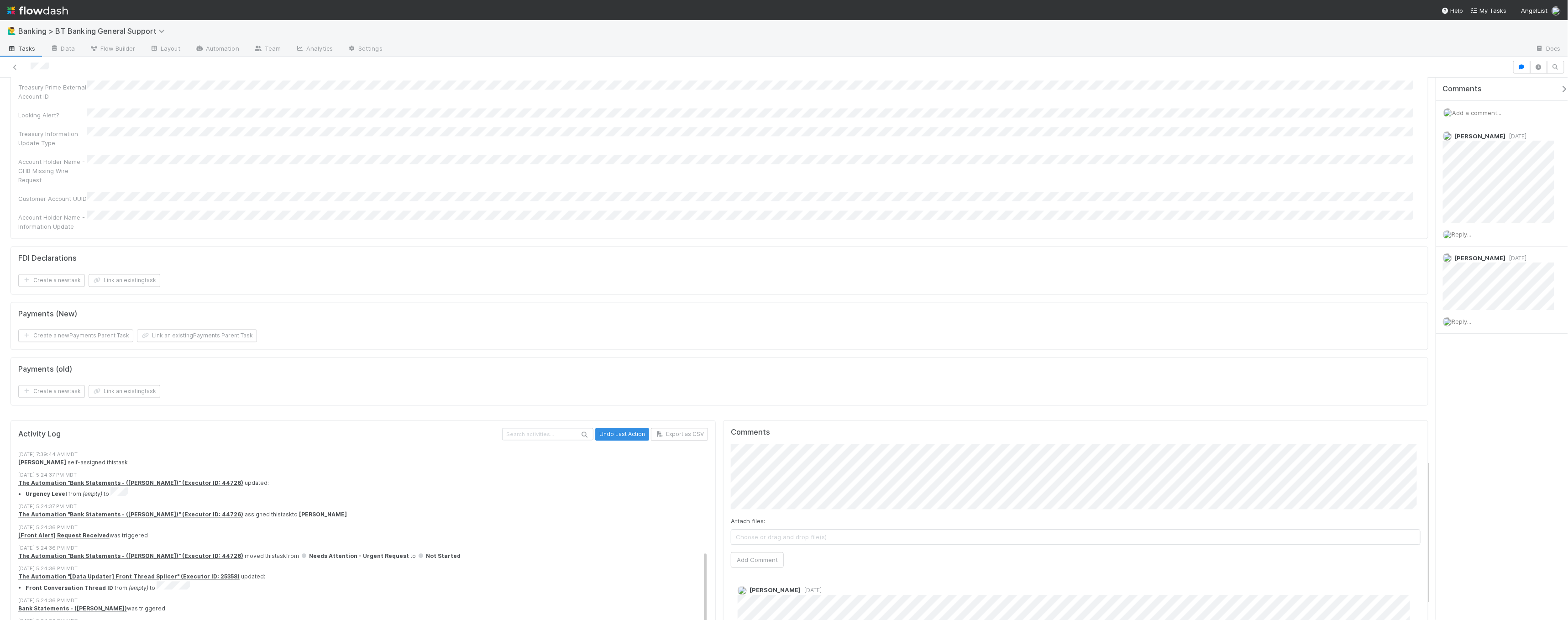
scroll to position [230, 0]
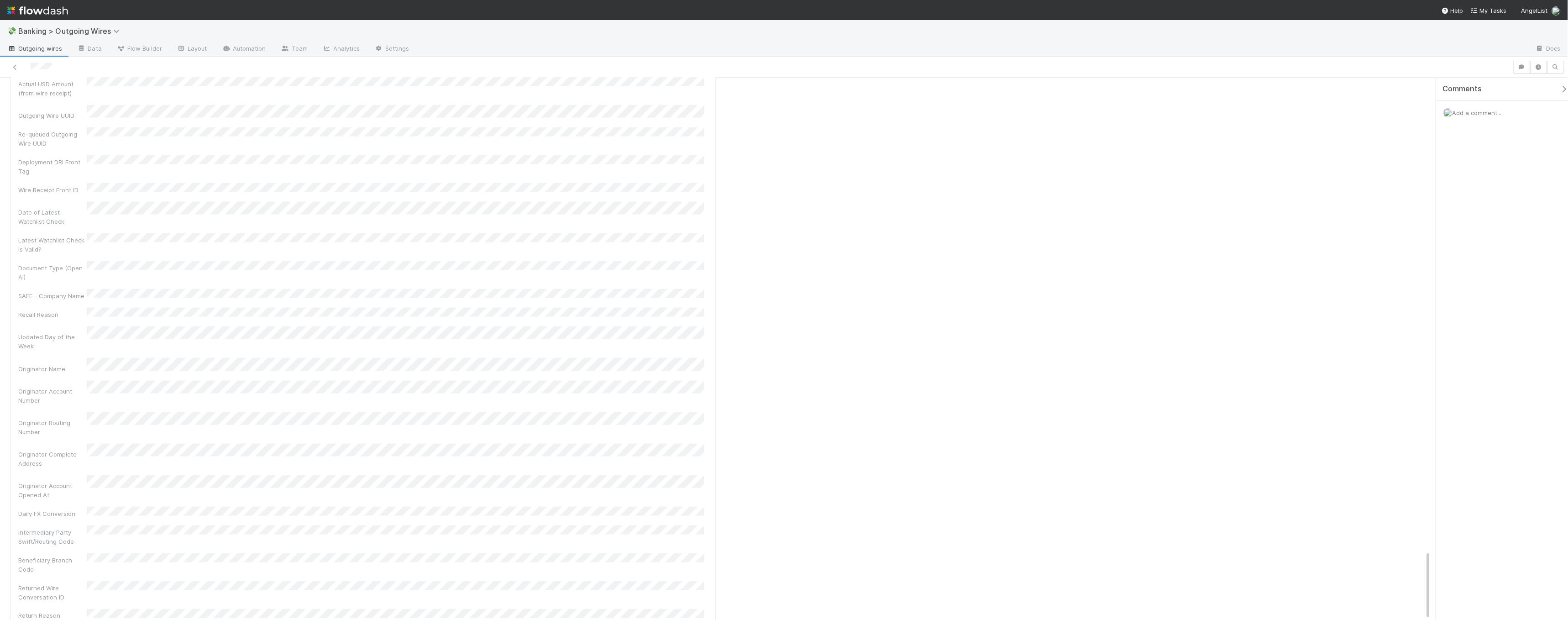
scroll to position [494, 0]
drag, startPoint x: 18, startPoint y: 462, endPoint x: 369, endPoint y: 469, distance: 351.1
drag, startPoint x: 93, startPoint y: 520, endPoint x: 153, endPoint y: 518, distance: 60.0
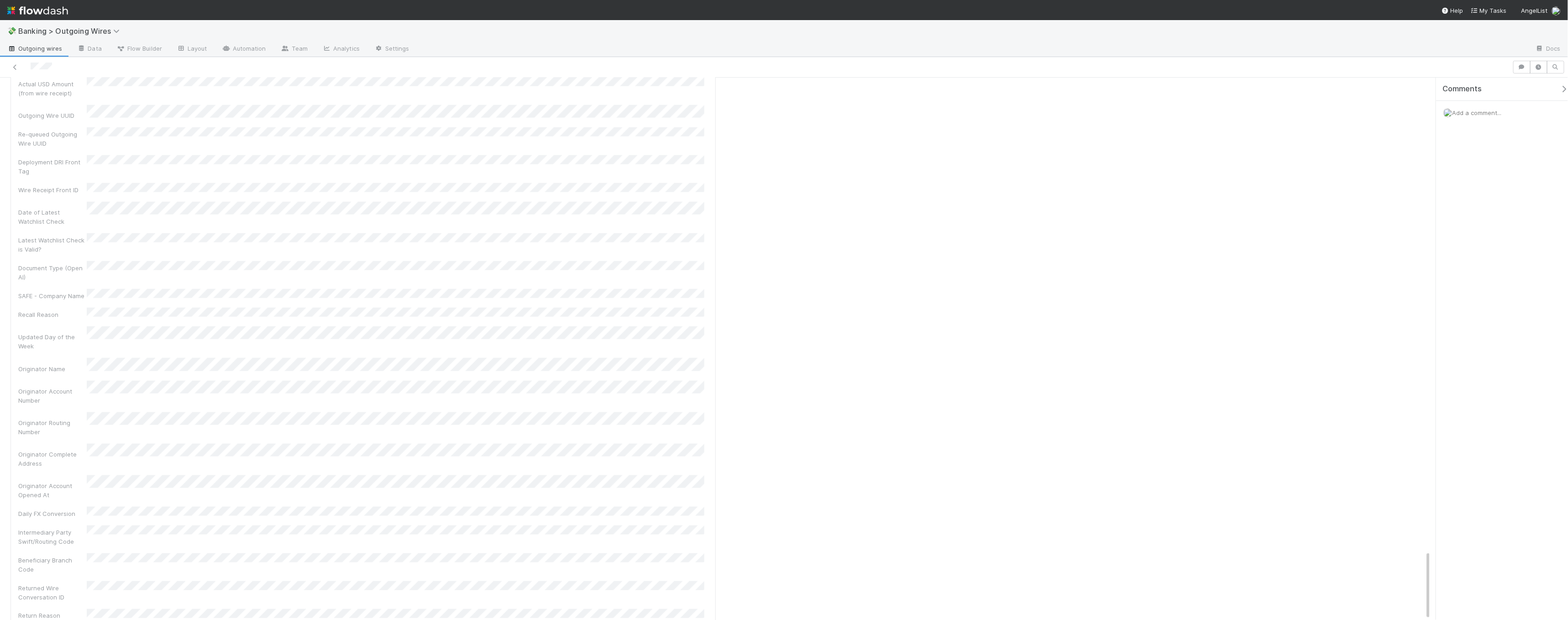
drag, startPoint x: 17, startPoint y: 493, endPoint x: 138, endPoint y: 494, distance: 121.0
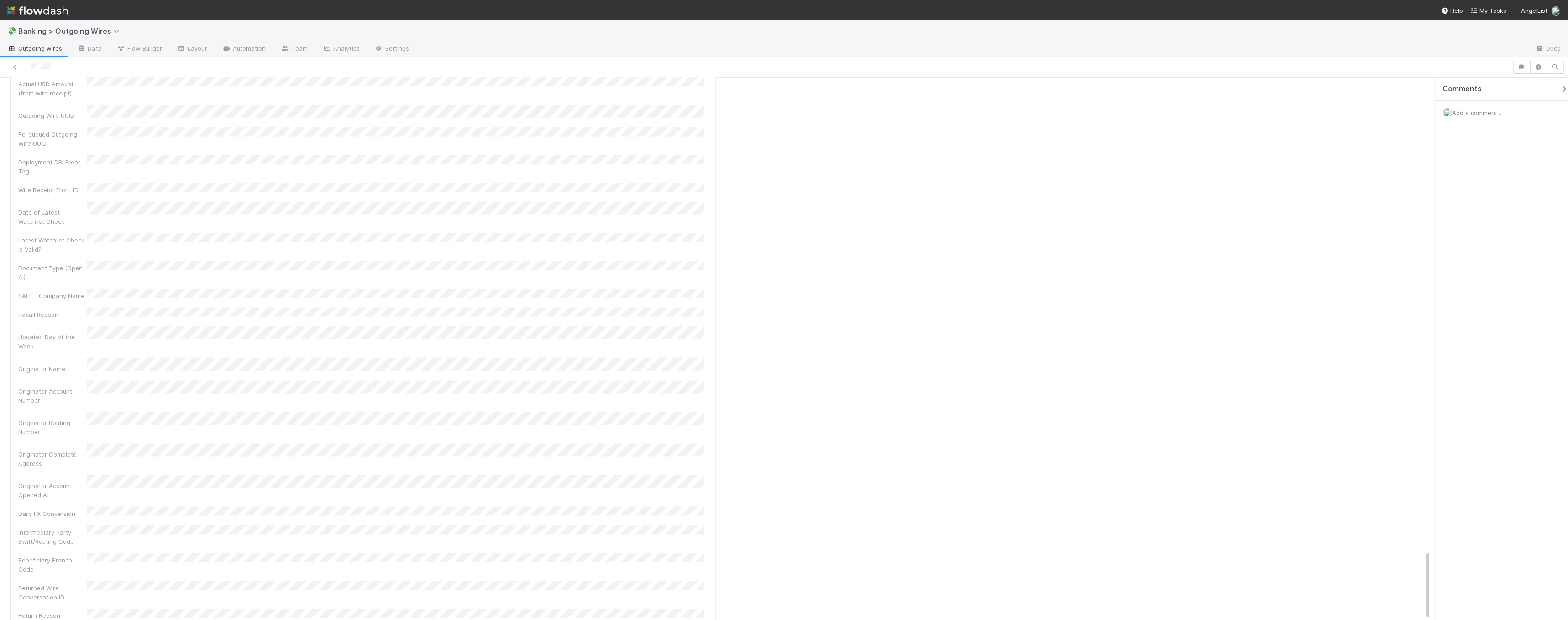
scroll to position [947, 0]
drag, startPoint x: 17, startPoint y: 479, endPoint x: 125, endPoint y: 474, distance: 108.1
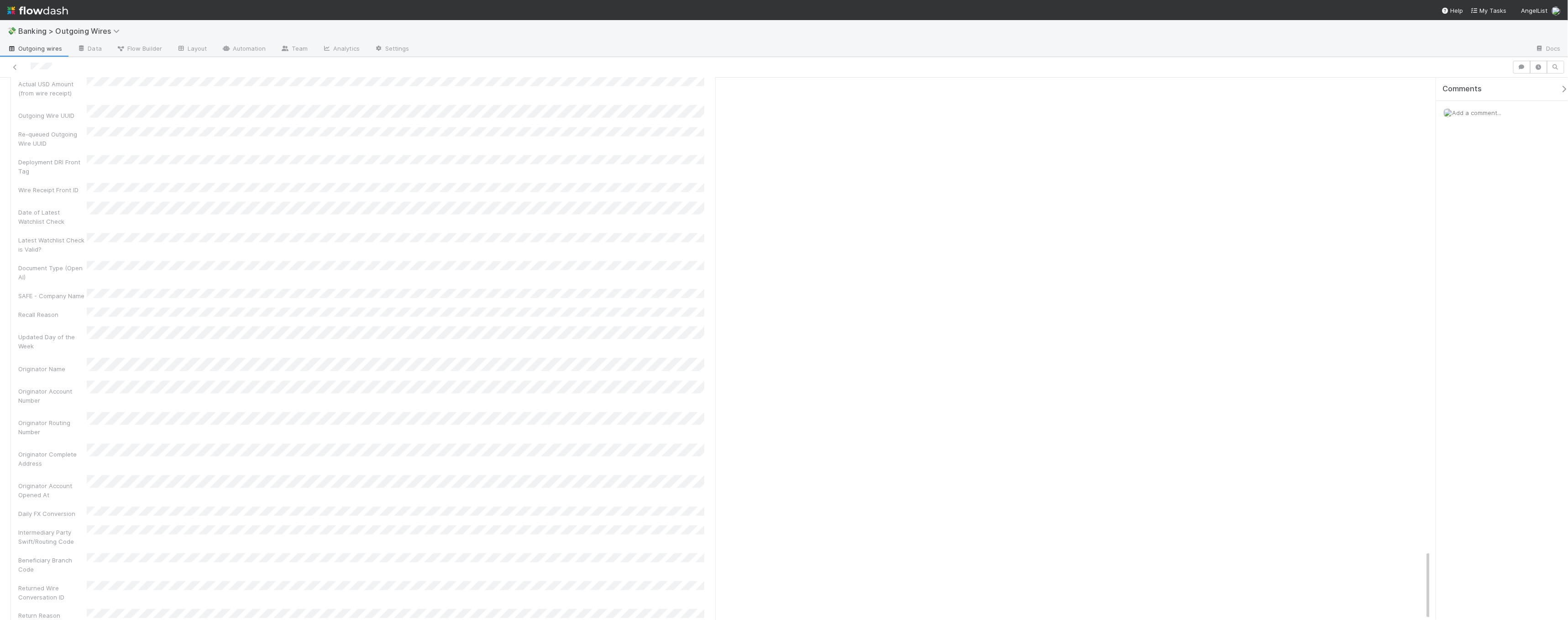
click at [43, 71] on div at bounding box center [41, 68] width 21 height 10
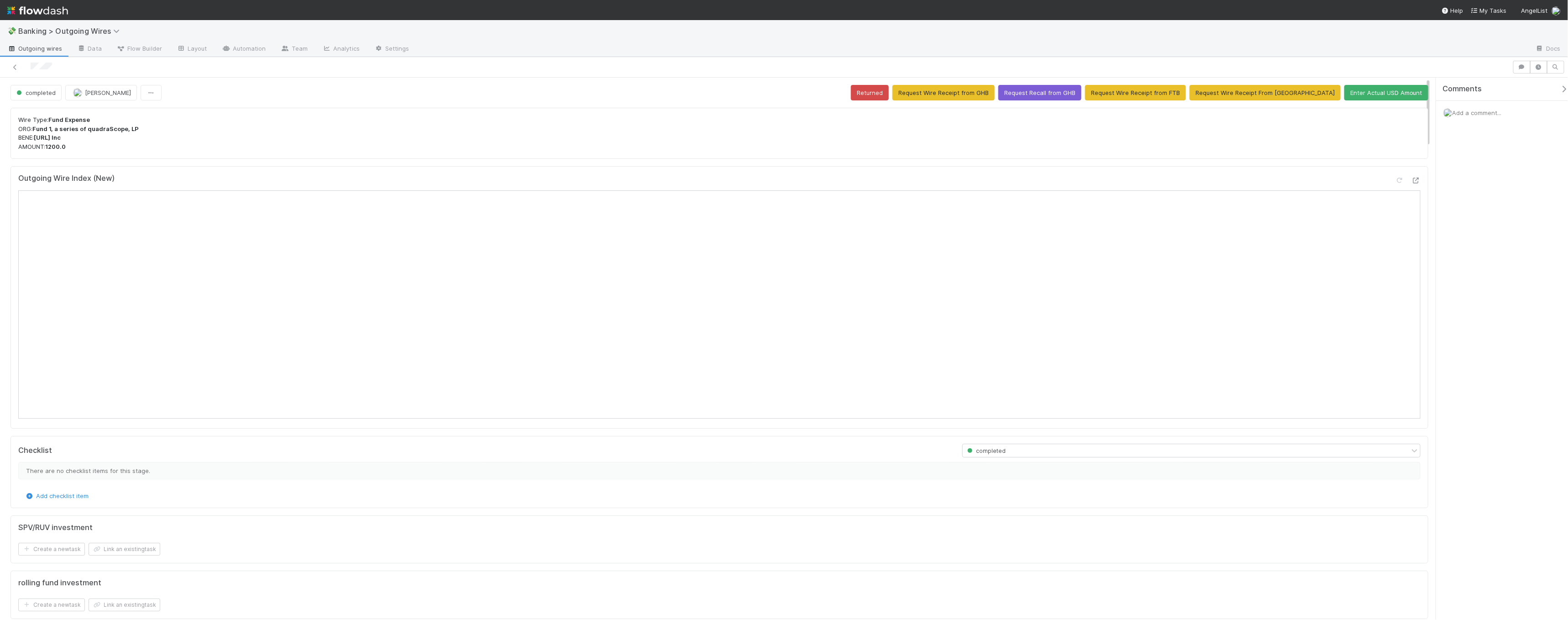
click at [290, 123] on p "Wire Type: Fund Expense ORG: Fund 1, a series of quadraScope, LP BENE: 3cubed.a…" at bounding box center [719, 133] width 1402 height 35
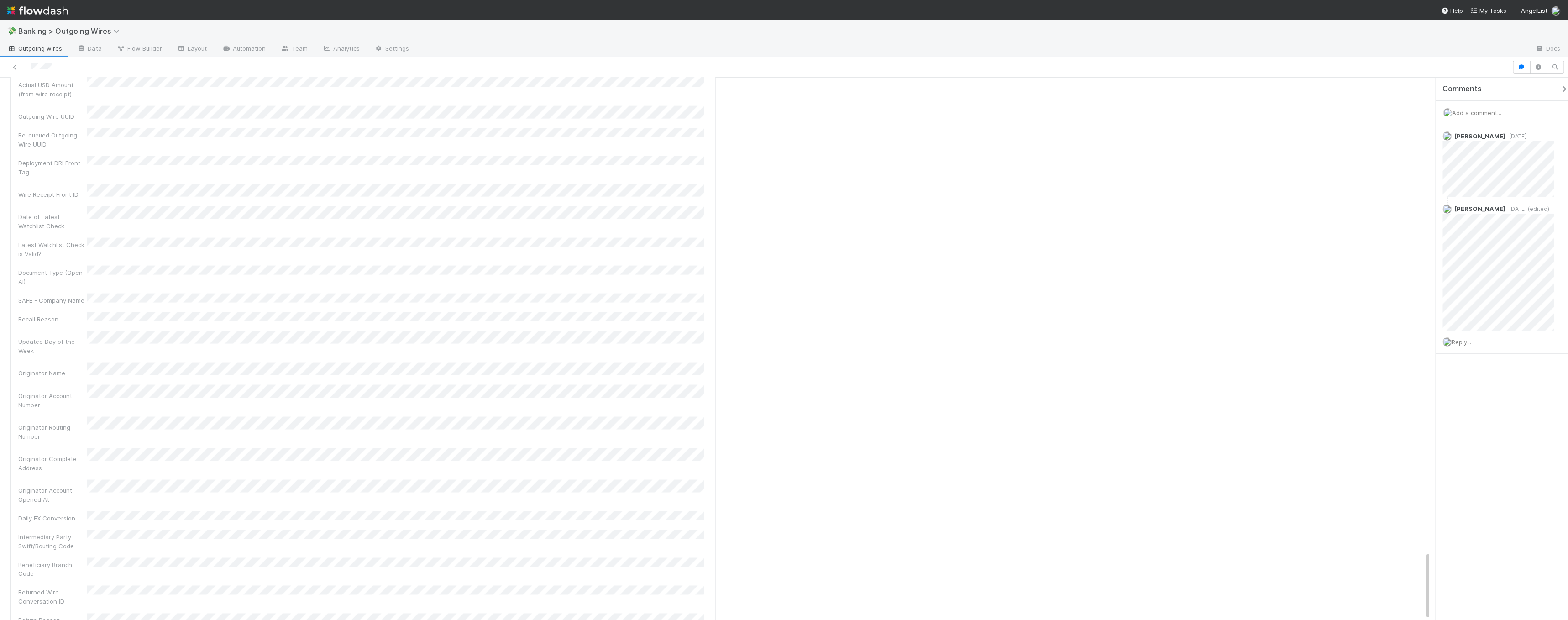
scroll to position [1010, 0]
drag, startPoint x: 20, startPoint y: 440, endPoint x: 358, endPoint y: 459, distance: 338.5
drag, startPoint x: 329, startPoint y: 454, endPoint x: 5, endPoint y: 443, distance: 324.2
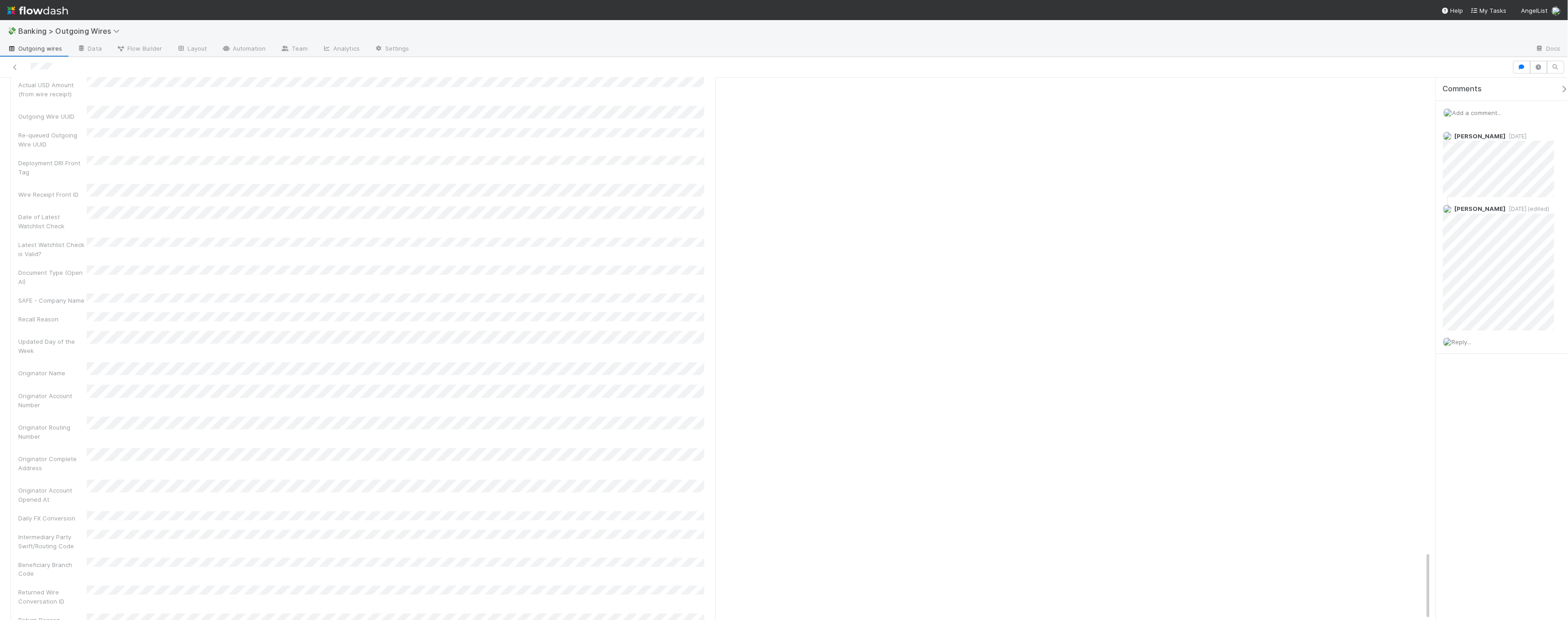
drag, startPoint x: 13, startPoint y: 471, endPoint x: 383, endPoint y: 485, distance: 370.3
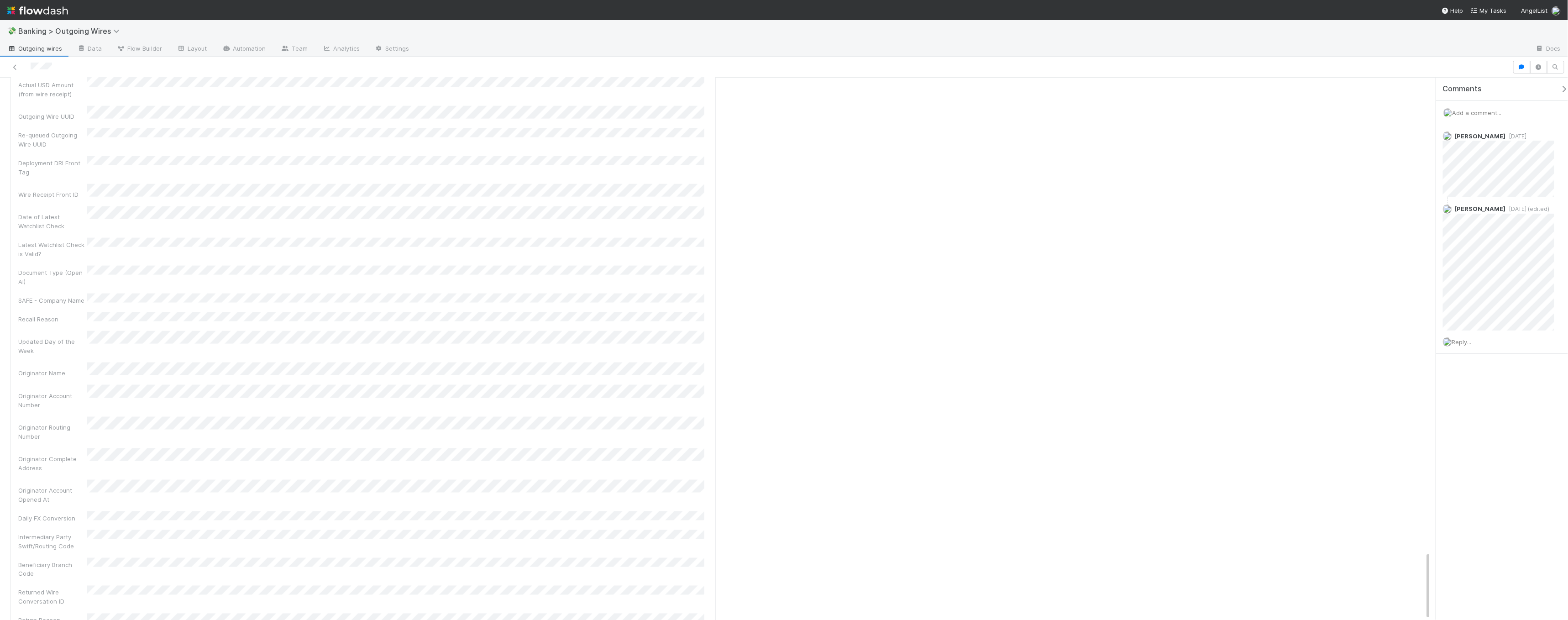
scroll to position [869, 0]
drag, startPoint x: 18, startPoint y: 456, endPoint x: 355, endPoint y: 468, distance: 337.2
drag, startPoint x: 269, startPoint y: 468, endPoint x: -6, endPoint y: 456, distance: 275.3
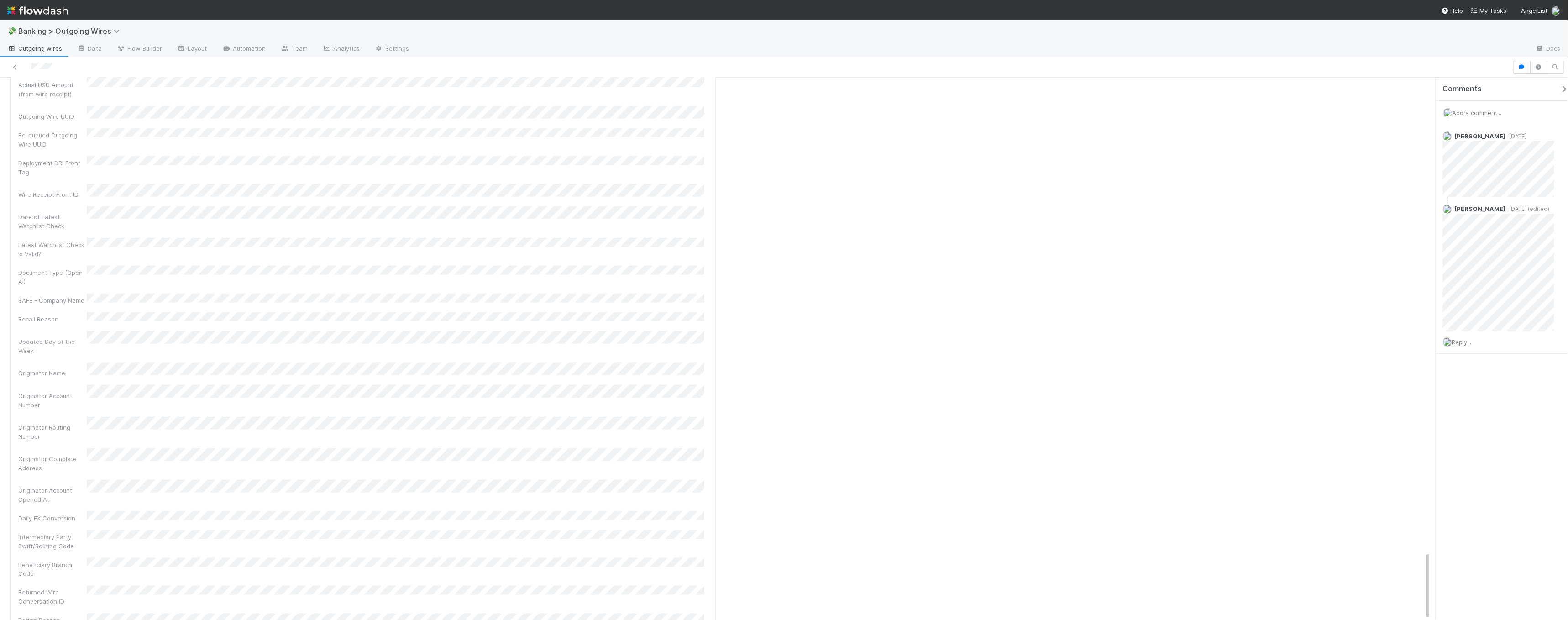
click at [0, 456] on html "💸 Banking > Outgoing Wires Outgoing wires Data Flow Builder Layout Automation T…" at bounding box center [784, 310] width 1568 height 620
drag, startPoint x: 271, startPoint y: 484, endPoint x: 46, endPoint y: 470, distance: 225.4
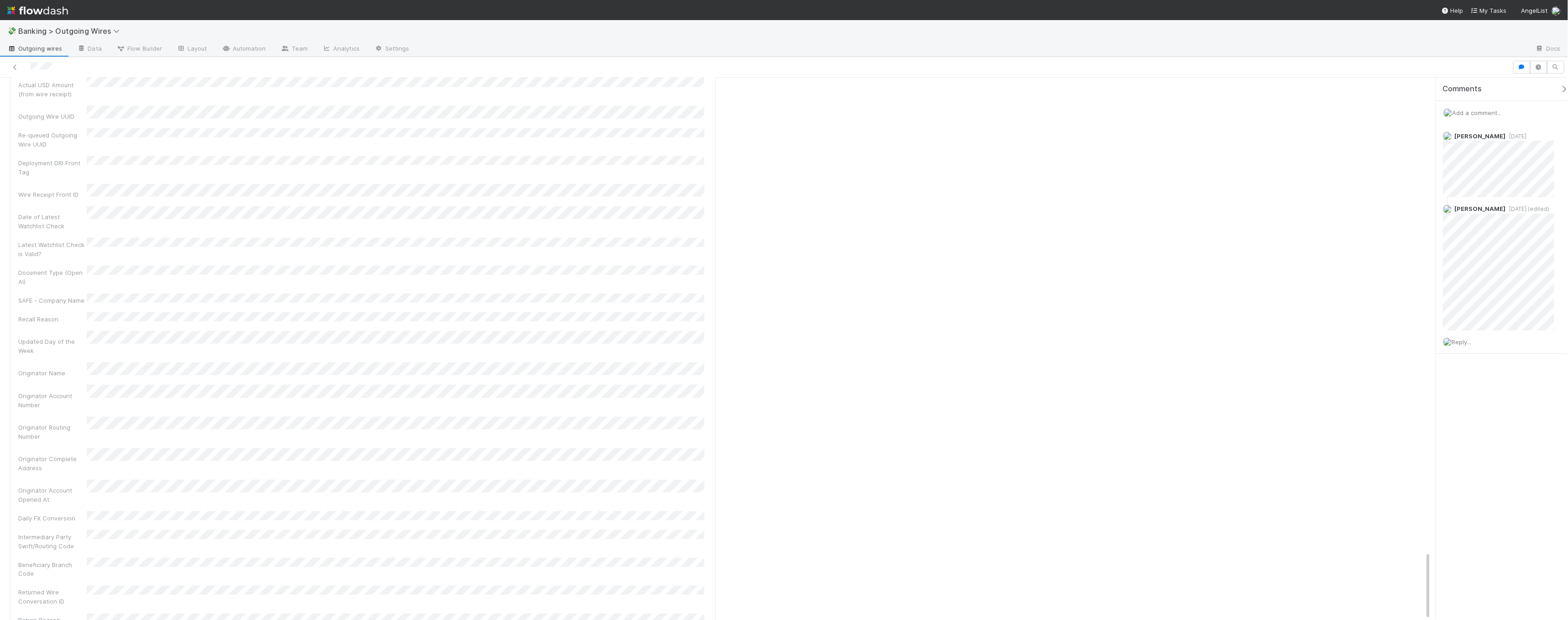
drag, startPoint x: 323, startPoint y: 488, endPoint x: 11, endPoint y: 481, distance: 312.1
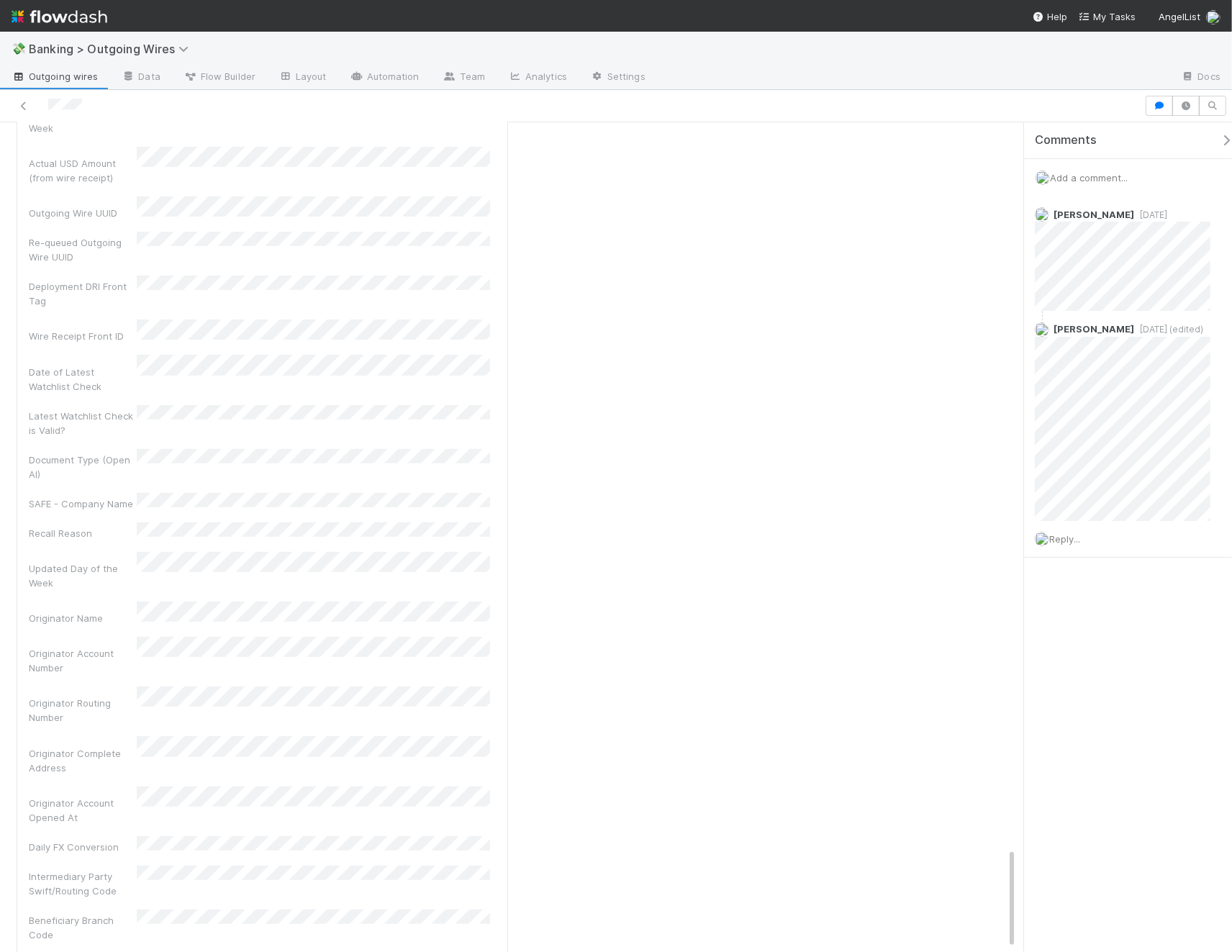
scroll to position [1538, 0]
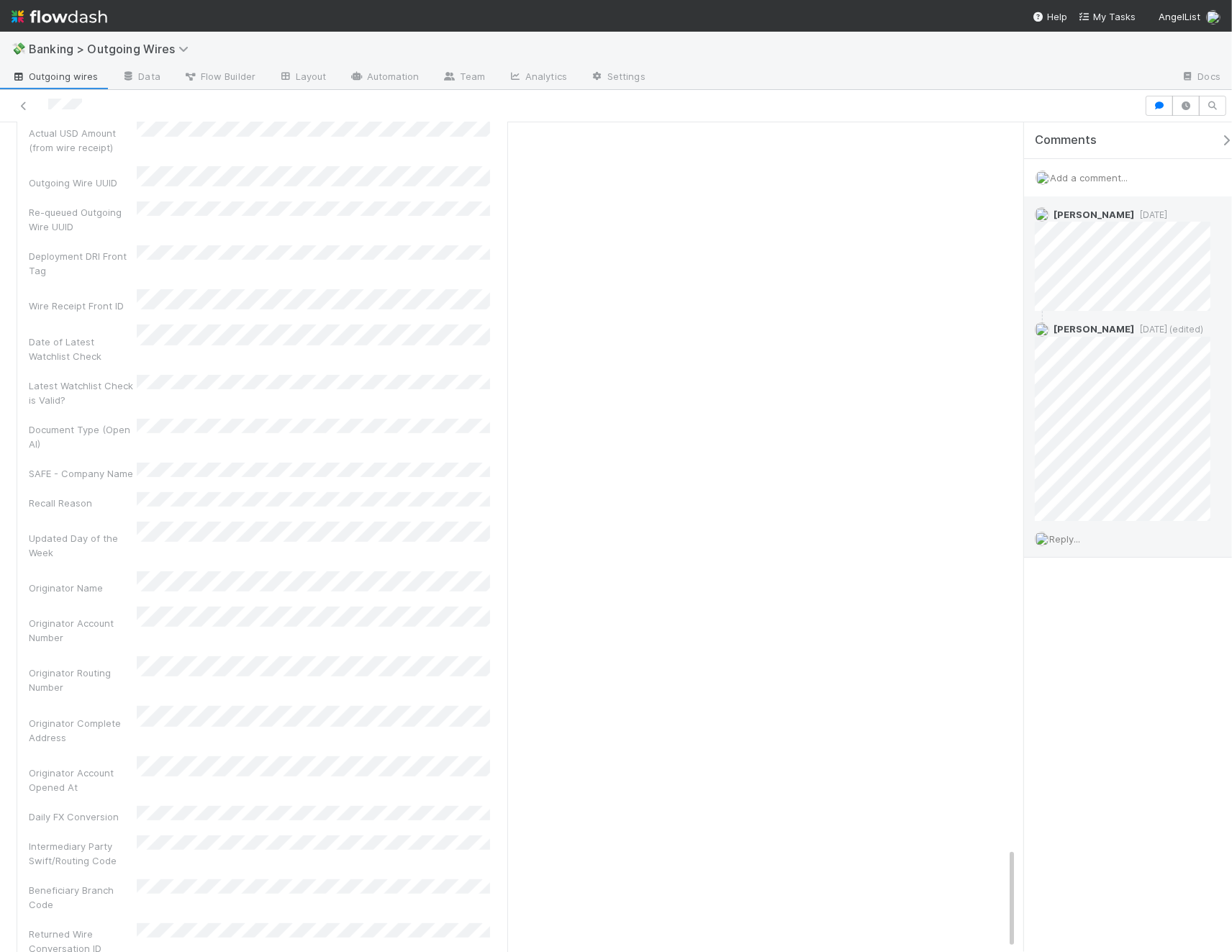
click at [1155, 214] on span "2 weeks ago" at bounding box center [1150, 214] width 33 height 11
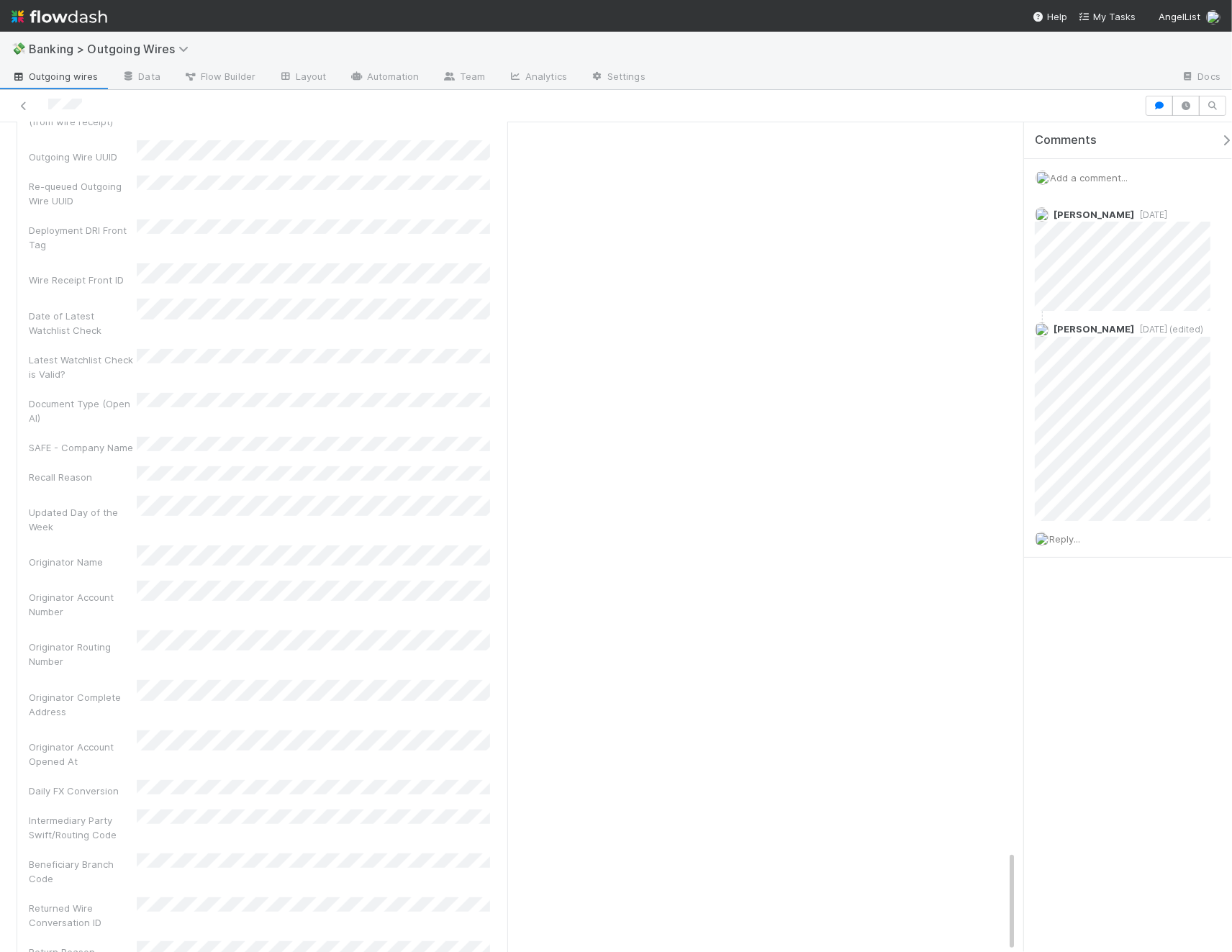
scroll to position [1786, 0]
drag, startPoint x: 37, startPoint y: 832, endPoint x: 256, endPoint y: 832, distance: 219.0
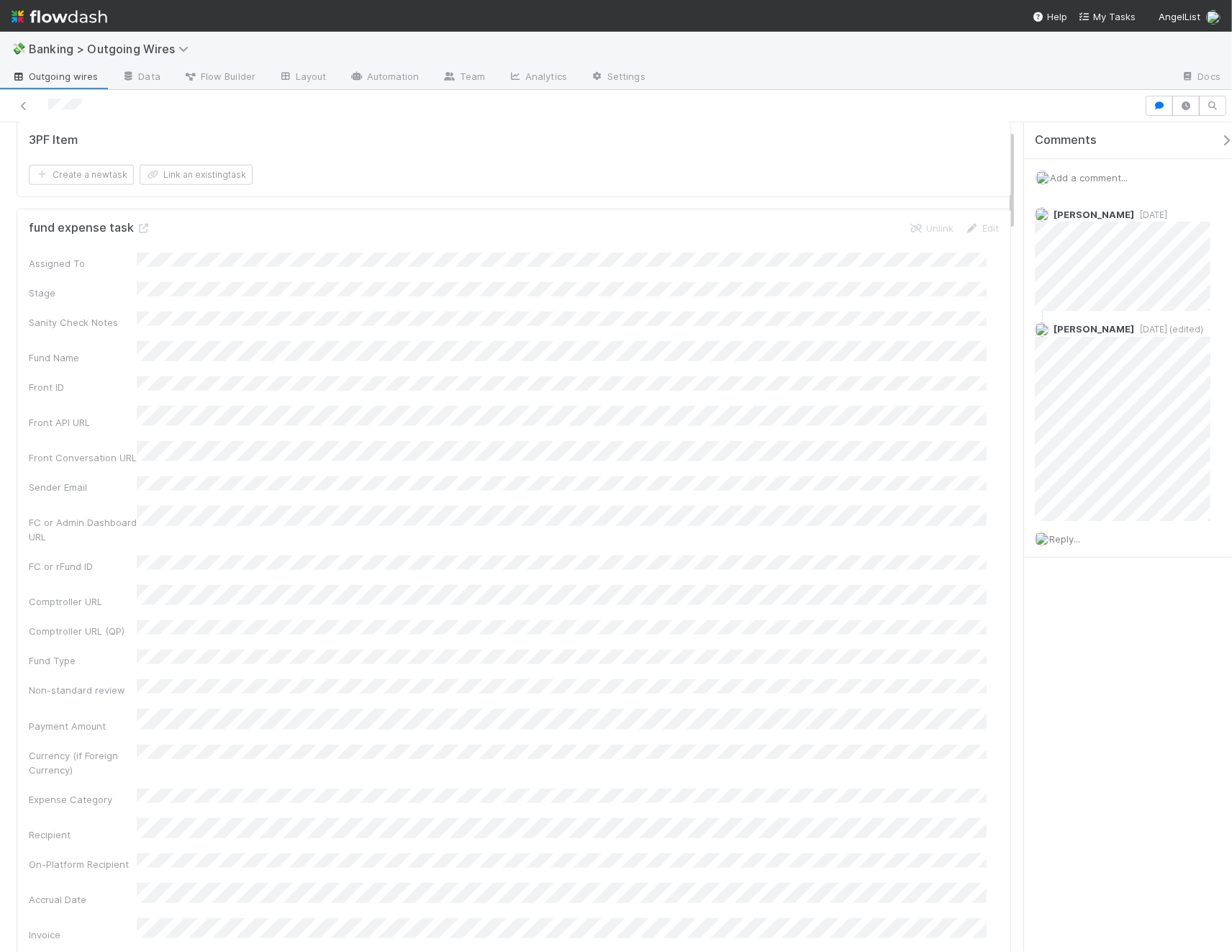
scroll to position [0, 0]
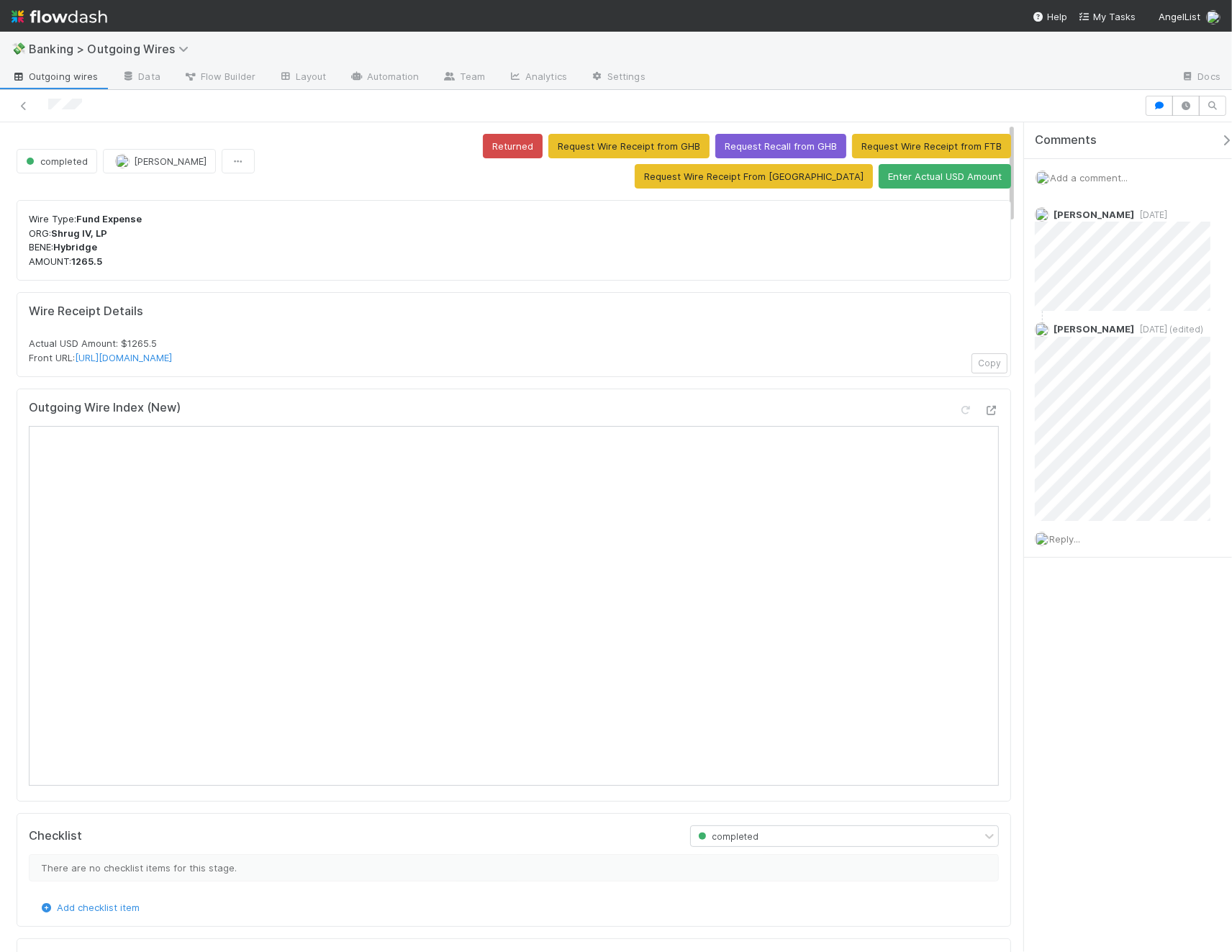
click at [575, 262] on p "Wire Type: Fund Expense ORG: Shrug IV, LP BENE: Hybridge AMOUNT: 1265.5" at bounding box center [513, 240] width 970 height 56
click at [568, 229] on p "Wire Type: Fund Expense ORG: Shrug IV, LP BENE: Hybridge AMOUNT: 1265.5" at bounding box center [513, 240] width 970 height 56
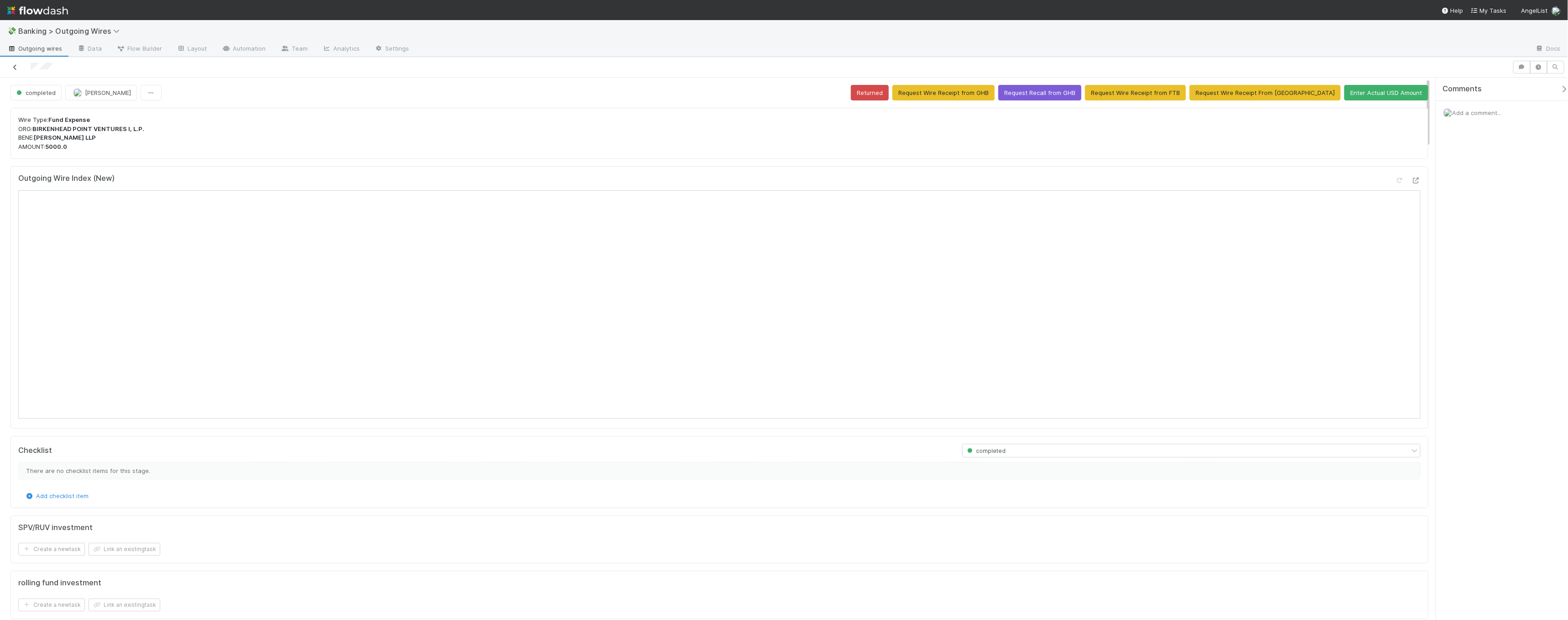
click at [18, 65] on icon at bounding box center [15, 68] width 9 height 6
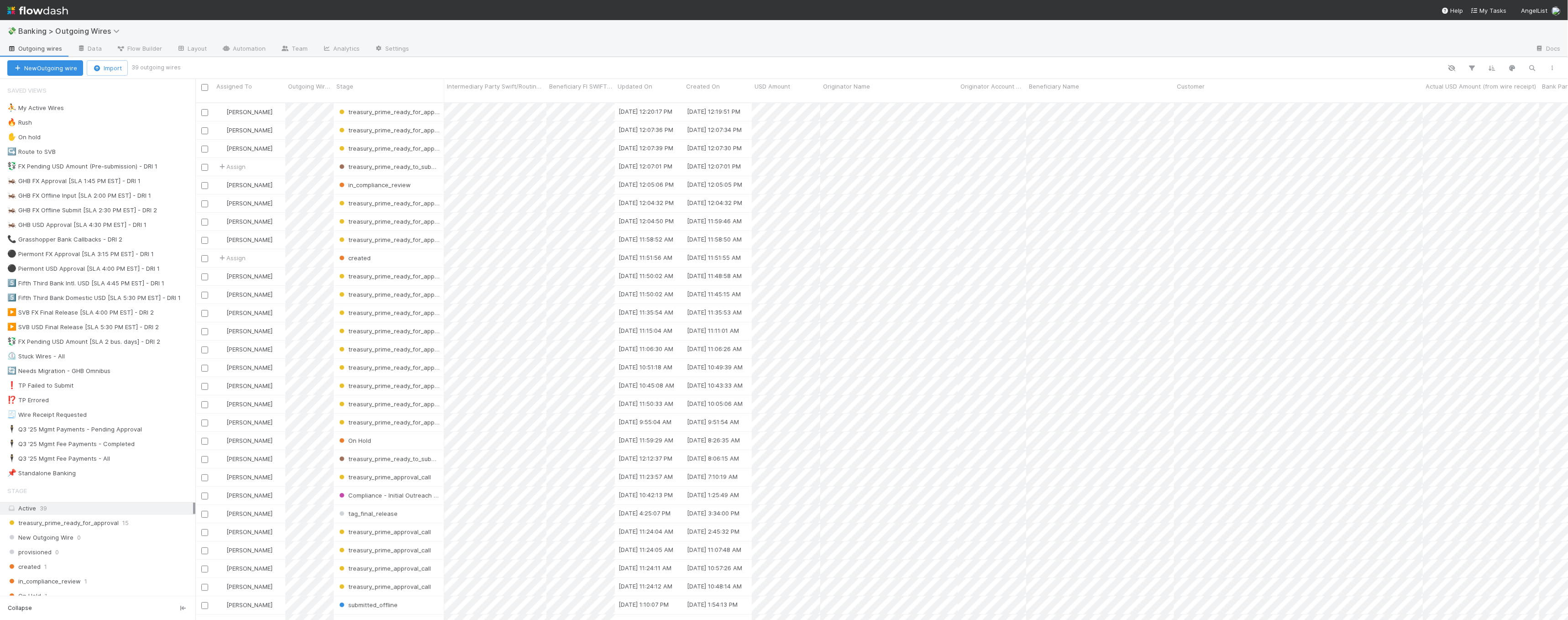
click at [54, 51] on span "Outgoing wires" at bounding box center [35, 48] width 55 height 9
click at [128, 105] on div "⛹️ My Active Wires 13" at bounding box center [101, 108] width 188 height 12
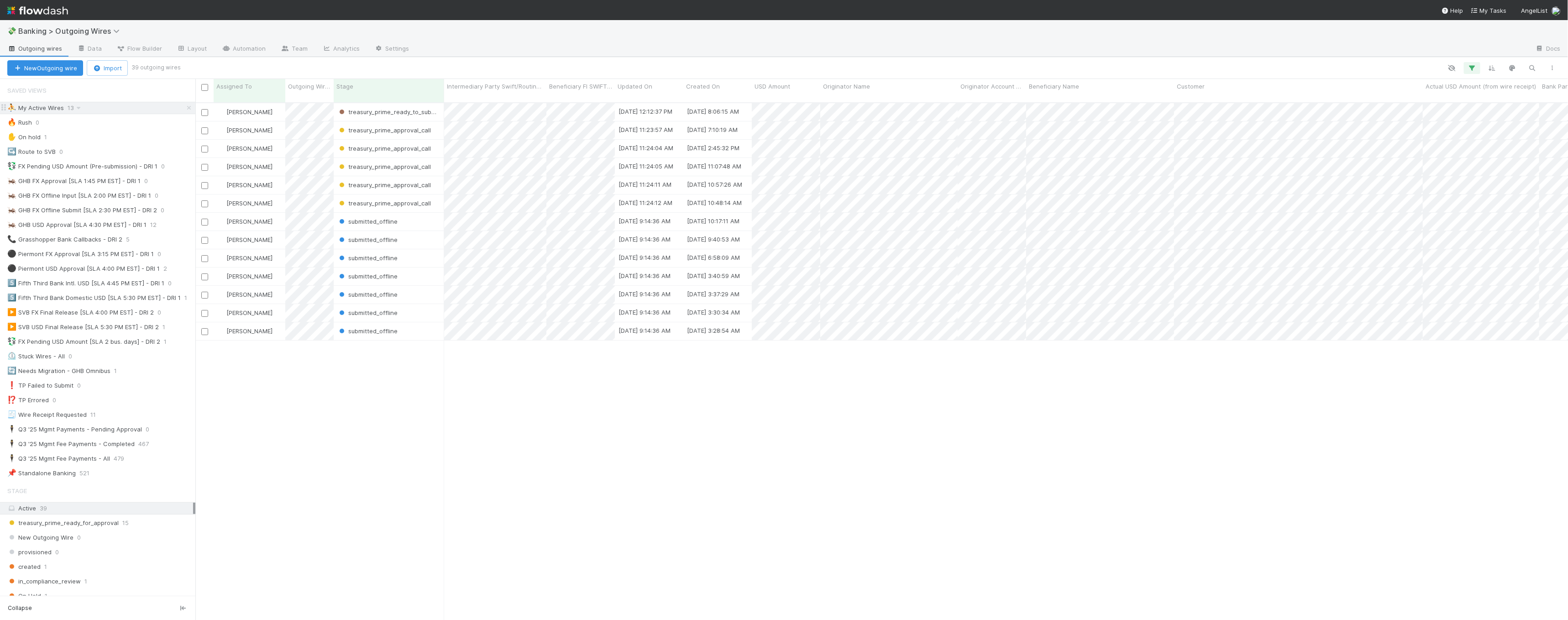
scroll to position [518, 1365]
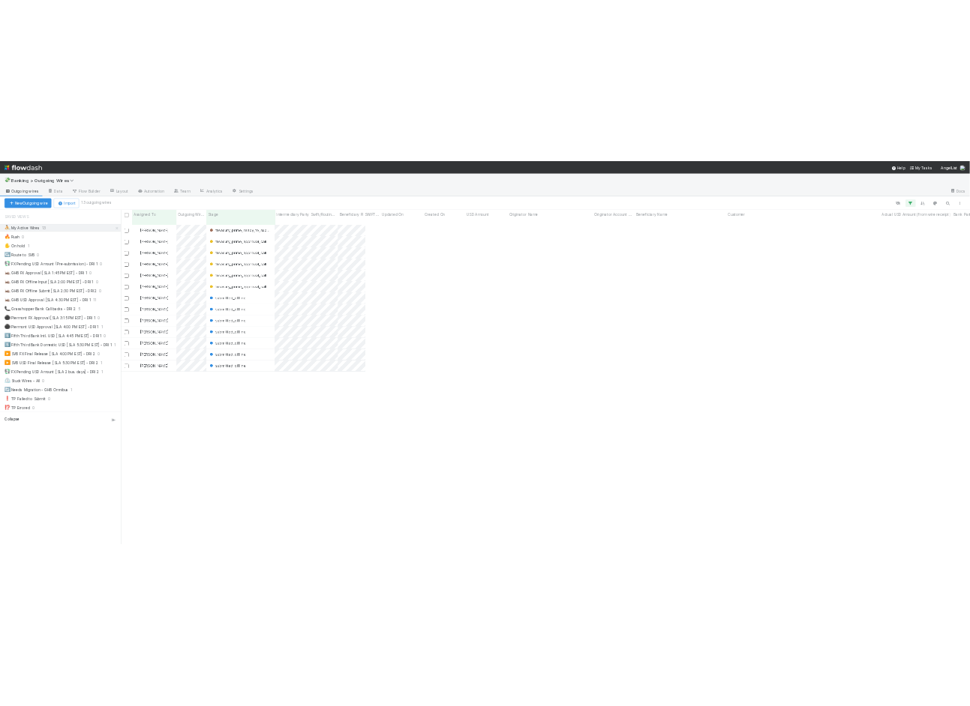
scroll to position [538, 636]
